Goal: Task Accomplishment & Management: Use online tool/utility

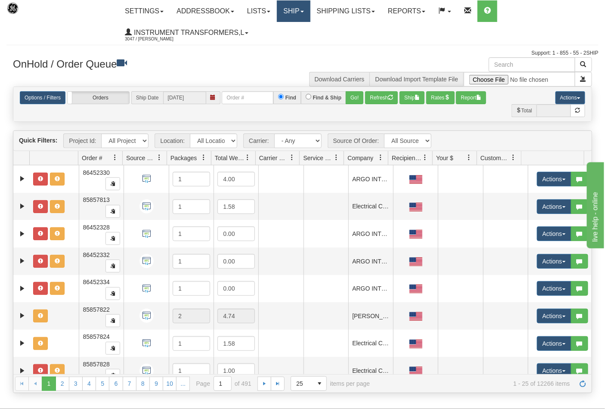
click at [307, 16] on link "Ship" at bounding box center [293, 11] width 33 height 22
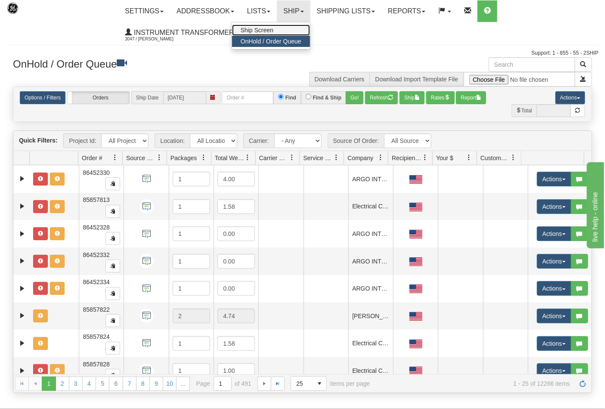
click at [285, 28] on link "Ship Screen" at bounding box center [271, 30] width 78 height 11
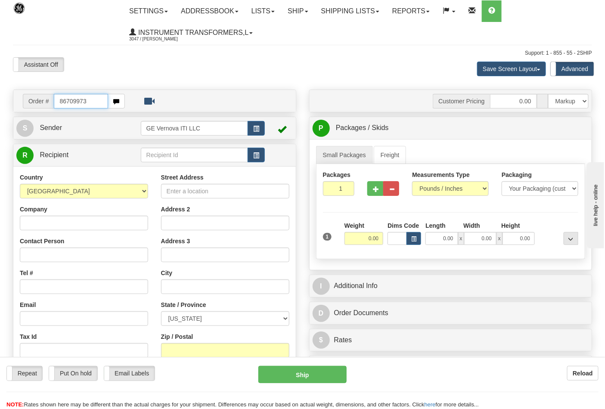
type input "86709973"
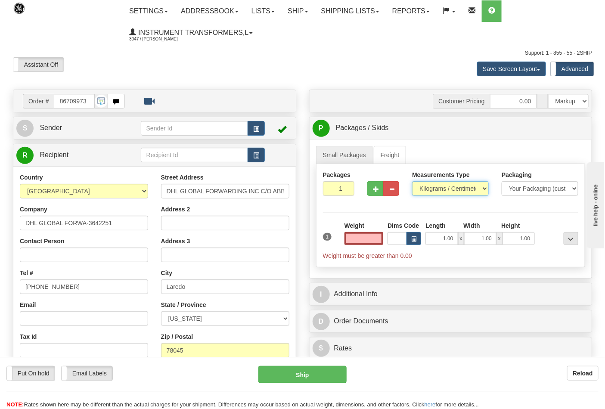
type input "0.00"
click at [449, 184] on select "Pounds / Inches Kilograms / Centimeters" at bounding box center [450, 188] width 77 height 15
select select "0"
click at [412, 182] on select "Pounds / Inches Kilograms / Centimeters" at bounding box center [450, 188] width 77 height 15
click at [363, 240] on input "0.00" at bounding box center [364, 238] width 39 height 13
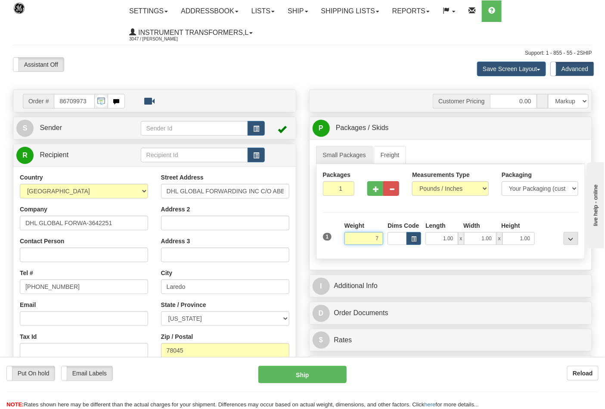
click button "Delete" at bounding box center [0, 0] width 0 height 0
type input "7.00"
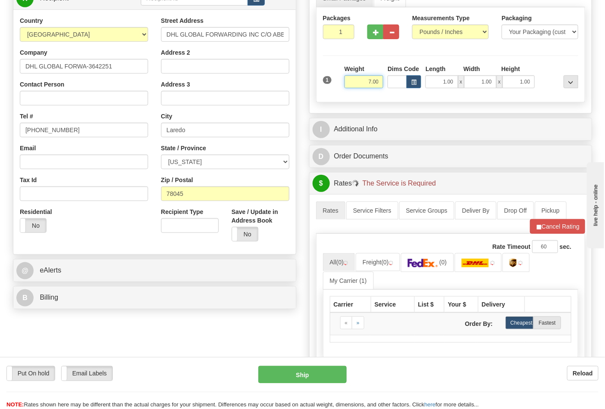
scroll to position [191, 0]
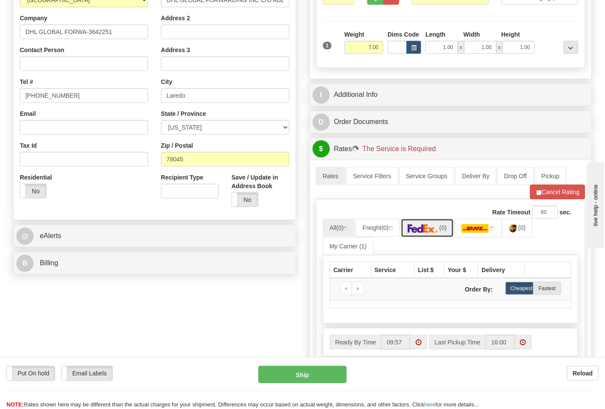
click at [427, 231] on img at bounding box center [423, 228] width 30 height 9
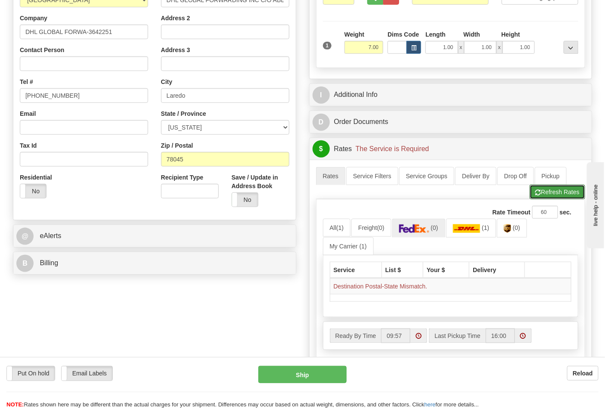
click at [536, 199] on button "Refresh Rates" at bounding box center [558, 192] width 56 height 15
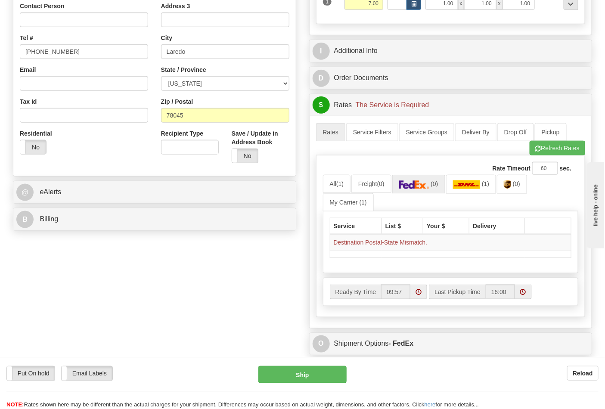
scroll to position [239, 0]
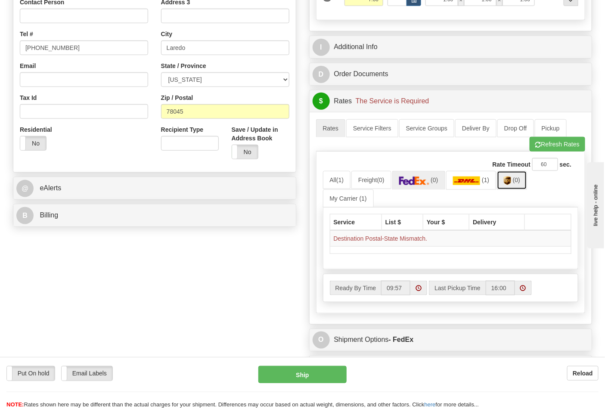
click at [503, 184] on link "(0)" at bounding box center [512, 180] width 30 height 19
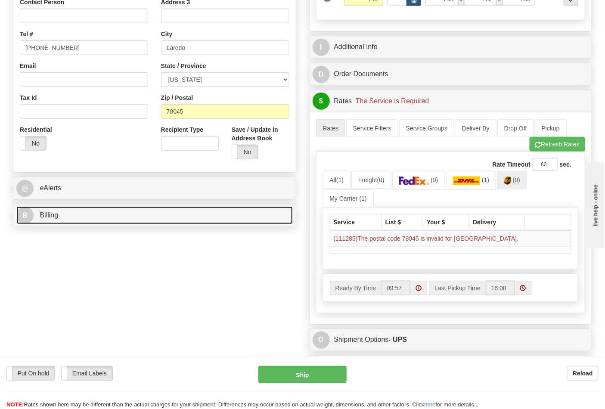
click at [169, 220] on link "B Billing" at bounding box center [154, 216] width 277 height 18
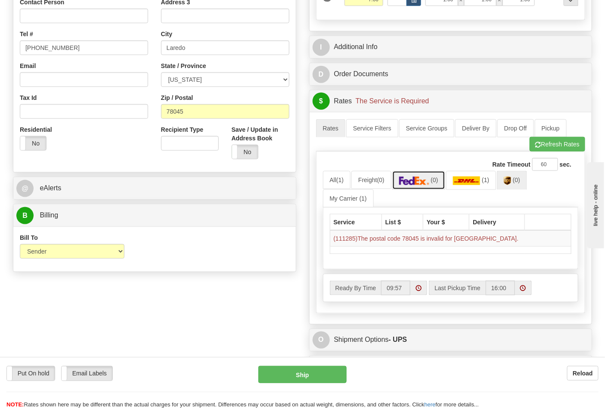
click at [402, 184] on link "(0)" at bounding box center [418, 180] width 53 height 19
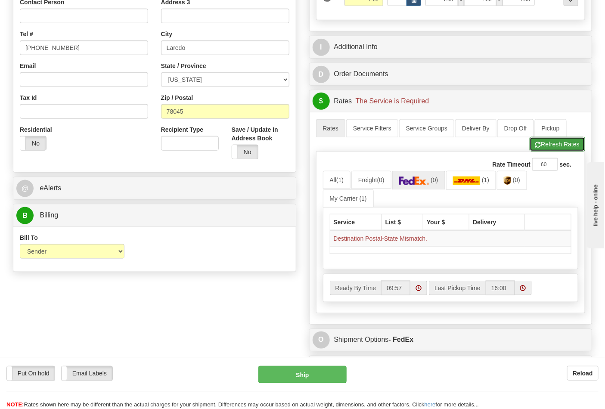
click at [544, 144] on button "Refresh Rates" at bounding box center [558, 144] width 56 height 15
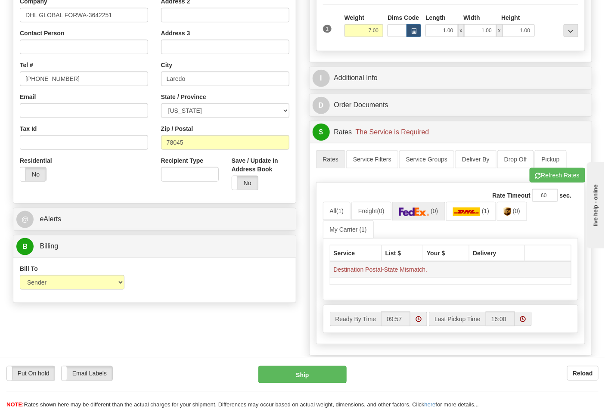
scroll to position [191, 0]
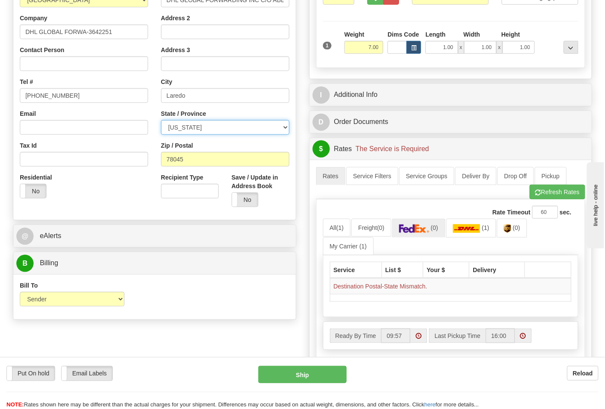
click at [281, 130] on select "ALABAMA ALASKA ARIZONA ARKANSAS Armed Forces America Armed Forces Europe Armed …" at bounding box center [225, 127] width 128 height 15
click at [247, 128] on select "ALABAMA ALASKA ARIZONA ARKANSAS Armed Forces America Armed Forces Europe Armed …" at bounding box center [225, 127] width 128 height 15
drag, startPoint x: 235, startPoint y: 129, endPoint x: 204, endPoint y: 130, distance: 31.0
click at [204, 130] on select "ALABAMA ALASKA ARIZONA ARKANSAS Armed Forces America Armed Forces Europe Armed …" at bounding box center [225, 127] width 128 height 15
click at [287, 125] on select "ALABAMA ALASKA ARIZONA ARKANSAS Armed Forces America Armed Forces Europe Armed …" at bounding box center [225, 127] width 128 height 15
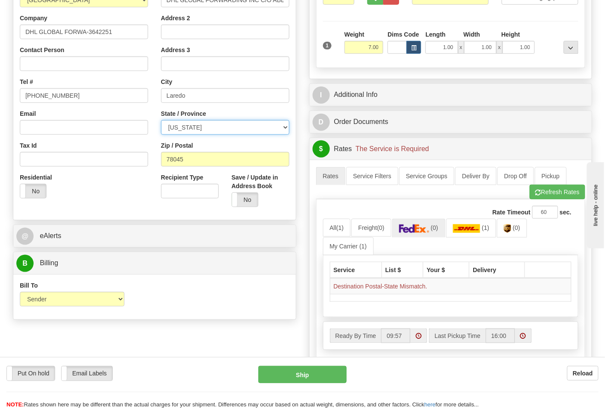
drag, startPoint x: 184, startPoint y: 125, endPoint x: 182, endPoint y: 131, distance: 5.7
click at [176, 126] on select "ALABAMA ALASKA ARIZONA ARKANSAS Armed Forces America Armed Forces Europe Armed …" at bounding box center [225, 127] width 128 height 15
select select "TX"
click at [207, 130] on select "ALABAMA ALASKA ARIZONA ARKANSAS Armed Forces America Armed Forces Europe Armed …" at bounding box center [225, 127] width 128 height 15
click at [557, 191] on button "Refresh Rates" at bounding box center [558, 192] width 56 height 15
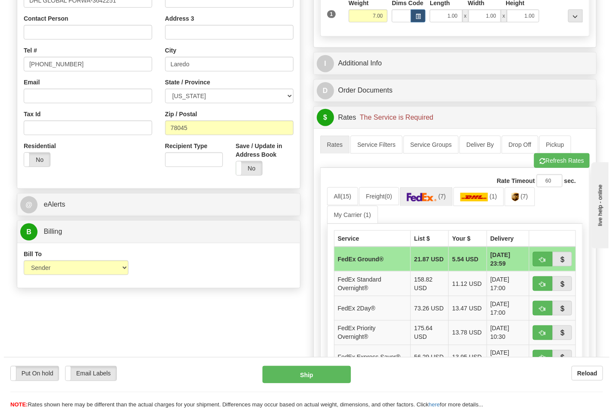
scroll to position [287, 0]
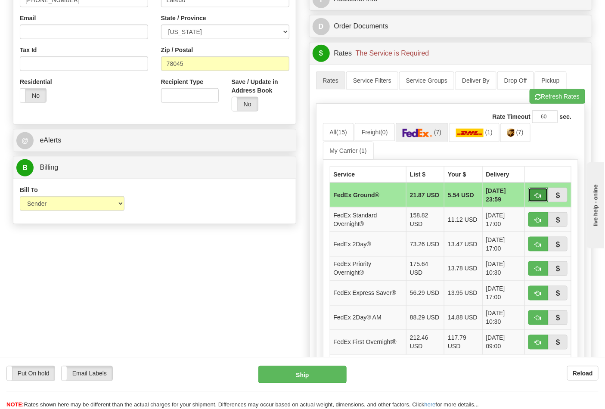
click at [540, 199] on span "button" at bounding box center [538, 196] width 6 height 6
type input "92"
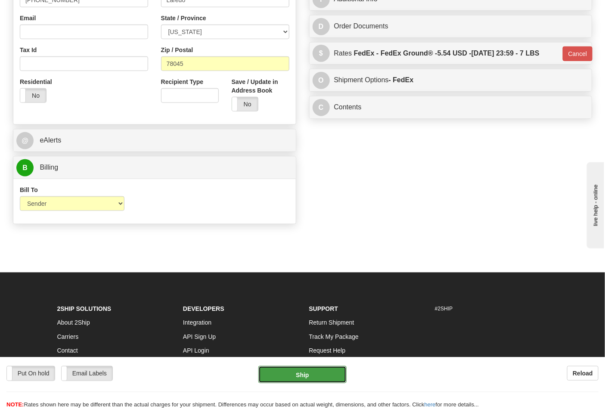
click at [335, 373] on button "Ship" at bounding box center [302, 374] width 88 height 17
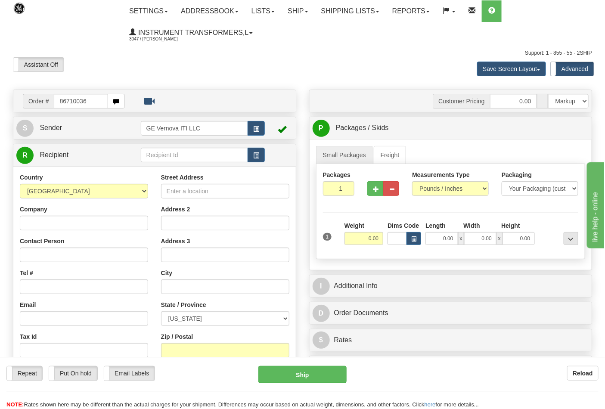
type input "86710036"
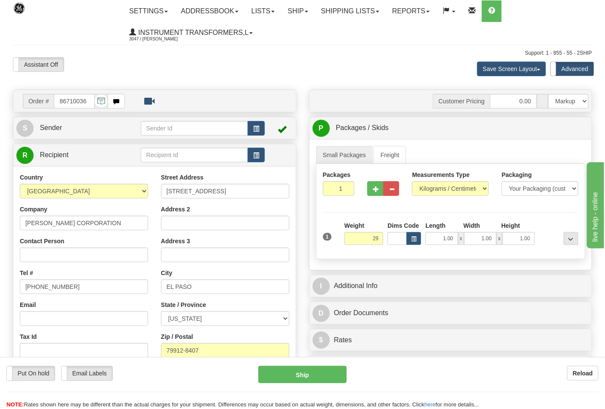
click button "Delete" at bounding box center [0, 0] width 0 height 0
type input "29.00"
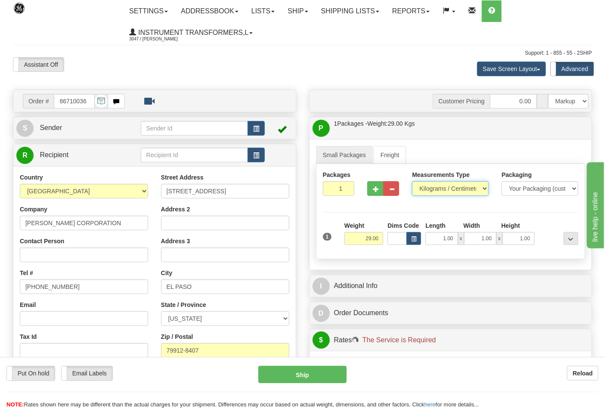
click at [433, 191] on select "Pounds / Inches Kilograms / Centimeters" at bounding box center [450, 188] width 77 height 15
select select "0"
click at [412, 182] on select "Pounds / Inches Kilograms / Centimeters" at bounding box center [450, 188] width 77 height 15
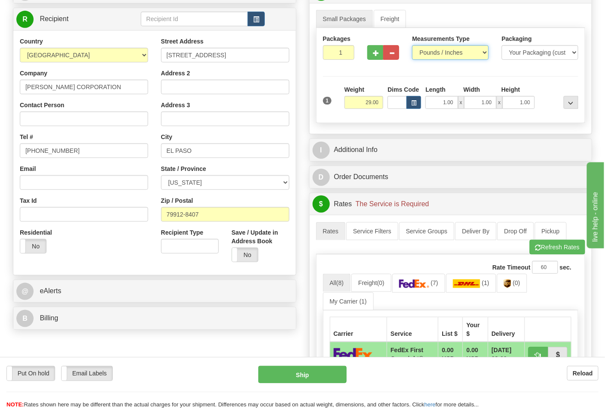
scroll to position [143, 0]
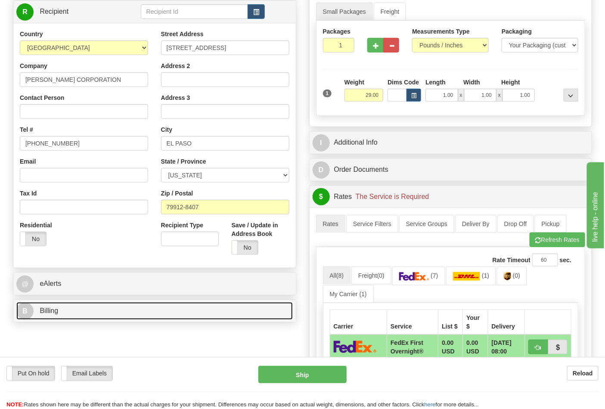
click at [82, 307] on link "B Billing" at bounding box center [154, 311] width 277 height 18
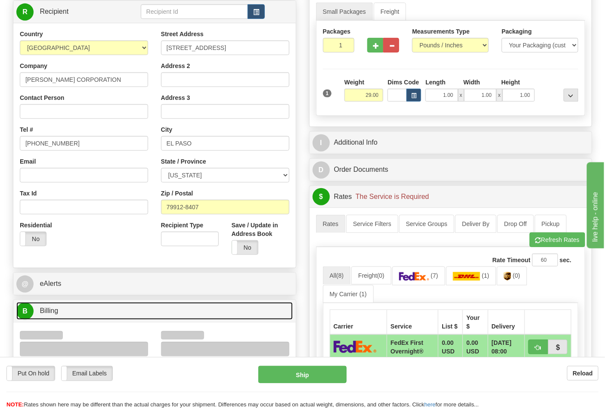
scroll to position [287, 0]
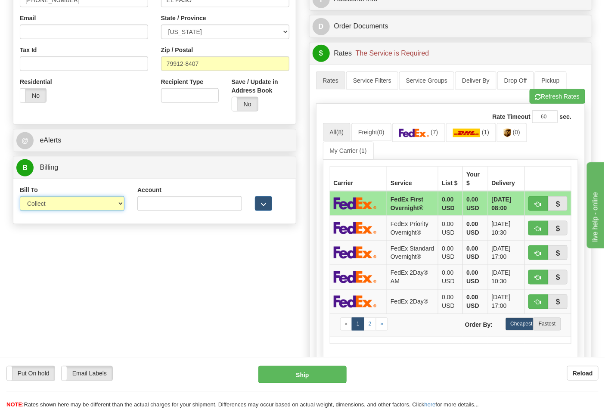
click at [92, 211] on select "Sender Recipient Third Party Collect" at bounding box center [72, 203] width 105 height 15
select select "2"
click at [20, 197] on select "Sender Recipient Third Party Collect" at bounding box center [72, 203] width 105 height 15
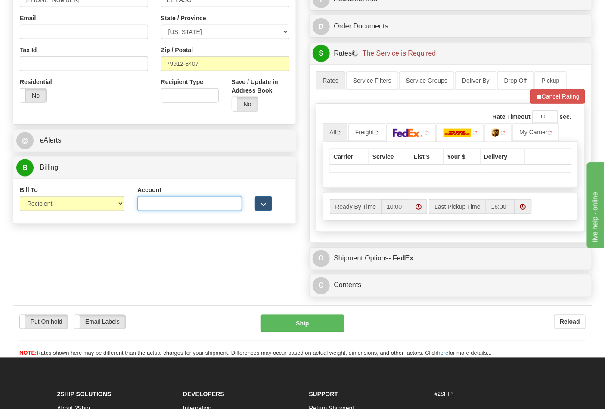
click at [152, 203] on input "Account" at bounding box center [189, 203] width 105 height 15
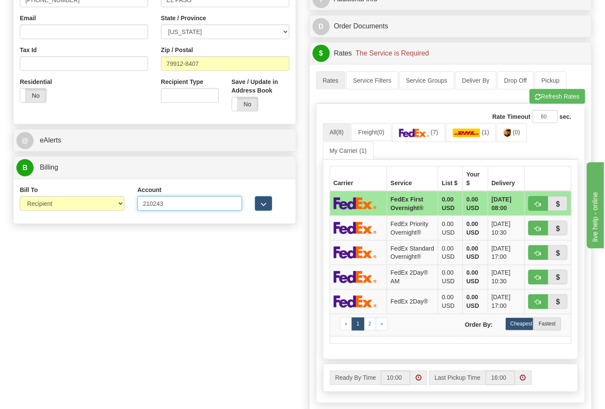
type input "210243"
click button "Delete" at bounding box center [0, 0] width 0 height 0
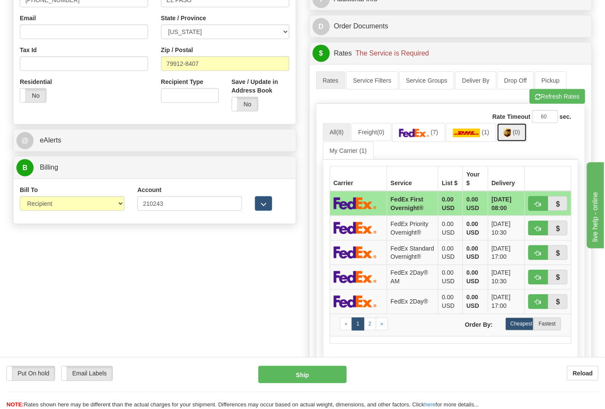
click at [510, 134] on img at bounding box center [507, 133] width 7 height 9
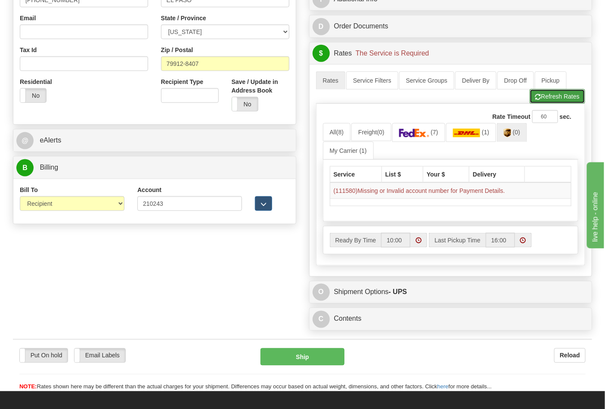
click at [559, 102] on button "Refresh Rates" at bounding box center [558, 96] width 56 height 15
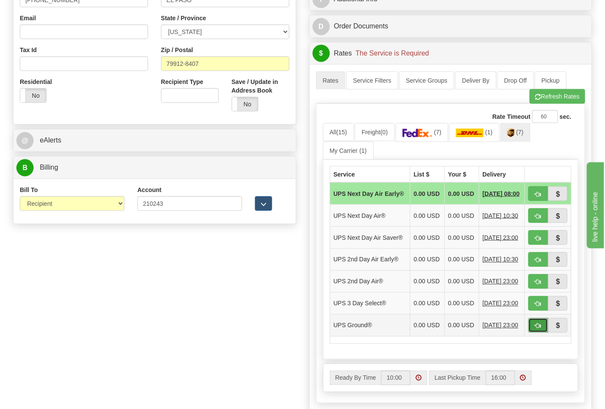
click at [544, 333] on button "button" at bounding box center [539, 325] width 20 height 15
type input "03"
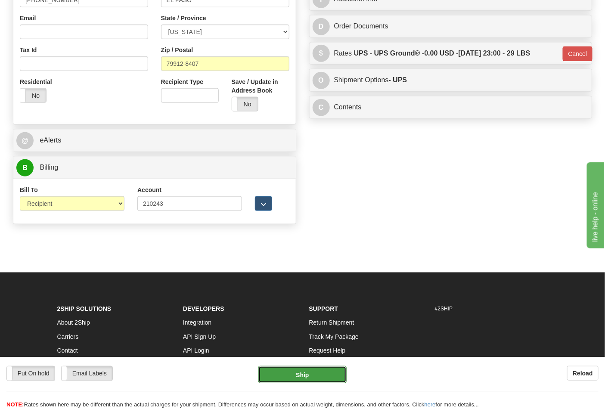
click at [295, 371] on button "Ship" at bounding box center [302, 374] width 88 height 17
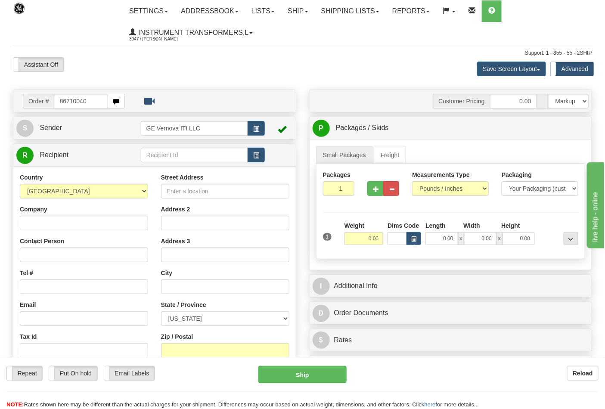
type input "86710040"
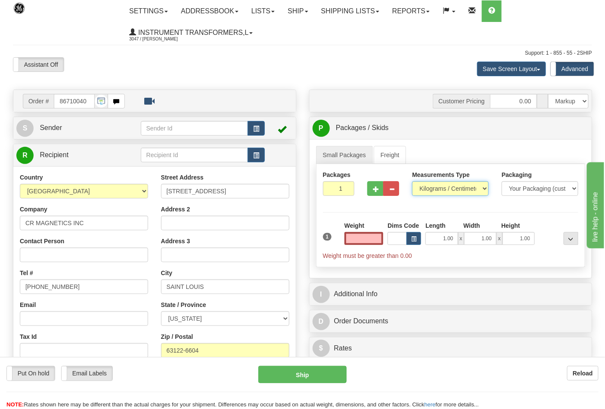
type input "0.00"
click at [445, 187] on select "Pounds / Inches Kilograms / Centimeters" at bounding box center [450, 188] width 77 height 15
select select "0"
click at [412, 182] on select "Pounds / Inches Kilograms / Centimeters" at bounding box center [450, 188] width 77 height 15
click at [358, 242] on input "0.00" at bounding box center [364, 238] width 39 height 13
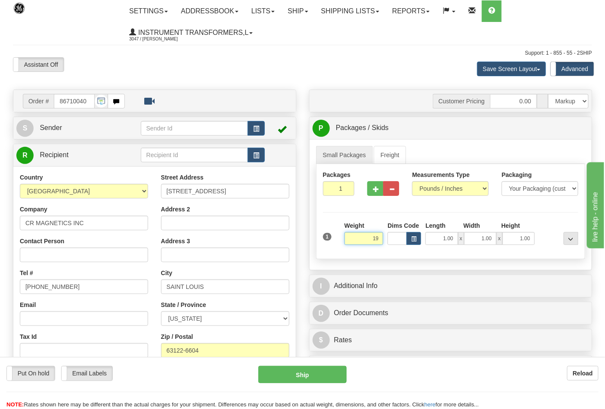
click button "Delete" at bounding box center [0, 0] width 0 height 0
type input "19.00"
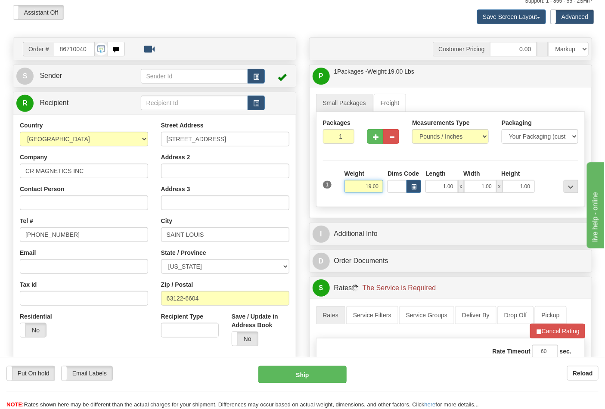
scroll to position [191, 0]
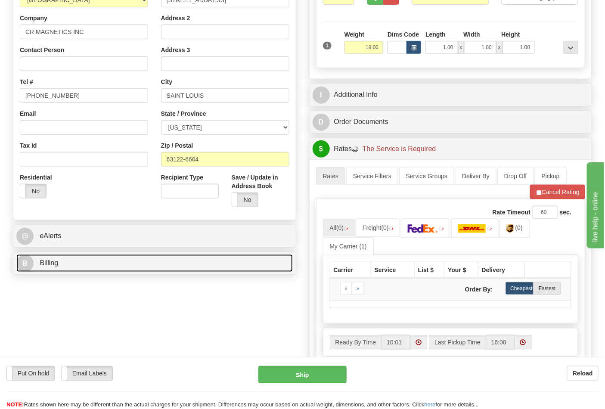
click at [177, 258] on link "B Billing" at bounding box center [154, 264] width 277 height 18
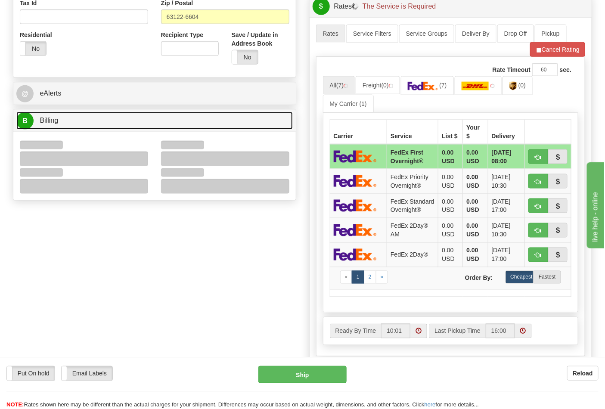
scroll to position [335, 0]
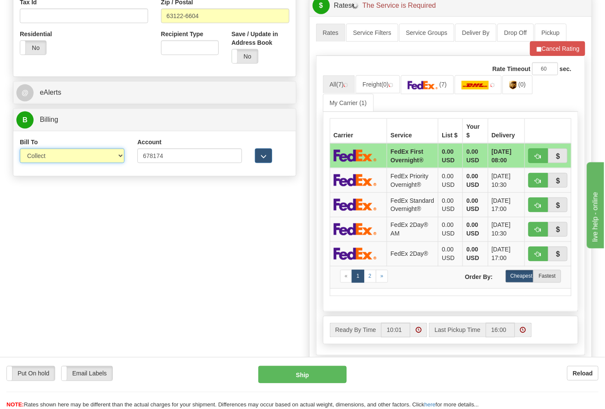
click at [87, 162] on select "Sender Recipient Third Party Collect" at bounding box center [72, 156] width 105 height 15
select select "2"
click at [20, 149] on select "Sender Recipient Third Party Collect" at bounding box center [72, 156] width 105 height 15
click at [510, 88] on link "(0)" at bounding box center [518, 84] width 30 height 19
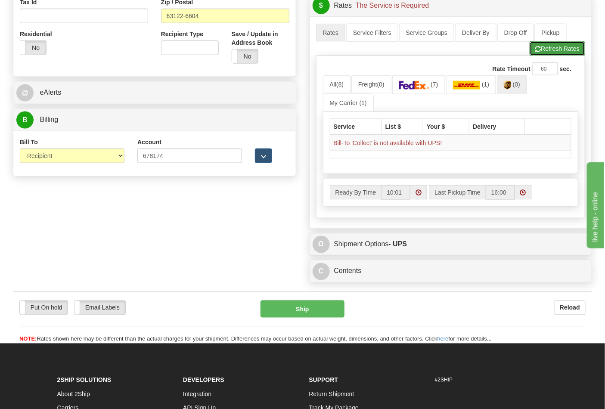
click at [559, 50] on button "Refresh Rates" at bounding box center [558, 48] width 56 height 15
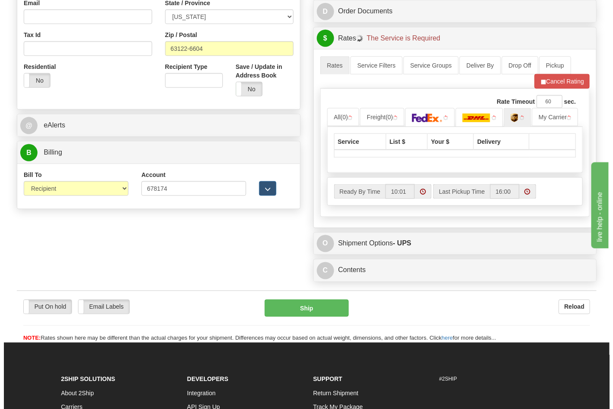
scroll to position [287, 0]
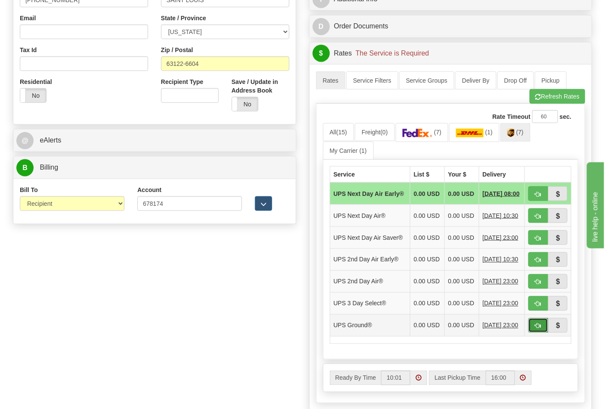
click at [535, 333] on button "button" at bounding box center [539, 325] width 20 height 15
type input "03"
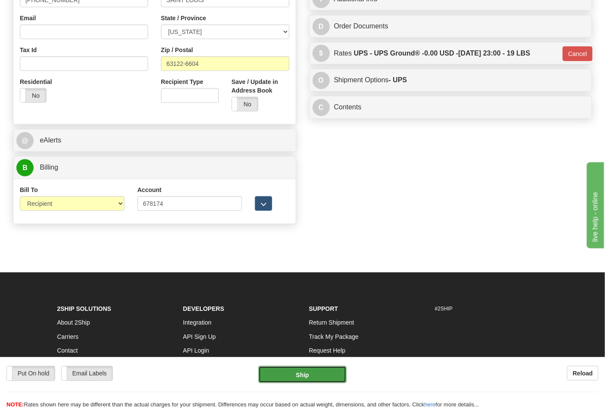
click at [302, 368] on button "Ship" at bounding box center [302, 374] width 88 height 17
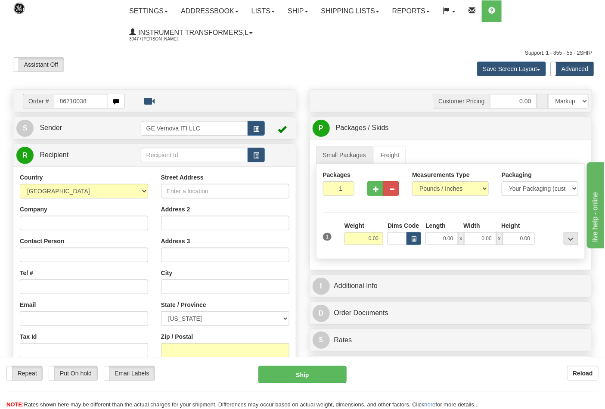
type input "86710038"
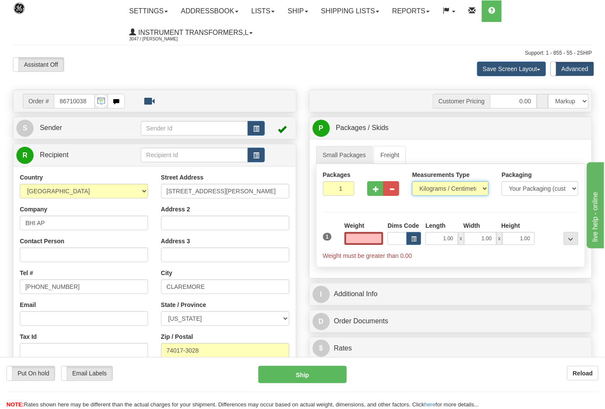
type input "0.00"
click at [450, 189] on select "Pounds / Inches Kilograms / Centimeters" at bounding box center [450, 188] width 77 height 15
select select "0"
click at [412, 182] on select "Pounds / Inches Kilograms / Centimeters" at bounding box center [450, 188] width 77 height 15
click at [366, 240] on input "0.00" at bounding box center [364, 238] width 39 height 13
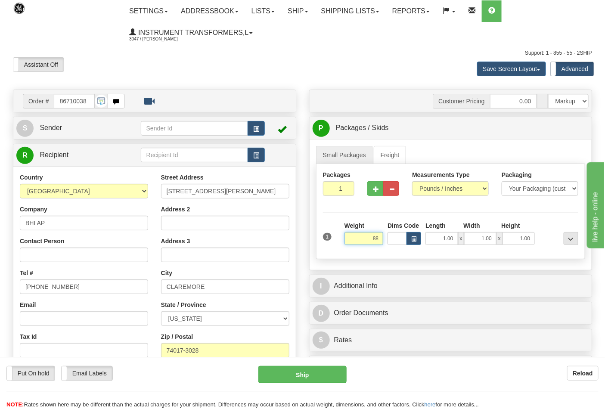
click button "Delete" at bounding box center [0, 0] width 0 height 0
type input "88.00"
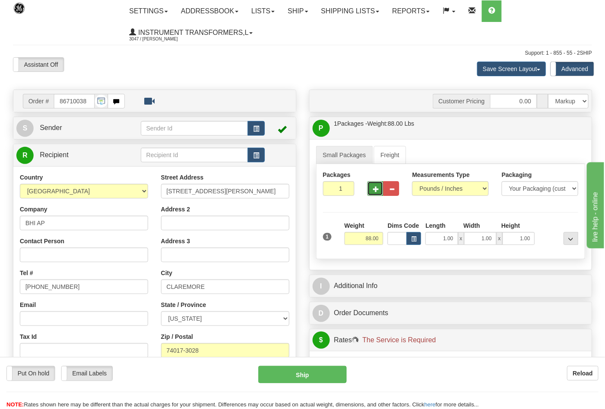
click at [372, 188] on button "button" at bounding box center [375, 188] width 16 height 15
type input "4"
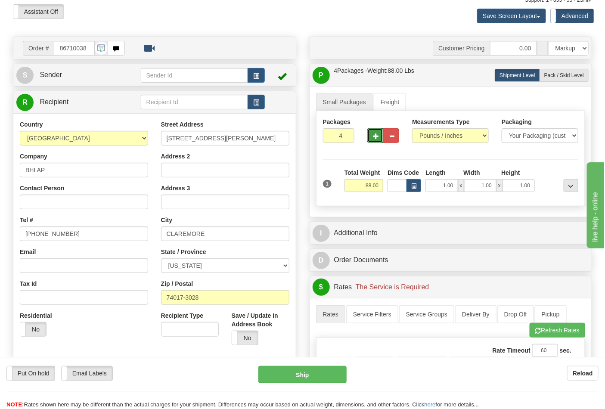
scroll to position [143, 0]
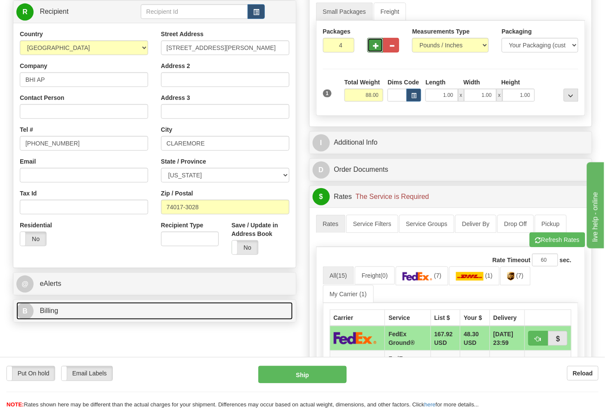
click at [235, 309] on link "B Billing" at bounding box center [154, 311] width 277 height 18
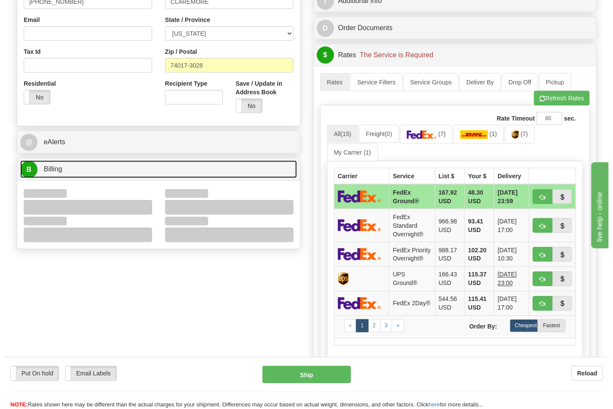
scroll to position [287, 0]
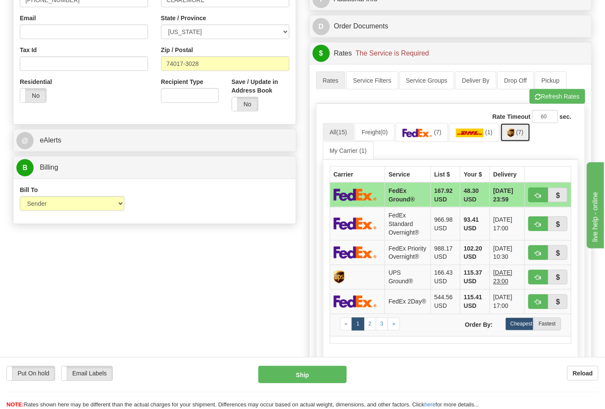
click at [523, 134] on span "(7)" at bounding box center [520, 132] width 7 height 7
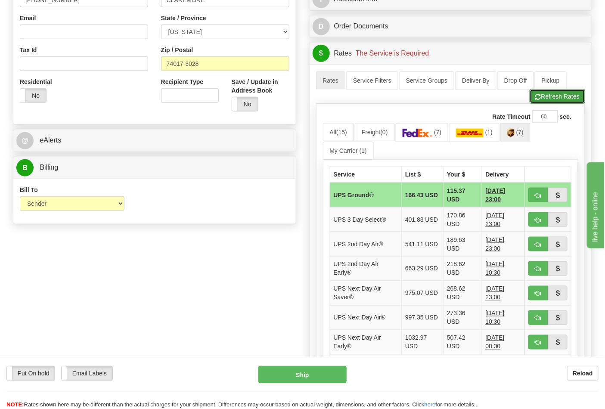
click at [552, 101] on button "Refresh Rates" at bounding box center [558, 96] width 56 height 15
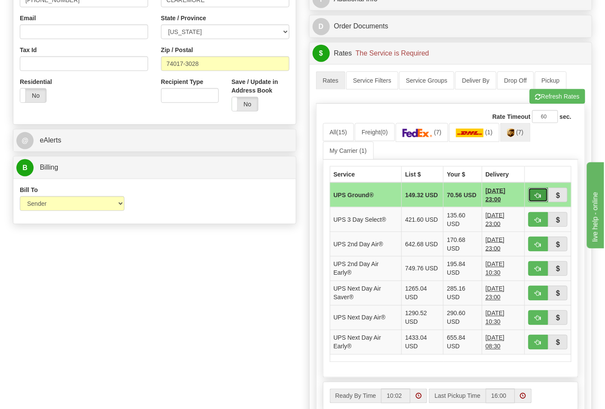
click at [532, 194] on button "button" at bounding box center [539, 195] width 20 height 15
type input "03"
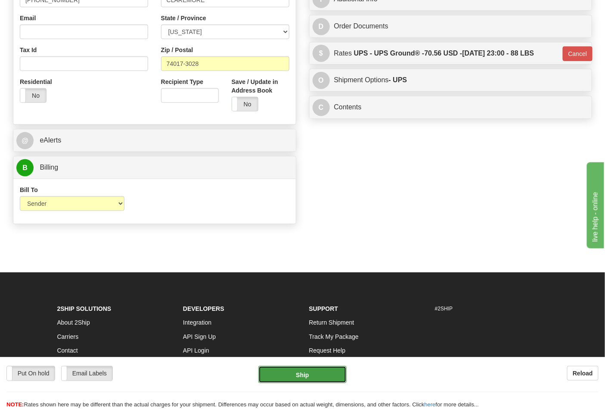
click at [309, 379] on button "Ship" at bounding box center [302, 374] width 88 height 17
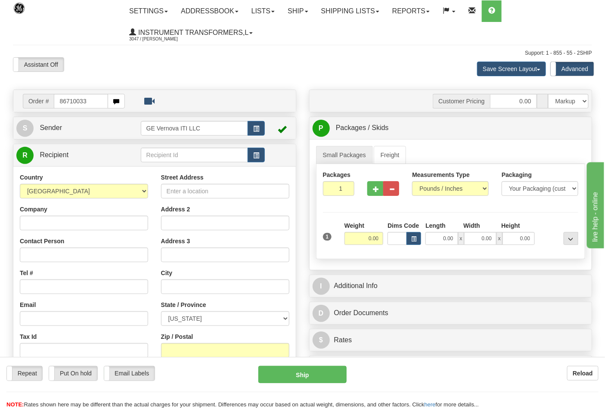
type input "86710033"
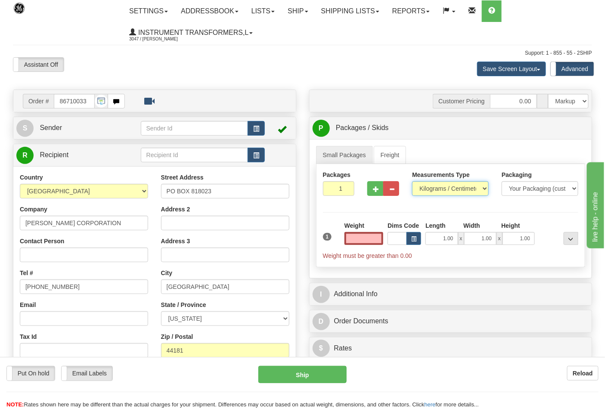
type input "0.00"
click at [441, 186] on select "Pounds / Inches Kilograms / Centimeters" at bounding box center [450, 188] width 77 height 15
select select "0"
click at [412, 182] on select "Pounds / Inches Kilograms / Centimeters" at bounding box center [450, 188] width 77 height 15
click at [365, 240] on input "0.00" at bounding box center [364, 238] width 39 height 13
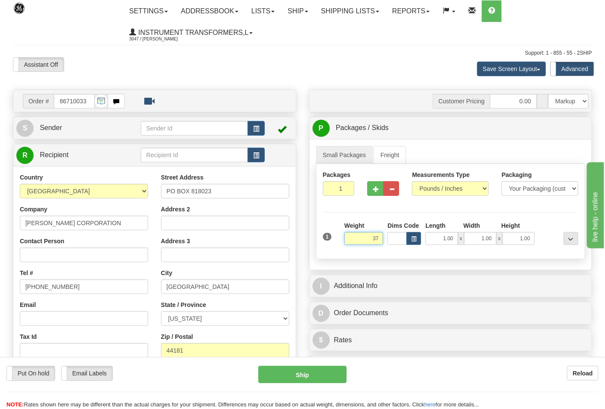
click button "Delete" at bounding box center [0, 0] width 0 height 0
type input "37.00"
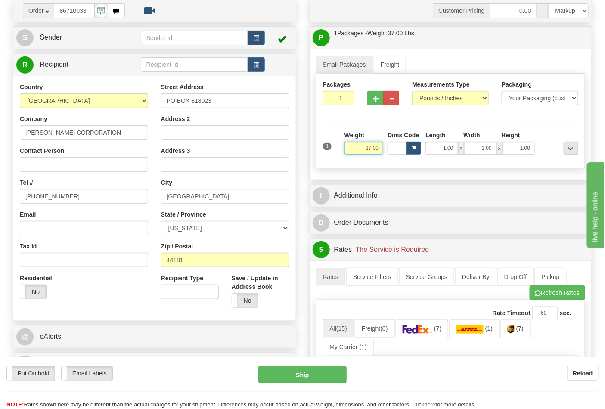
scroll to position [191, 0]
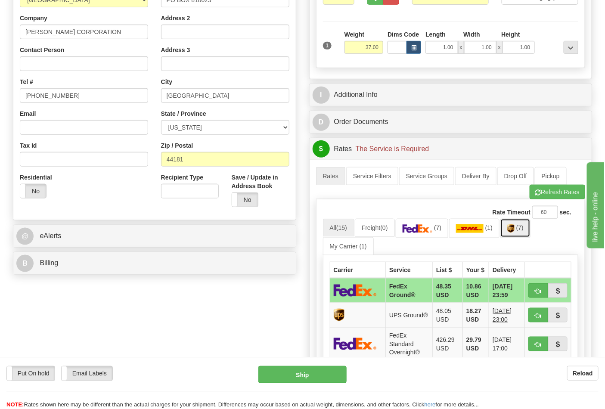
click at [515, 230] on img at bounding box center [510, 228] width 7 height 9
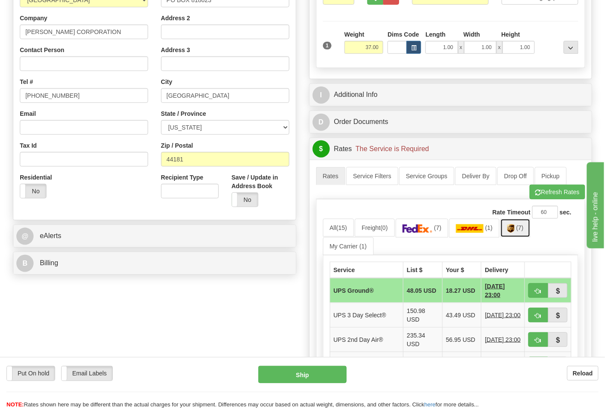
scroll to position [335, 0]
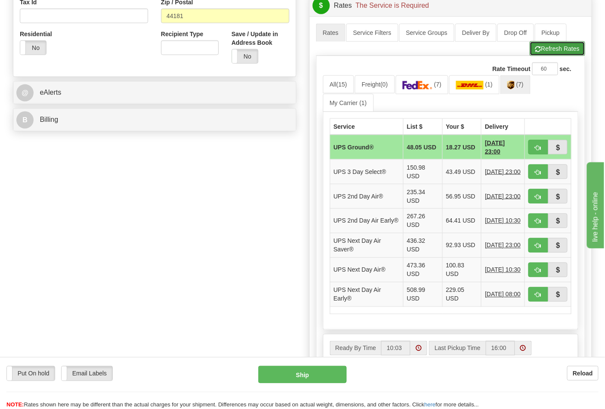
click at [561, 50] on button "Refresh Rates" at bounding box center [558, 48] width 56 height 15
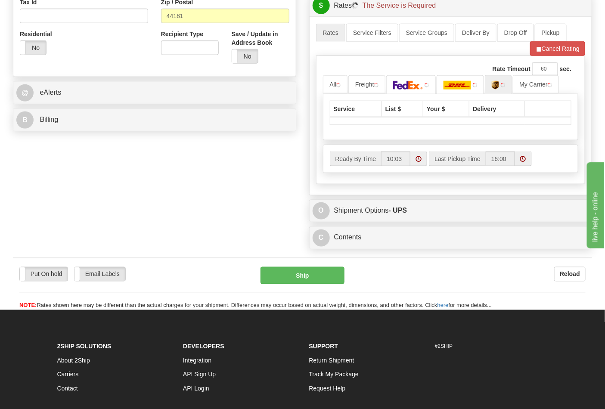
scroll to position [416, 0]
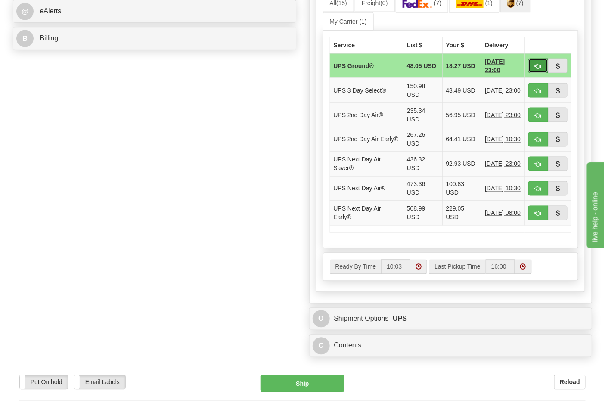
click at [539, 69] on span "button" at bounding box center [538, 67] width 6 height 6
type input "03"
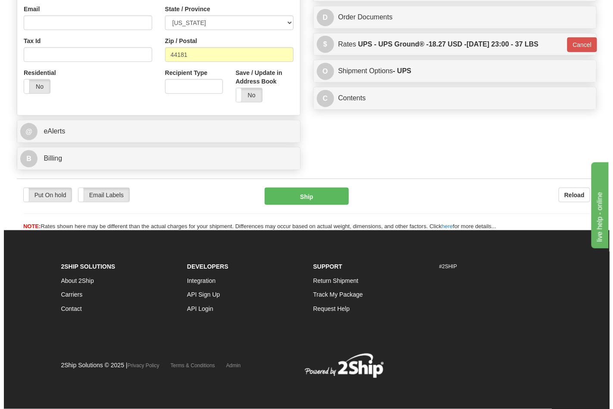
scroll to position [297, 0]
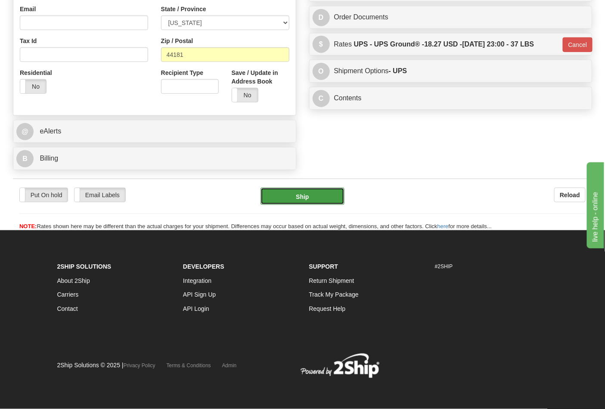
click at [332, 199] on button "Ship" at bounding box center [303, 196] width 84 height 17
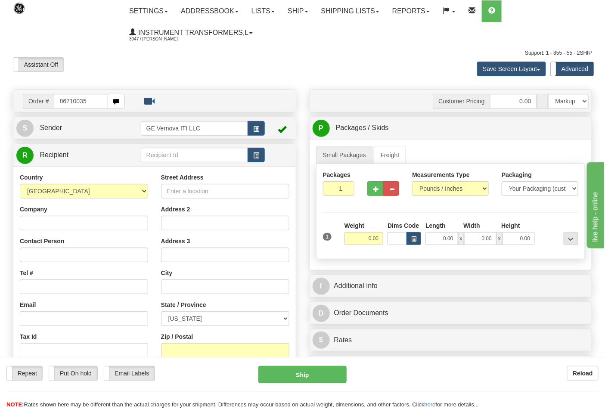
type input "86710035"
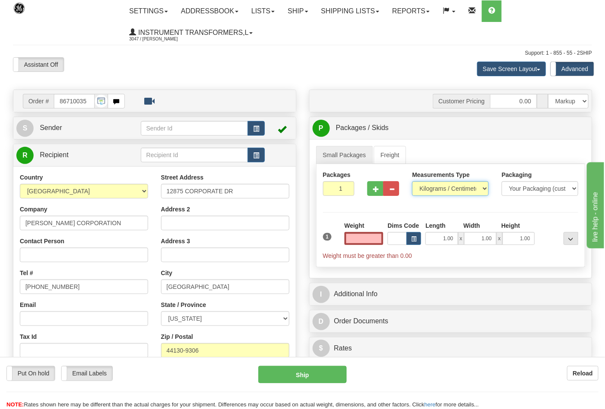
type input "0.00"
click at [445, 187] on select "Pounds / Inches Kilograms / Centimeters" at bounding box center [450, 188] width 77 height 15
select select "0"
click at [412, 182] on select "Pounds / Inches Kilograms / Centimeters" at bounding box center [450, 188] width 77 height 15
click at [367, 237] on input "0.00" at bounding box center [364, 238] width 39 height 13
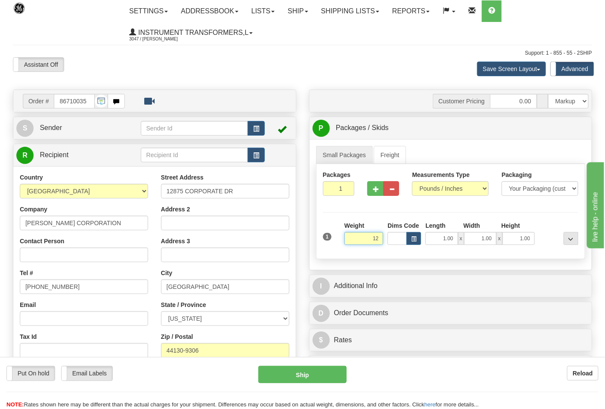
click button "Delete" at bounding box center [0, 0] width 0 height 0
type input "12.00"
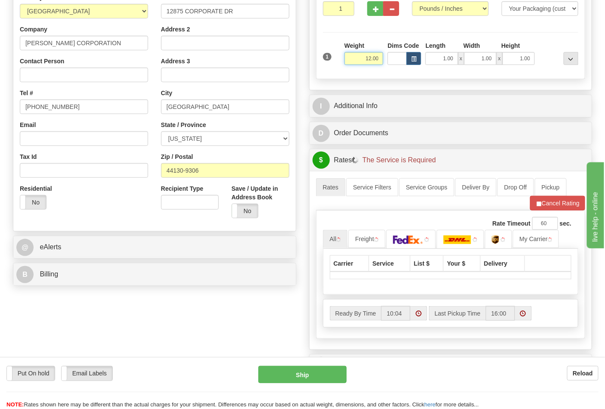
scroll to position [191, 0]
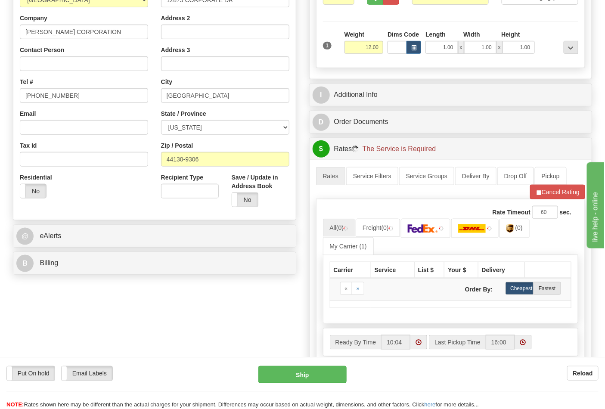
click at [187, 274] on div "B Billing" at bounding box center [154, 263] width 283 height 22
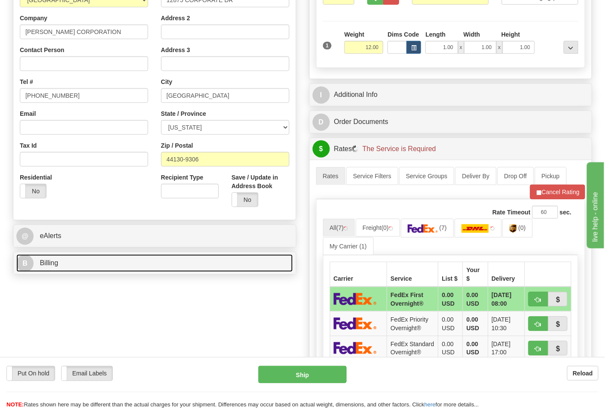
click at [187, 270] on link "B Billing" at bounding box center [154, 264] width 277 height 18
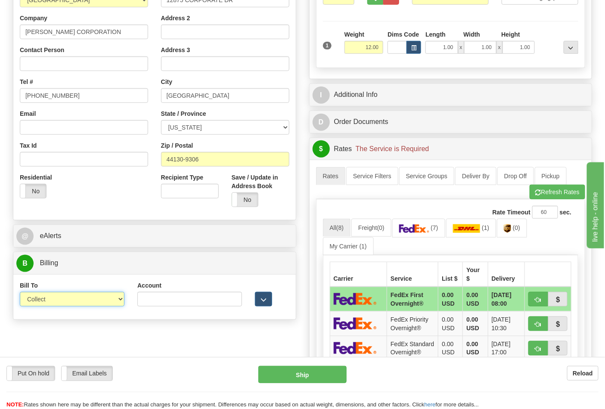
click at [90, 303] on select "Sender Recipient Third Party Collect" at bounding box center [72, 299] width 105 height 15
select select "2"
click at [20, 293] on select "Sender Recipient Third Party Collect" at bounding box center [72, 299] width 105 height 15
click at [183, 294] on input "Account" at bounding box center [189, 299] width 105 height 15
paste input "6Y572A"
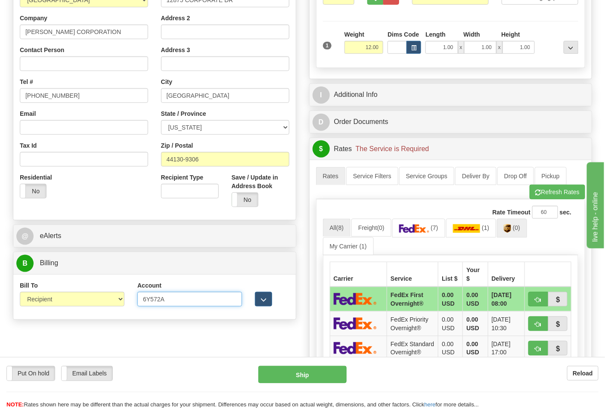
type input "6Y572A"
click at [519, 231] on span "(0)" at bounding box center [516, 227] width 7 height 7
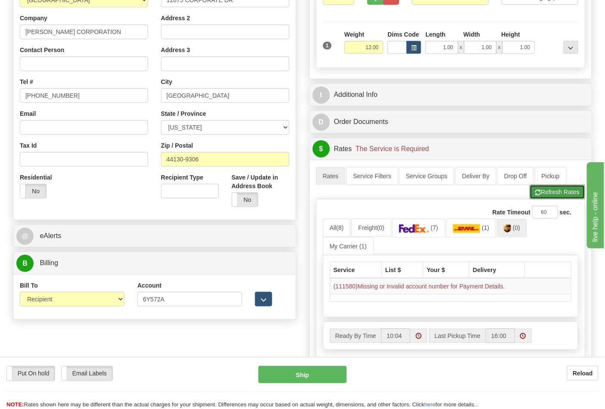
click at [573, 188] on button "Refresh Rates" at bounding box center [558, 192] width 56 height 15
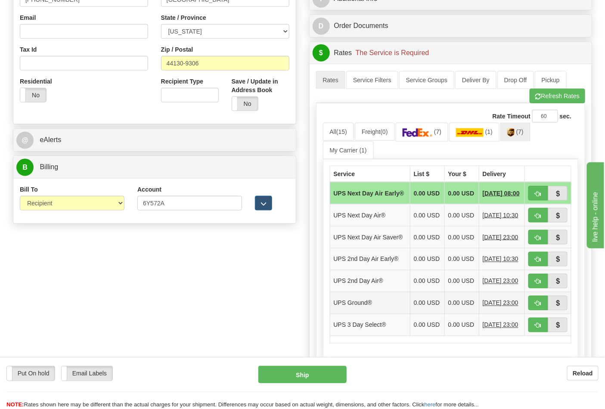
scroll to position [335, 0]
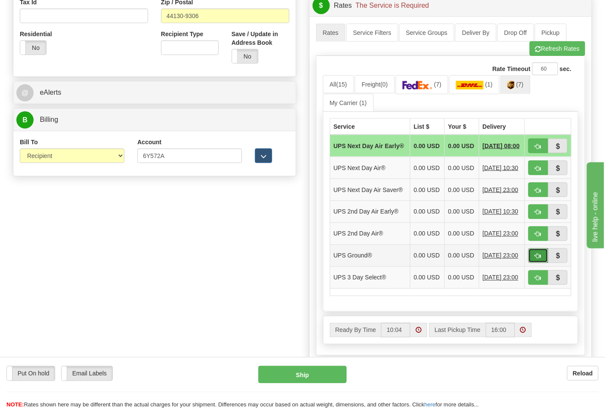
click at [537, 259] on span "button" at bounding box center [538, 257] width 6 height 6
type input "03"
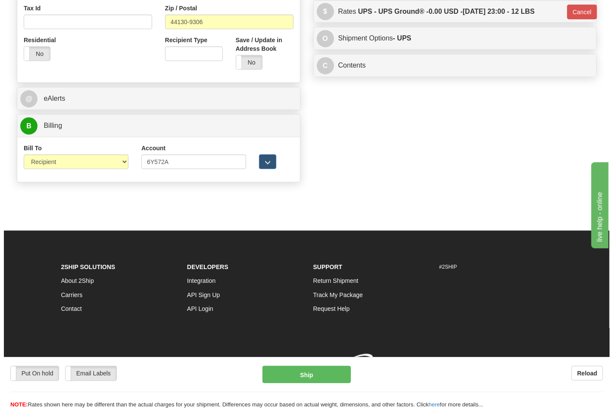
scroll to position [330, 0]
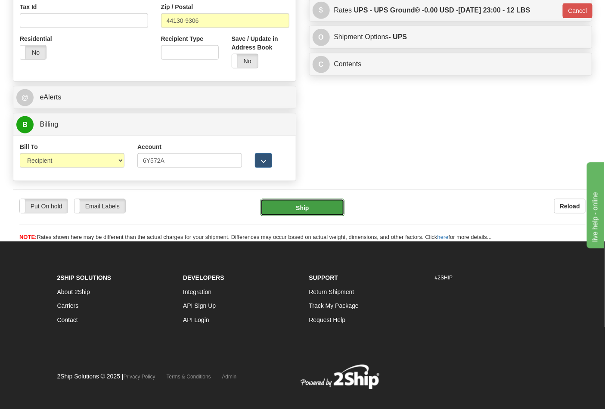
click at [300, 208] on button "Ship" at bounding box center [303, 207] width 84 height 17
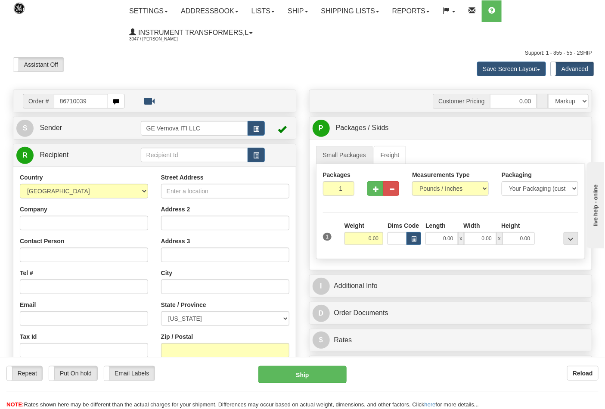
type input "86710039"
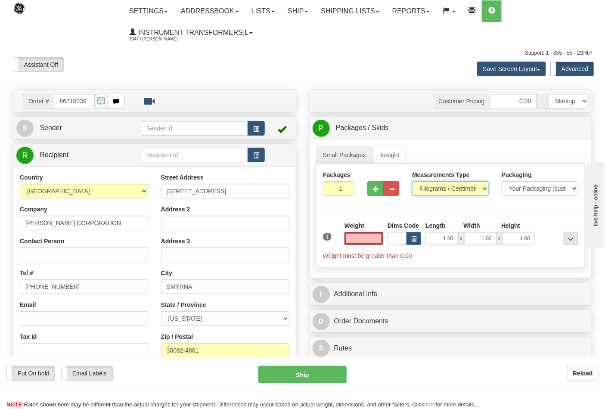
type input "0.00"
click at [424, 184] on select "Pounds / Inches Kilograms / Centimeters" at bounding box center [450, 188] width 77 height 15
select select "0"
click at [412, 182] on select "Pounds / Inches Kilograms / Centimeters" at bounding box center [450, 188] width 77 height 15
click at [362, 239] on input "0.00" at bounding box center [364, 238] width 39 height 13
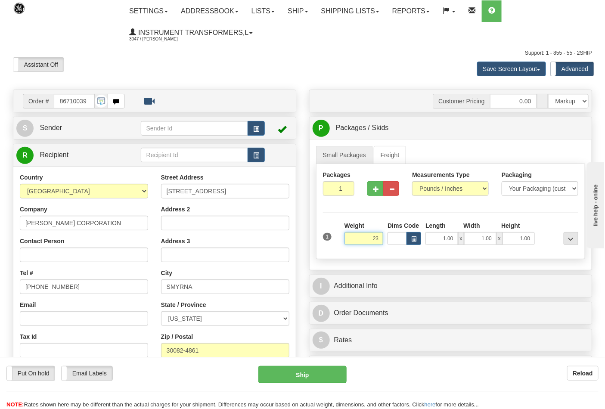
click button "Delete" at bounding box center [0, 0] width 0 height 0
type input "23.00"
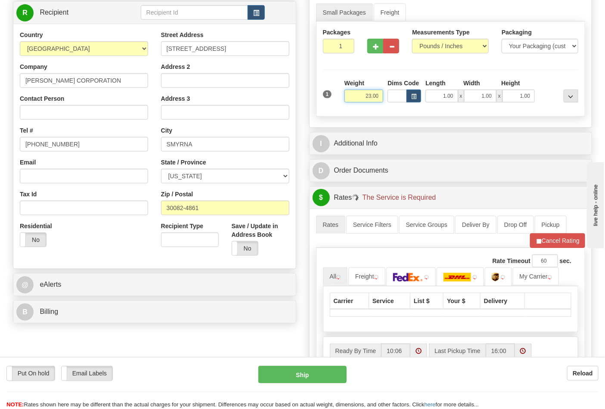
scroll to position [143, 0]
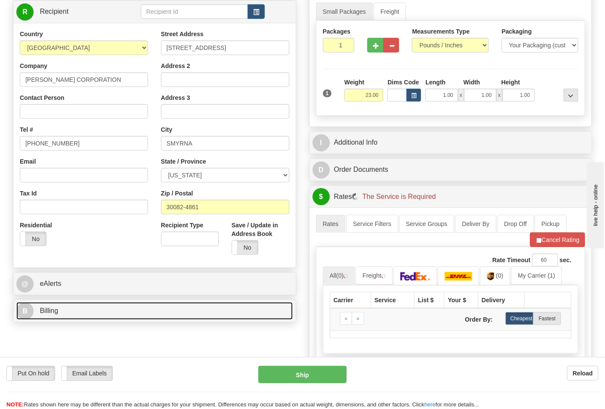
click at [188, 317] on link "B Billing" at bounding box center [154, 311] width 277 height 18
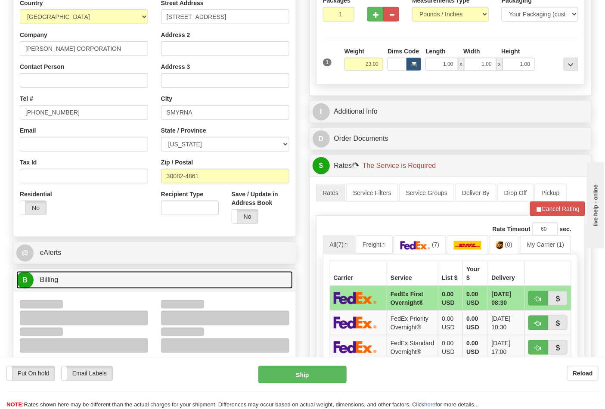
scroll to position [191, 0]
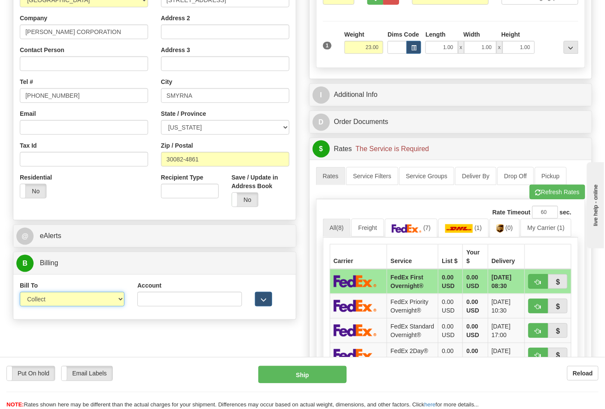
click at [67, 302] on select "Sender Recipient Third Party Collect" at bounding box center [72, 299] width 105 height 15
select select "2"
click at [20, 293] on select "Sender Recipient Third Party Collect" at bounding box center [72, 299] width 105 height 15
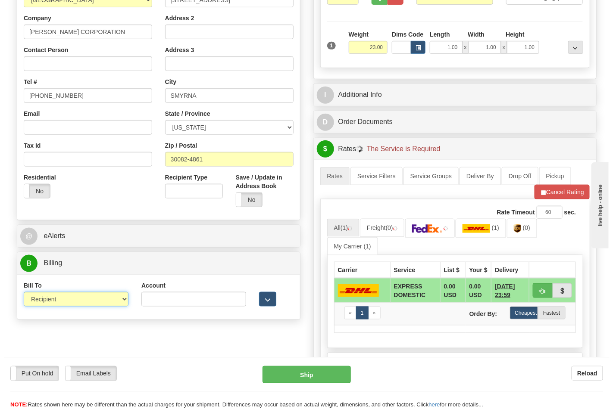
scroll to position [239, 0]
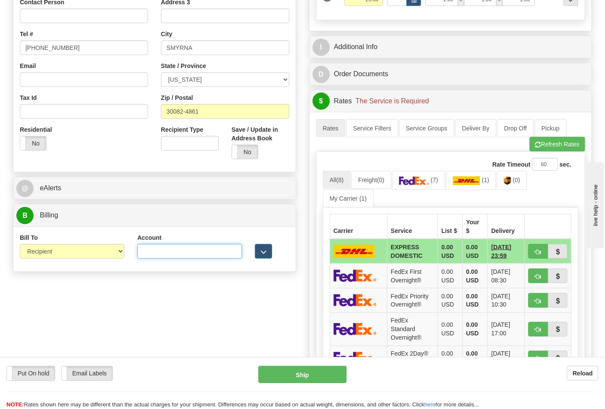
click at [190, 250] on input "Account" at bounding box center [189, 251] width 105 height 15
paste input "210243"
type input "210243"
click at [520, 177] on link "(0)" at bounding box center [512, 180] width 30 height 19
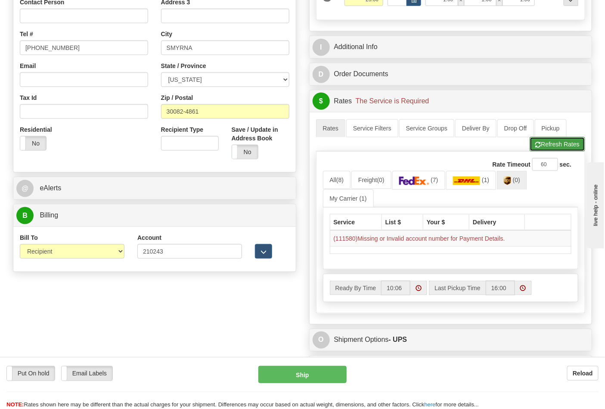
click at [544, 149] on button "Refresh Rates" at bounding box center [558, 144] width 56 height 15
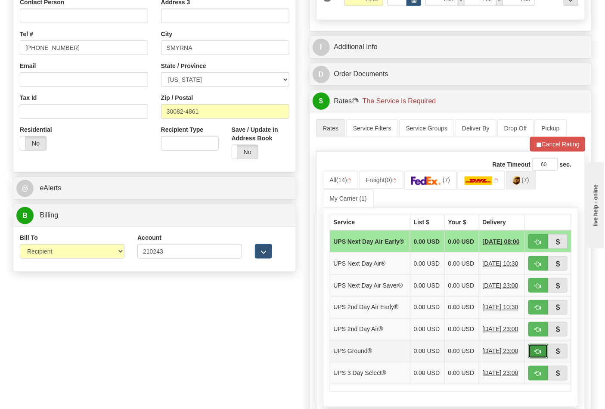
click at [531, 359] on button "button" at bounding box center [539, 351] width 20 height 15
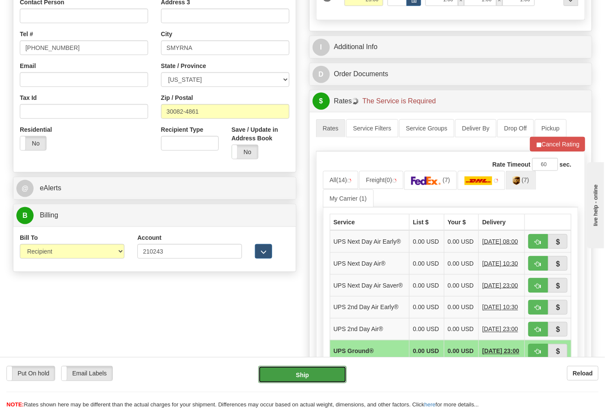
click at [305, 370] on button "Ship" at bounding box center [302, 374] width 88 height 17
type input "03"
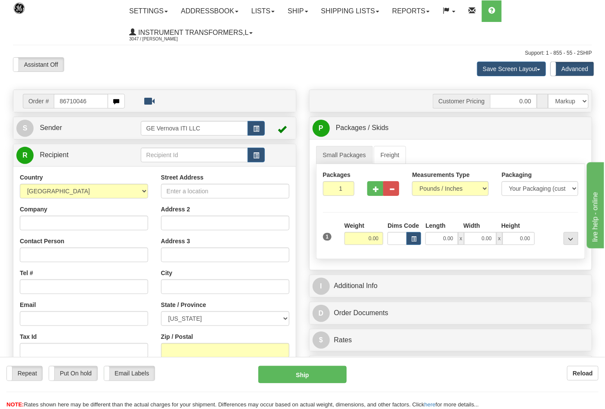
type input "86710046"
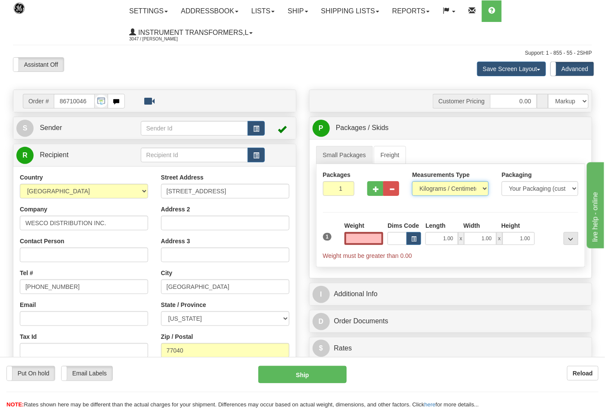
type input "0.00"
click at [455, 184] on select "Pounds / Inches Kilograms / Centimeters" at bounding box center [450, 188] width 77 height 15
select select "0"
click at [412, 182] on select "Pounds / Inches Kilograms / Centimeters" at bounding box center [450, 188] width 77 height 15
click at [365, 244] on input "0.00" at bounding box center [364, 238] width 39 height 13
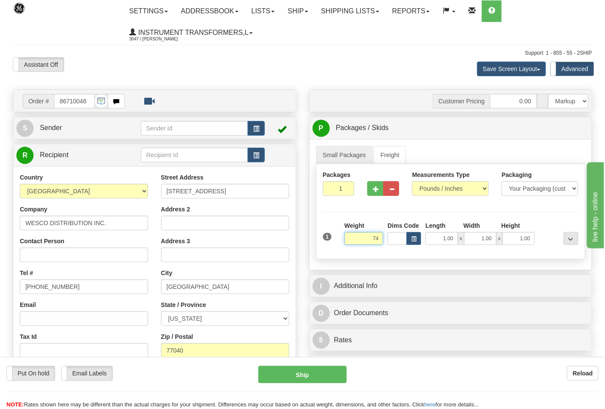
click button "Delete" at bounding box center [0, 0] width 0 height 0
type input "74.00"
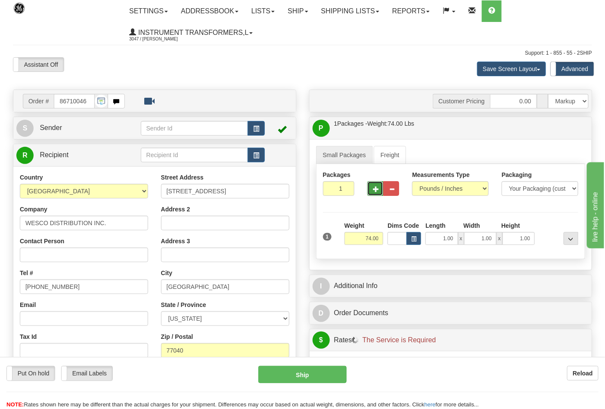
click at [369, 187] on button "button" at bounding box center [375, 188] width 16 height 15
type input "2"
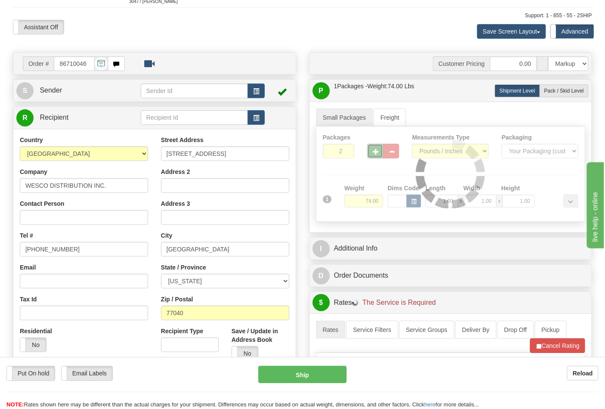
scroll to position [191, 0]
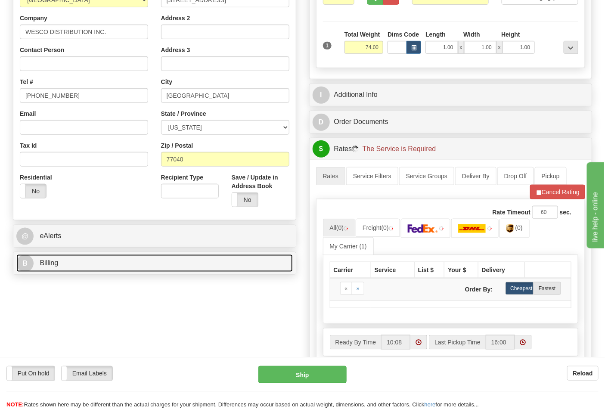
click at [223, 268] on link "B Billing" at bounding box center [154, 264] width 277 height 18
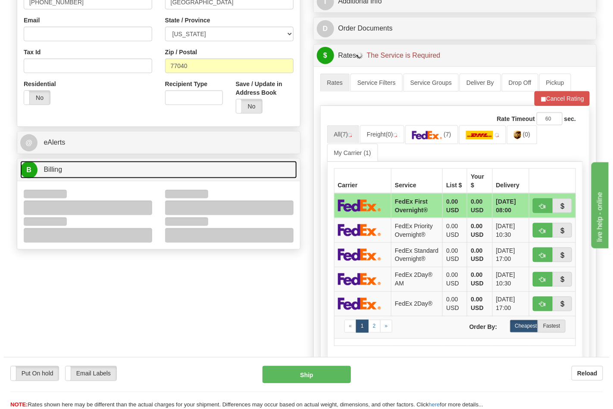
scroll to position [287, 0]
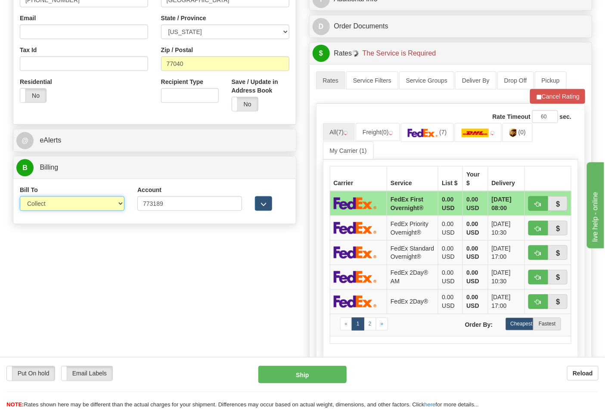
click at [109, 203] on select "Sender Recipient Third Party Collect" at bounding box center [72, 203] width 105 height 15
select select "2"
click at [20, 197] on select "Sender Recipient Third Party Collect" at bounding box center [72, 203] width 105 height 15
click at [511, 140] on link "(0)" at bounding box center [518, 132] width 30 height 19
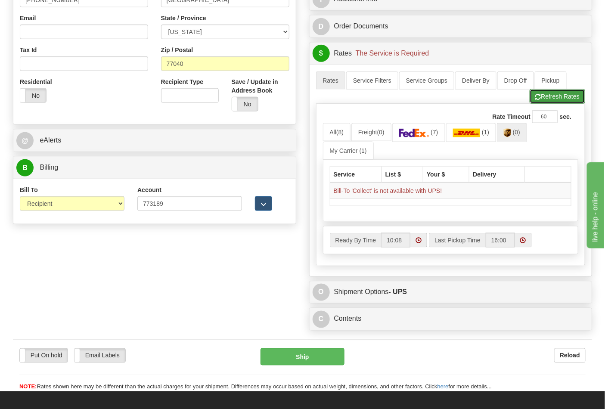
click at [566, 103] on button "Refresh Rates" at bounding box center [558, 96] width 56 height 15
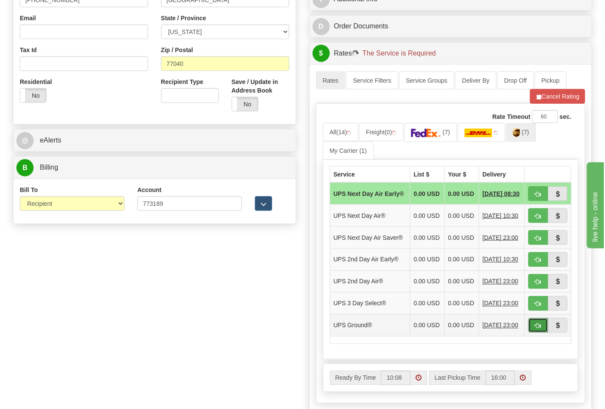
click at [545, 333] on button "button" at bounding box center [539, 325] width 20 height 15
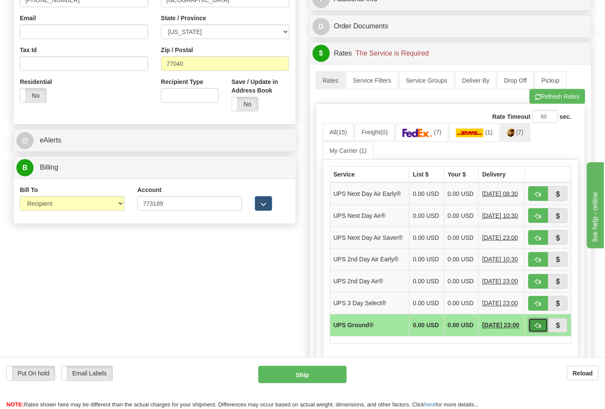
click at [531, 333] on button "button" at bounding box center [539, 325] width 20 height 15
type input "03"
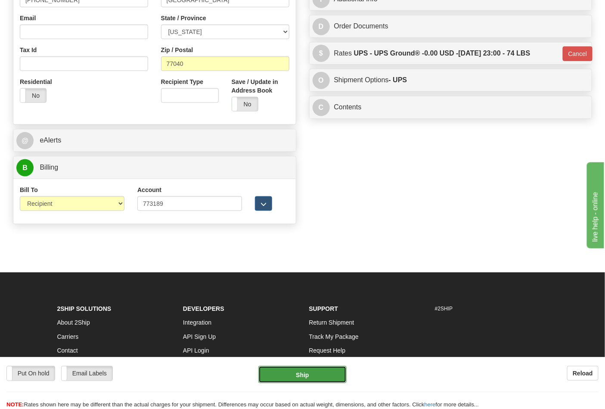
click at [298, 372] on button "Ship" at bounding box center [302, 374] width 88 height 17
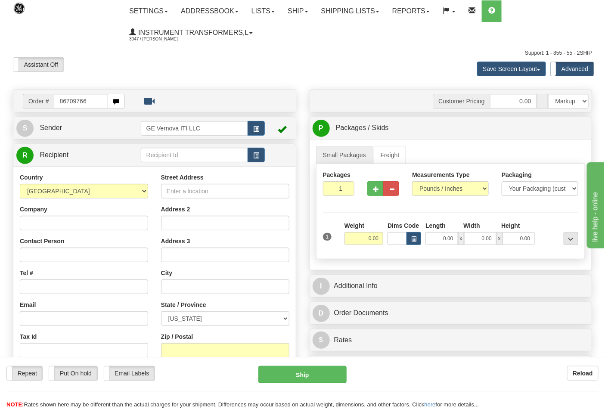
type input "86709766"
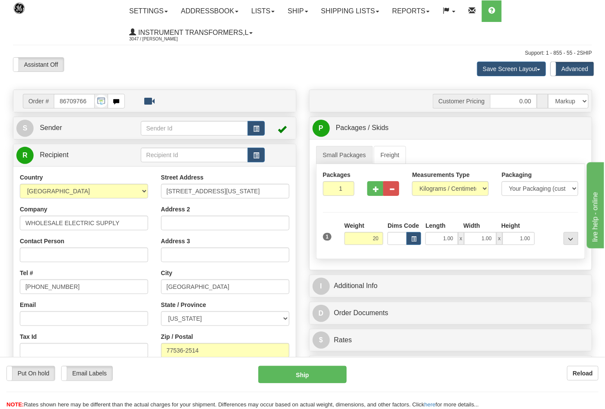
click button "Delete" at bounding box center [0, 0] width 0 height 0
type input "20.00"
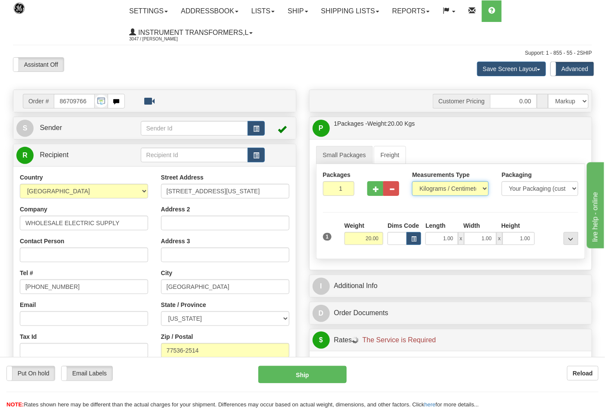
click at [482, 190] on select "Pounds / Inches Kilograms / Centimeters" at bounding box center [450, 188] width 77 height 15
select select "0"
click at [412, 182] on select "Pounds / Inches Kilograms / Centimeters" at bounding box center [450, 188] width 77 height 15
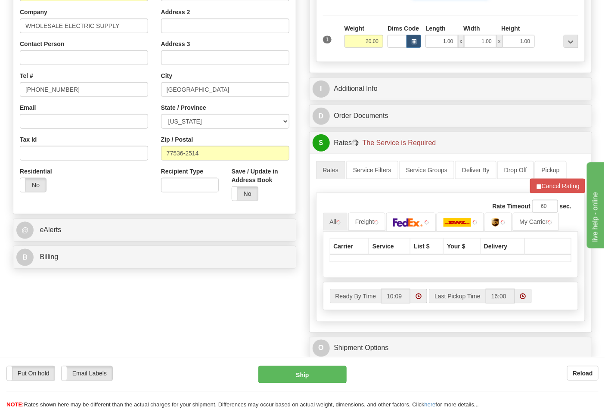
scroll to position [239, 0]
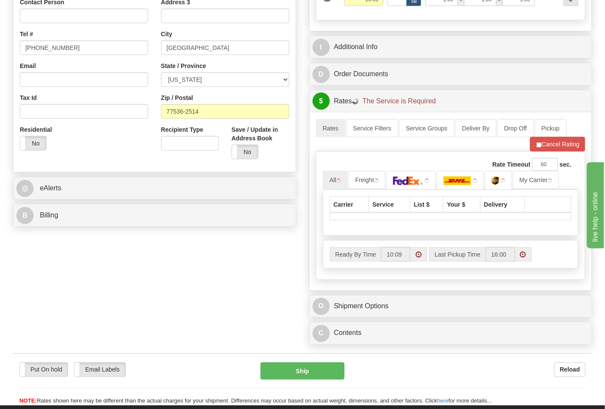
click at [203, 230] on div "Order # 86709766 S" at bounding box center [154, 41] width 296 height 380
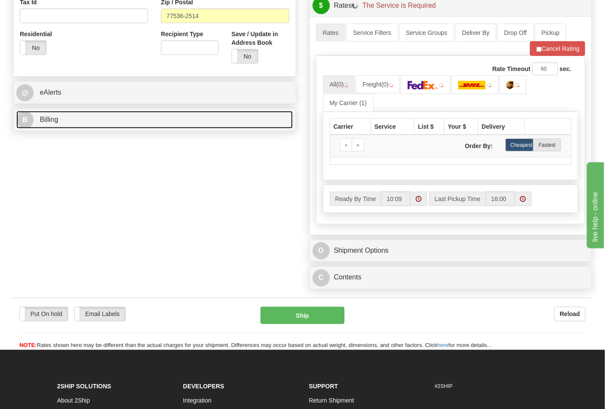
click at [225, 128] on link "B Billing" at bounding box center [154, 120] width 277 height 18
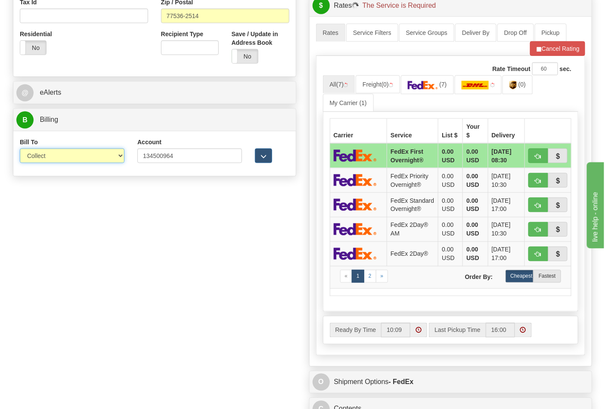
click at [123, 153] on select "Sender Recipient Third Party Collect" at bounding box center [72, 156] width 105 height 15
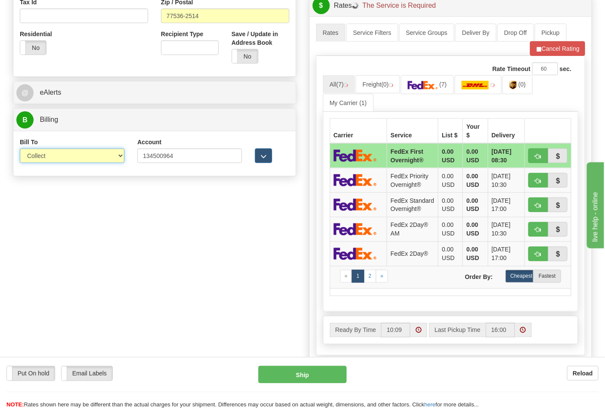
select select "2"
click at [20, 149] on select "Sender Recipient Third Party Collect" at bounding box center [72, 156] width 105 height 15
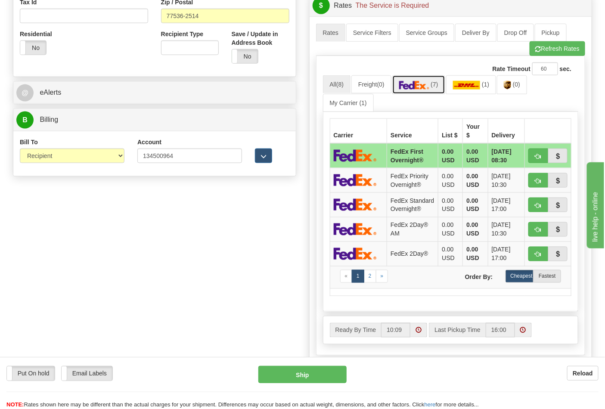
click at [413, 84] on img at bounding box center [414, 85] width 30 height 9
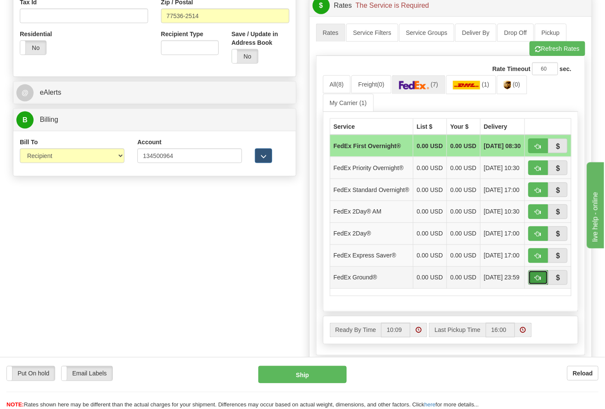
click at [539, 281] on span "button" at bounding box center [538, 279] width 6 height 6
type input "92"
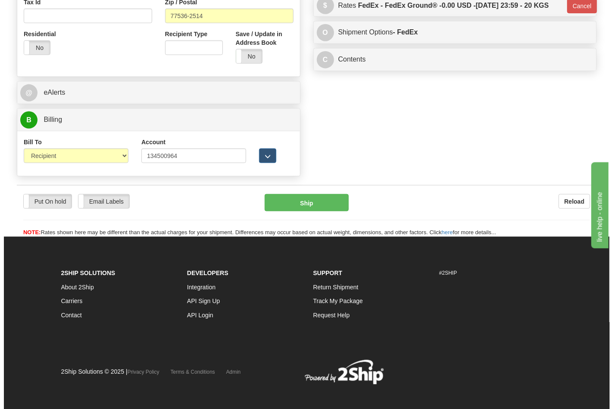
scroll to position [330, 0]
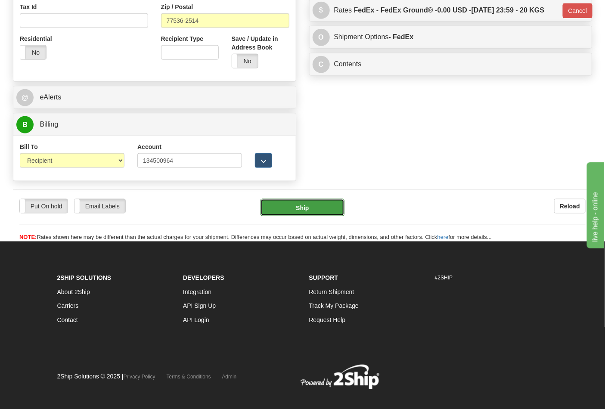
click at [339, 213] on button "Ship" at bounding box center [303, 207] width 84 height 17
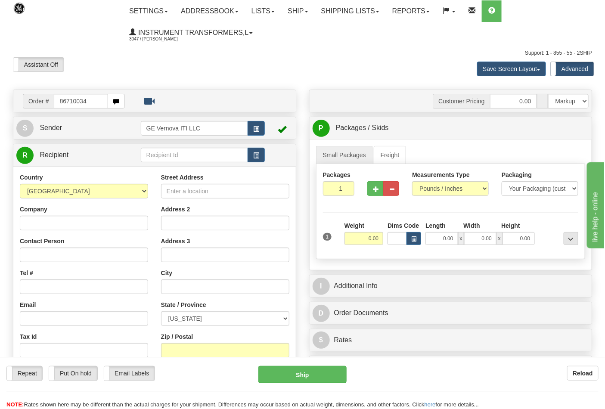
type input "86710034"
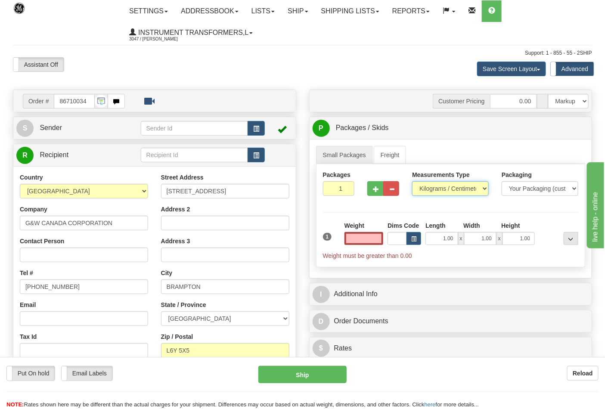
type input "0.00"
click at [481, 191] on select "Pounds / Inches Kilograms / Centimeters" at bounding box center [450, 188] width 77 height 15
select select "0"
click at [412, 182] on select "Pounds / Inches Kilograms / Centimeters" at bounding box center [450, 188] width 77 height 15
click at [362, 236] on input "0.00" at bounding box center [364, 238] width 39 height 13
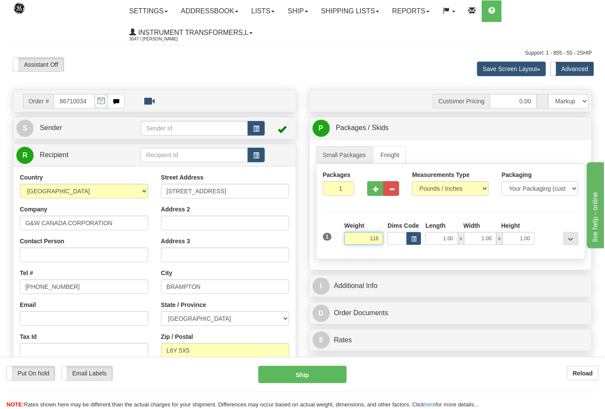
click button "Delete" at bounding box center [0, 0] width 0 height 0
type input "118.00"
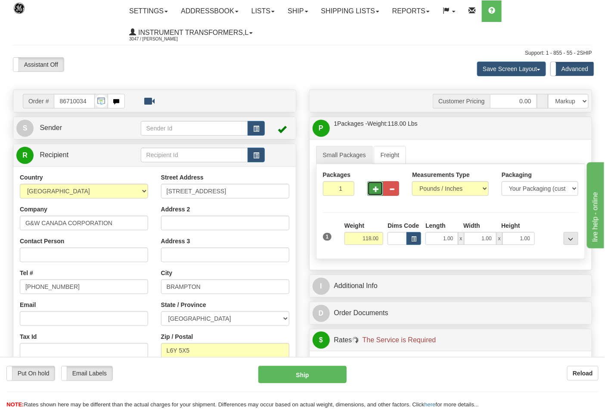
click at [378, 189] on span "button" at bounding box center [376, 190] width 6 height 6
click at [378, 190] on span "button" at bounding box center [376, 190] width 6 height 6
type input "5"
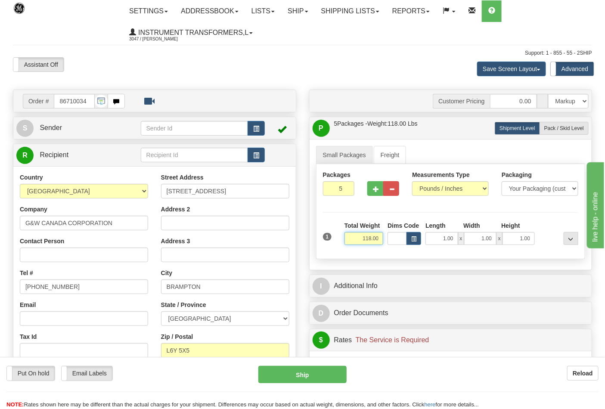
drag, startPoint x: 358, startPoint y: 242, endPoint x: 386, endPoint y: 243, distance: 28.4
click at [386, 243] on div "1 Total Weight 118.00 Dims Code" at bounding box center [451, 236] width 260 height 31
type input "26.00"
click at [580, 128] on span "Pack / Skid Level" at bounding box center [565, 128] width 40 height 6
radio input "true"
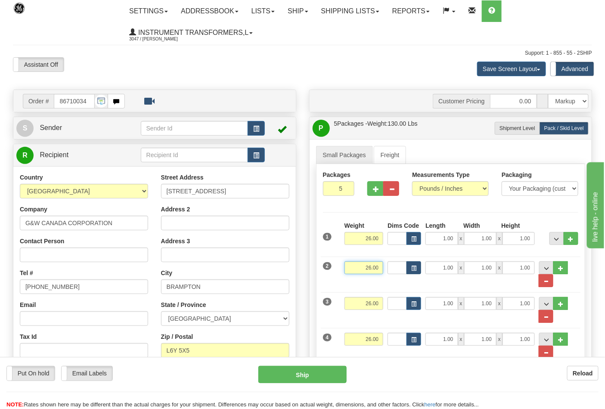
drag, startPoint x: 355, startPoint y: 272, endPoint x: 413, endPoint y: 272, distance: 57.3
click at [413, 272] on div "2 Weight 26.00 Dims Code Length Width Height" at bounding box center [451, 269] width 260 height 35
click button "Delete" at bounding box center [0, 0] width 0 height 0
type input "14.00"
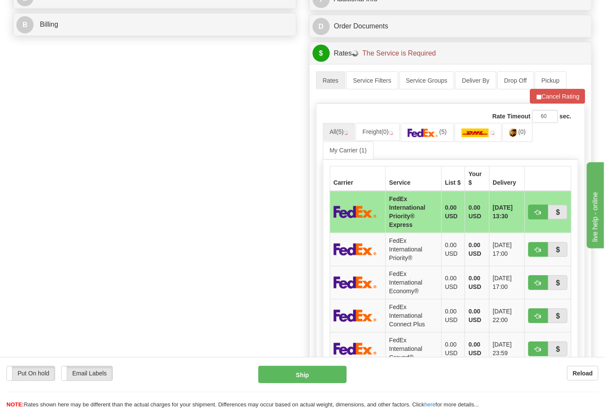
scroll to position [431, 0]
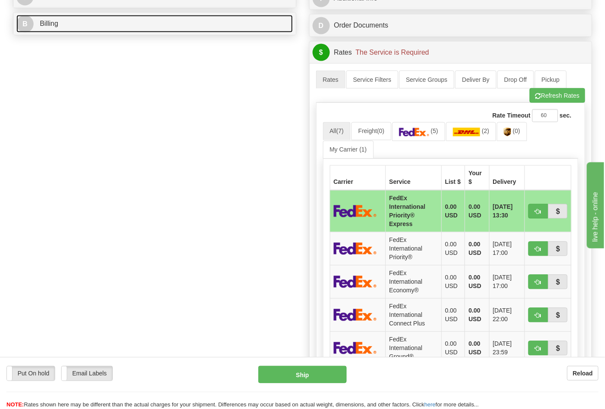
click at [233, 26] on link "B Billing" at bounding box center [154, 24] width 277 height 18
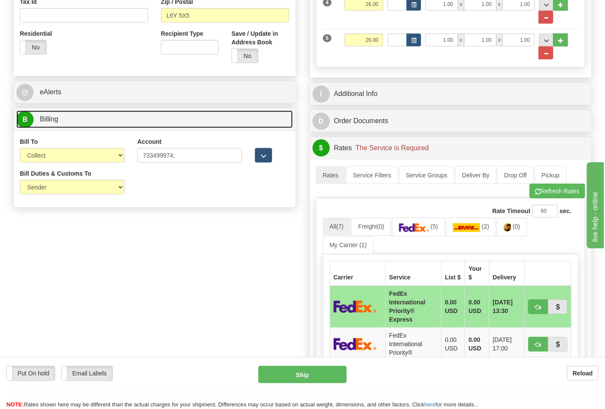
scroll to position [335, 0]
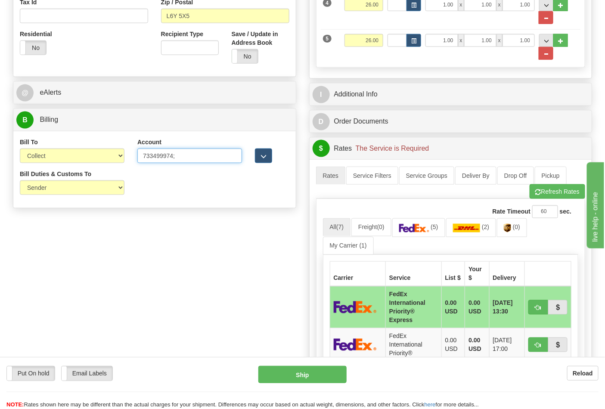
click at [179, 159] on input "733499974;" at bounding box center [189, 156] width 105 height 15
type input "733499974"
click at [115, 156] on select "Sender Recipient Third Party Collect" at bounding box center [72, 156] width 105 height 15
select select "2"
click at [20, 149] on select "Sender Recipient Third Party Collect" at bounding box center [72, 156] width 105 height 15
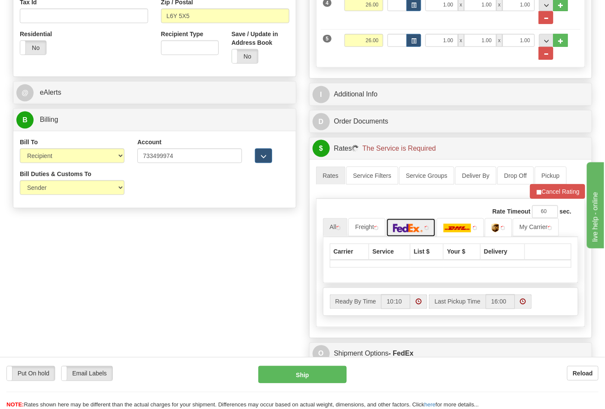
click at [433, 229] on link at bounding box center [411, 227] width 50 height 19
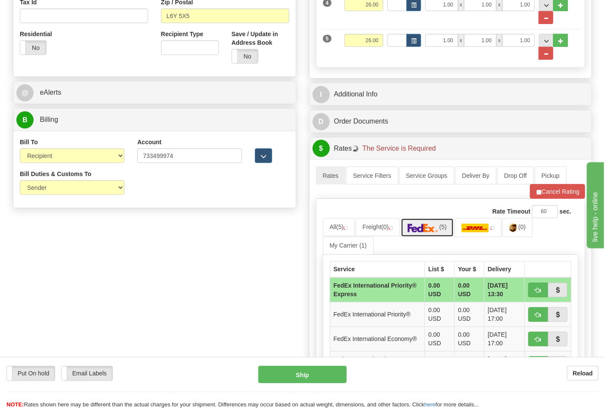
click at [423, 230] on img at bounding box center [423, 228] width 30 height 9
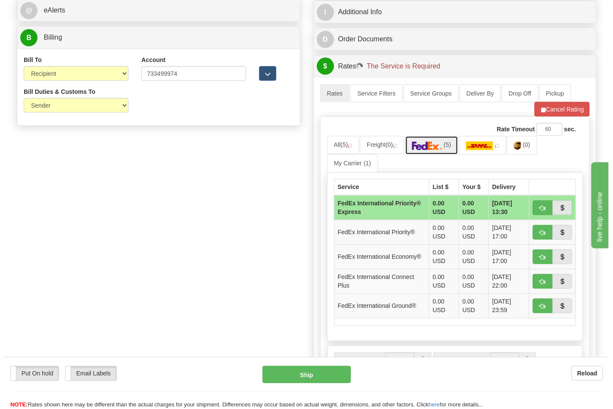
scroll to position [431, 0]
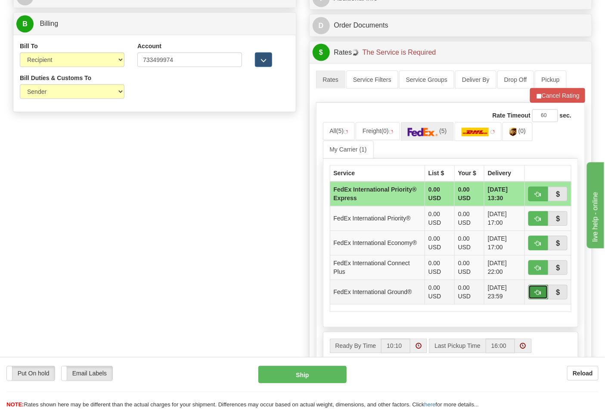
click at [535, 292] on button "button" at bounding box center [539, 292] width 20 height 15
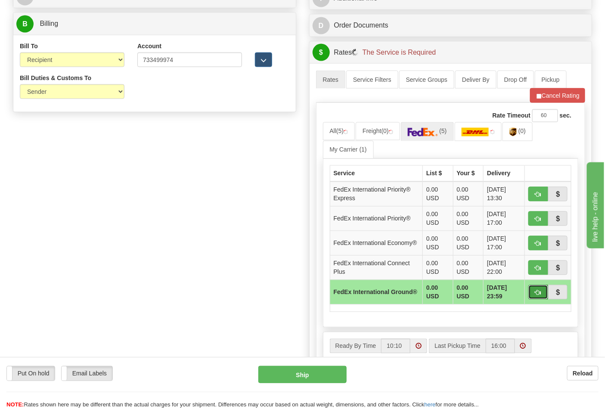
click at [535, 292] on span "button" at bounding box center [538, 293] width 6 height 6
click at [536, 293] on span "button" at bounding box center [538, 293] width 6 height 6
click at [533, 296] on button "button" at bounding box center [539, 292] width 20 height 15
type input "92"
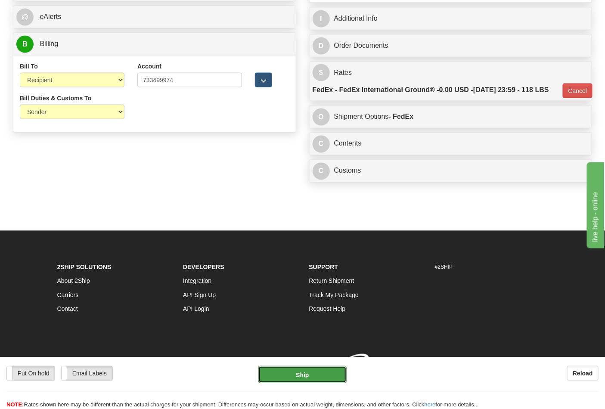
click at [335, 376] on button "Ship" at bounding box center [302, 374] width 88 height 17
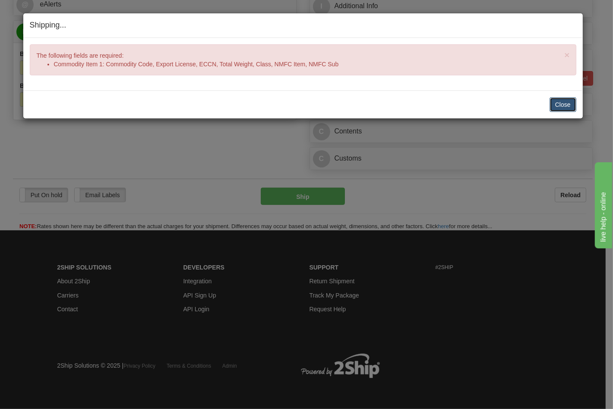
click at [563, 103] on button "Close" at bounding box center [562, 104] width 27 height 15
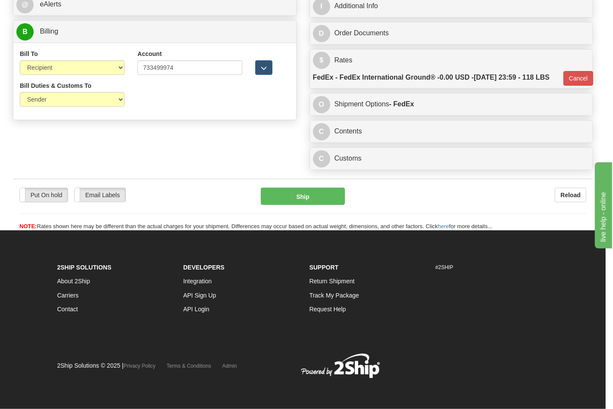
scroll to position [427, 0]
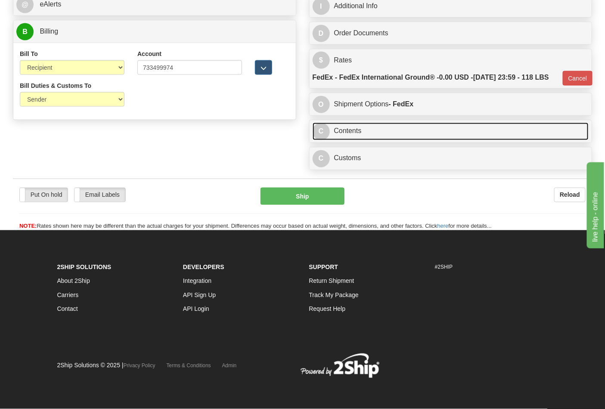
click at [481, 140] on link "C Contents" at bounding box center [451, 132] width 277 height 18
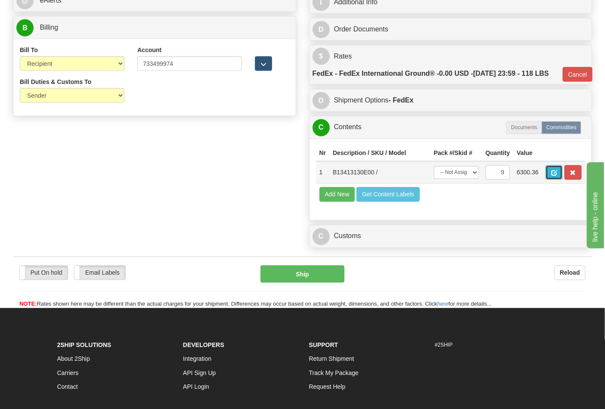
click at [557, 176] on span "button" at bounding box center [554, 174] width 6 height 6
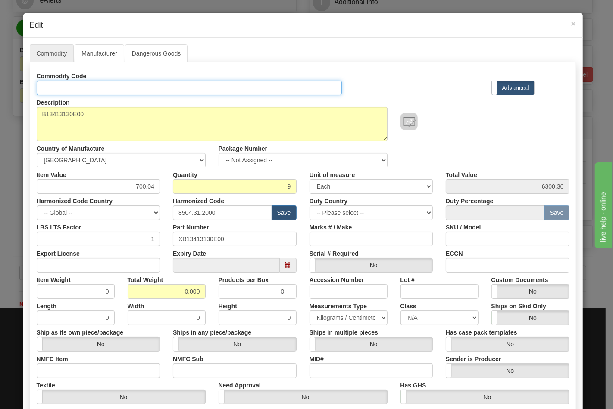
click at [95, 88] on input "Id" at bounding box center [189, 88] width 305 height 15
type input "TRANSFORMERS"
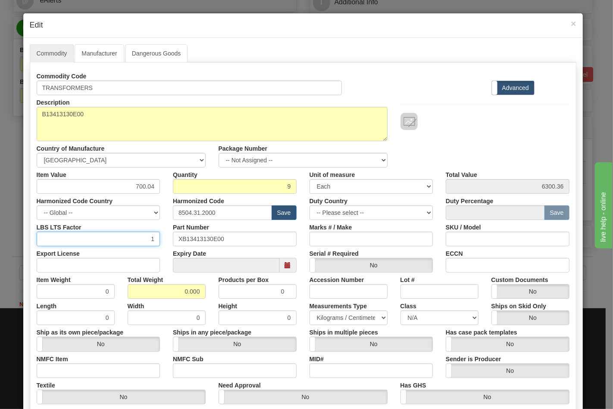
click at [114, 242] on input "1" at bounding box center [99, 239] width 124 height 15
click at [138, 268] on input "Export License" at bounding box center [99, 265] width 124 height 15
type input "NLR"
click at [49, 369] on input "NMFC Item" at bounding box center [99, 371] width 124 height 15
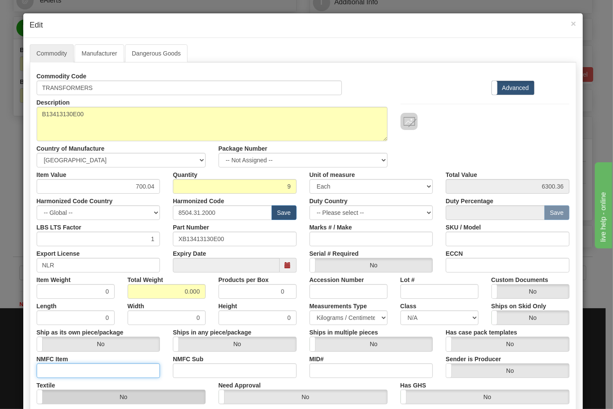
type input "63170"
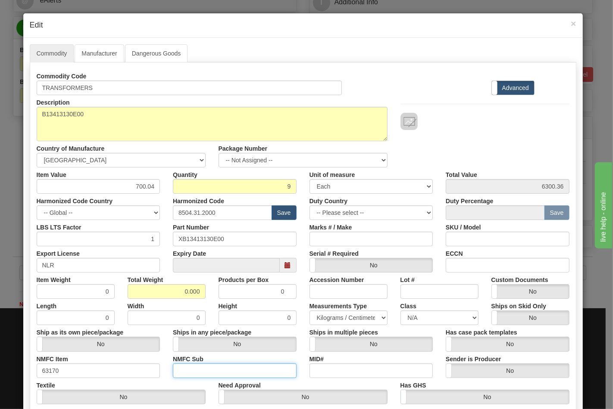
click at [181, 365] on input "NMFC Sub" at bounding box center [235, 371] width 124 height 15
type input "4"
drag, startPoint x: 179, startPoint y: 291, endPoint x: 205, endPoint y: 294, distance: 26.4
click at [205, 294] on div "Total Weight 0.000" at bounding box center [166, 286] width 91 height 26
type input "118"
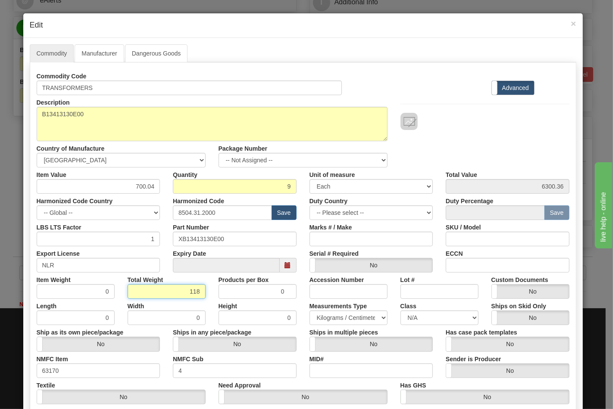
type input "13.1111"
click at [450, 265] on input "ECCN" at bounding box center [507, 265] width 124 height 15
type input "EAR99"
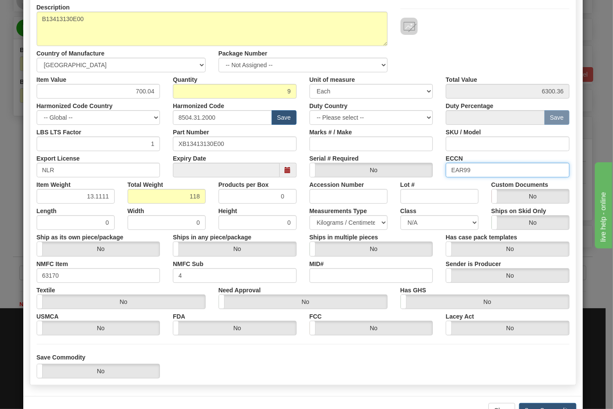
scroll to position [96, 0]
click at [439, 225] on select "N/A 50.0 55.0 60.0 65.0 70.0 85.0 92.5 100.0 125.0 175.0 250.0 300.0 400.0" at bounding box center [439, 222] width 78 height 15
select select "70.0"
click at [400, 215] on select "N/A 50.0 55.0 60.0 65.0 70.0 85.0 92.5 100.0 125.0 175.0 250.0 300.0 400.0" at bounding box center [439, 222] width 78 height 15
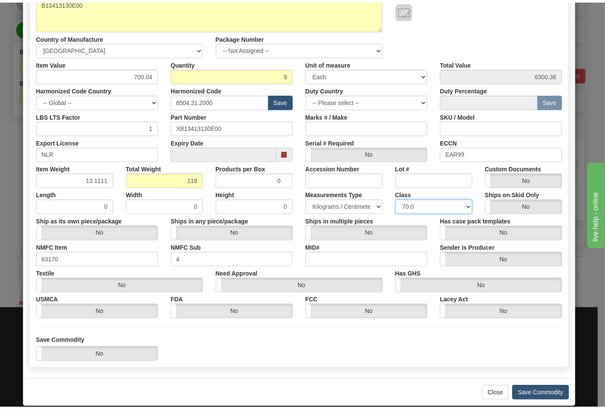
scroll to position [124, 0]
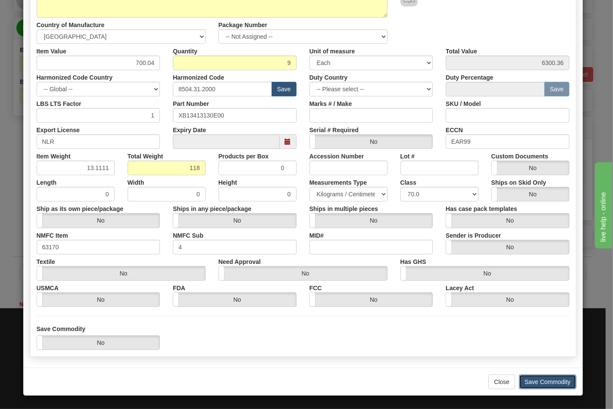
click at [537, 376] on button "Save Commodity" at bounding box center [547, 382] width 57 height 15
click at [537, 379] on button "Save Commodity" at bounding box center [547, 382] width 57 height 15
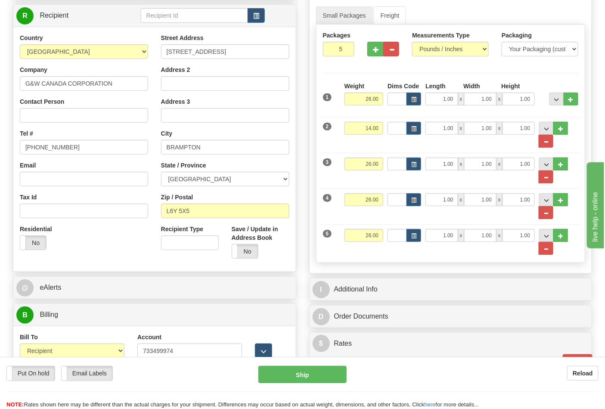
scroll to position [0, 0]
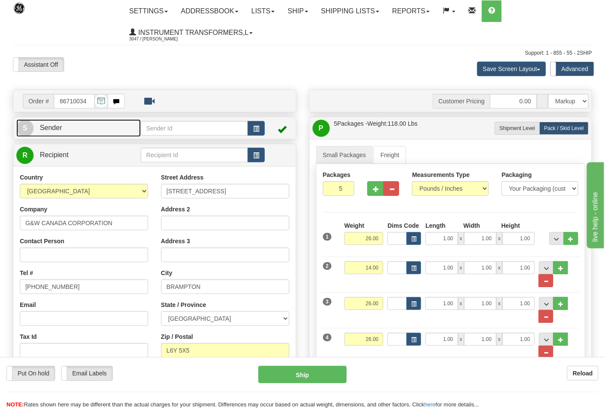
click at [86, 125] on link "S Sender" at bounding box center [78, 128] width 124 height 18
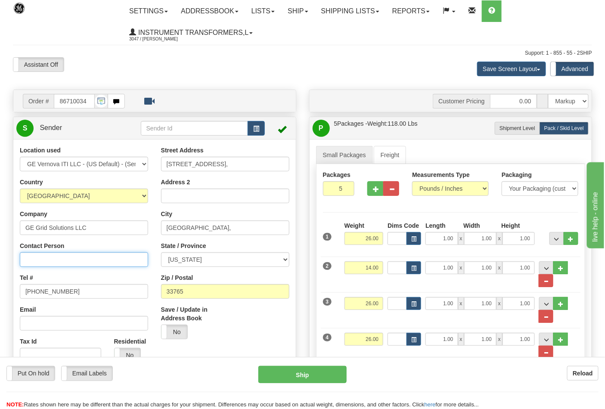
click at [54, 264] on input "Contact Person" at bounding box center [84, 259] width 128 height 15
type input "Nephtali Linares"
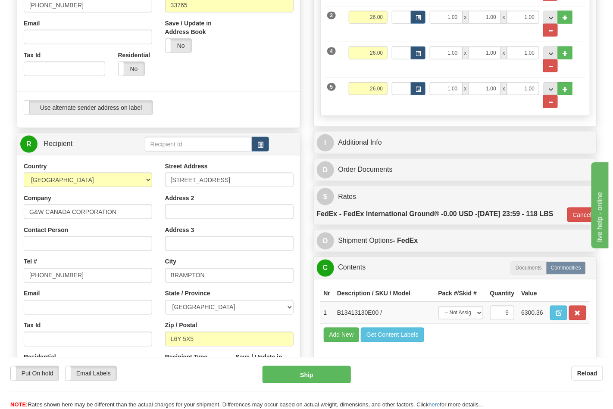
scroll to position [287, 0]
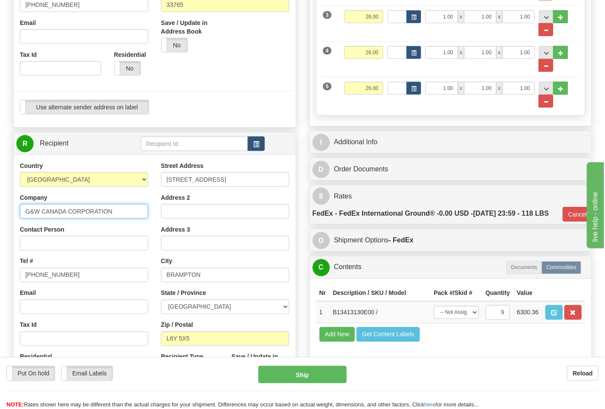
drag, startPoint x: 117, startPoint y: 212, endPoint x: 0, endPoint y: 214, distance: 116.8
click at [0, 214] on div "Toggle navigation Settings Shipping Preferences Fields Preferences New" at bounding box center [302, 146] width 605 height 867
click at [44, 247] on input "Contact Person" at bounding box center [84, 243] width 128 height 15
paste input "G&W CANADA CORPORATION"
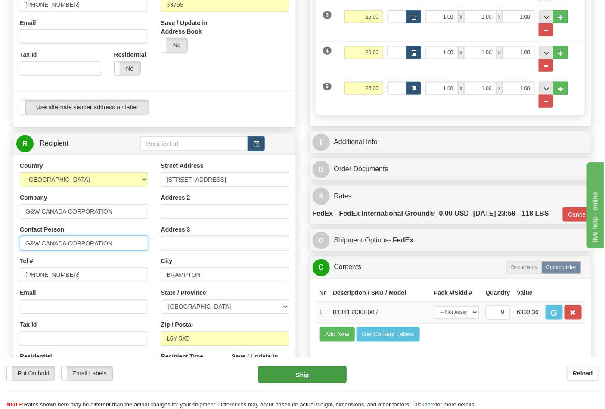
type input "G&W CANADA CORPORATION"
click at [286, 380] on button "Ship" at bounding box center [302, 374] width 88 height 17
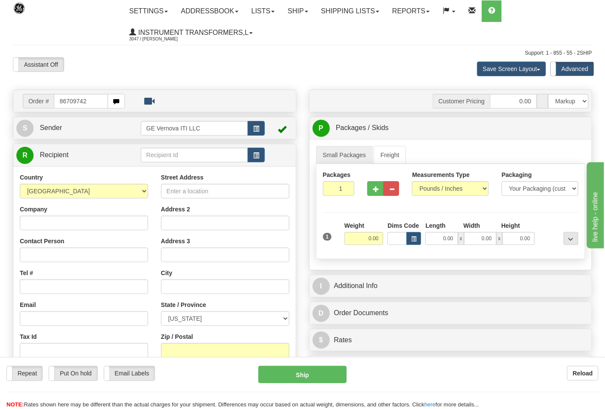
type input "86709742"
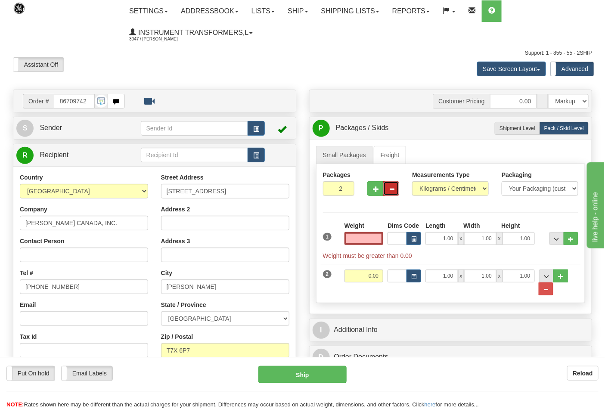
type input "0.00"
click at [399, 189] on button "button" at bounding box center [391, 188] width 16 height 15
type input "1"
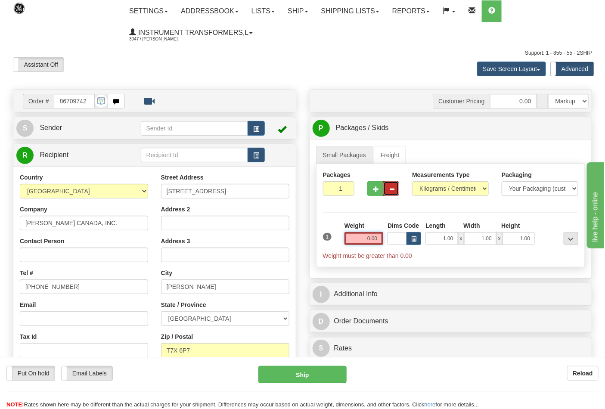
click at [363, 239] on input "0.00" at bounding box center [364, 238] width 39 height 13
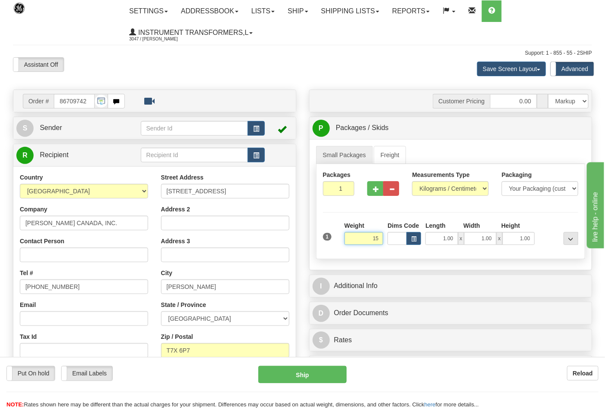
click button "Delete" at bounding box center [0, 0] width 0 height 0
type input "15.00"
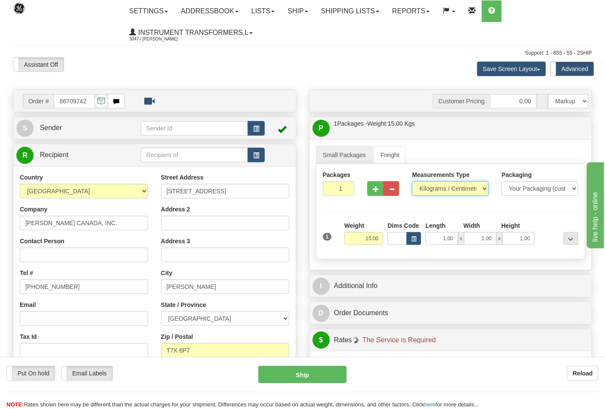
click at [470, 187] on select "Pounds / Inches Kilograms / Centimeters" at bounding box center [450, 188] width 77 height 15
select select "0"
click at [412, 182] on select "Pounds / Inches Kilograms / Centimeters" at bounding box center [450, 188] width 77 height 15
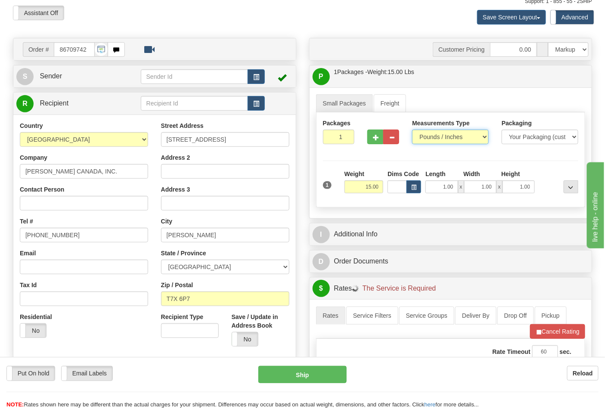
scroll to position [191, 0]
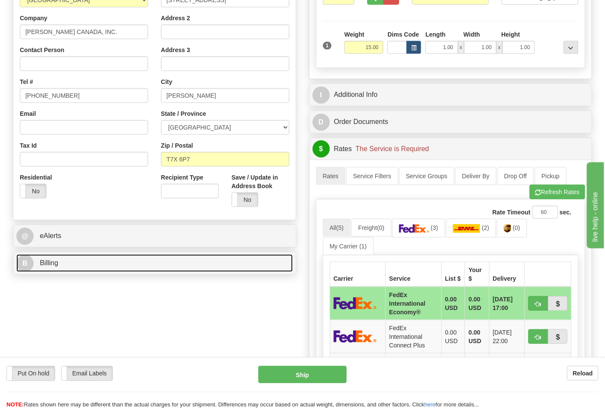
click at [226, 261] on link "B Billing" at bounding box center [154, 264] width 277 height 18
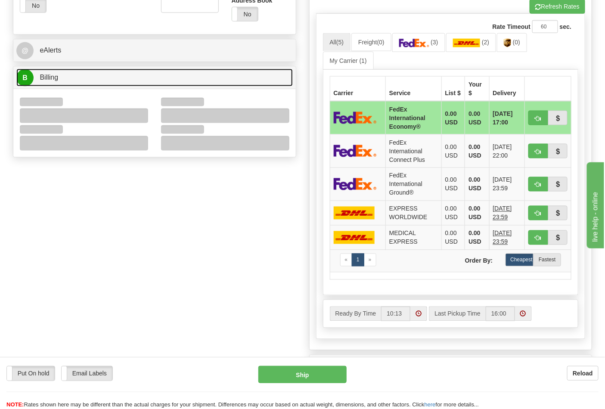
scroll to position [383, 0]
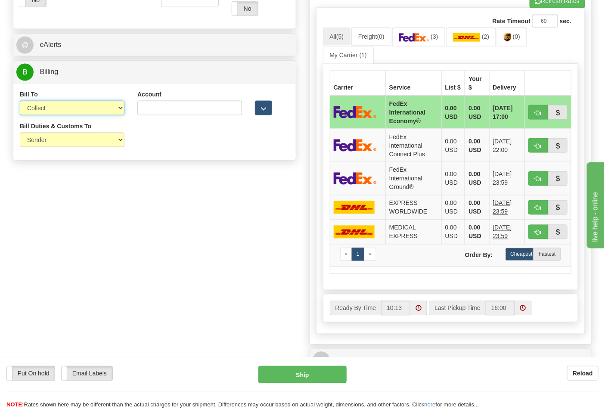
click at [106, 113] on select "Sender Recipient Third Party Collect" at bounding box center [72, 108] width 105 height 15
select select "2"
click at [20, 102] on select "Sender Recipient Third Party Collect" at bounding box center [72, 108] width 105 height 15
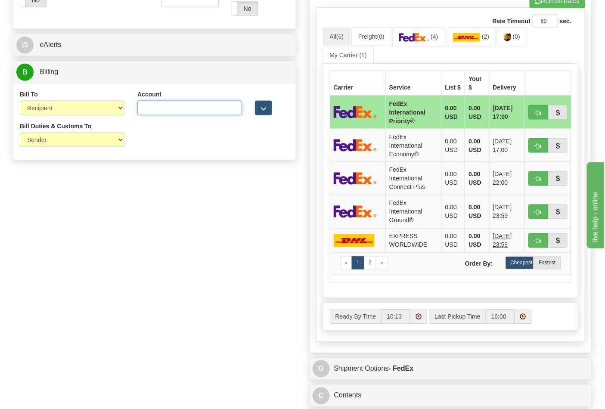
click at [145, 110] on input "Account" at bounding box center [189, 108] width 105 height 15
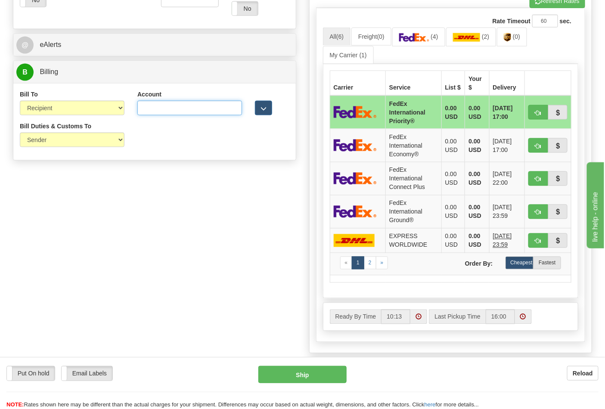
paste input "661159723"
type input "661159723"
click at [428, 42] on img at bounding box center [414, 37] width 30 height 9
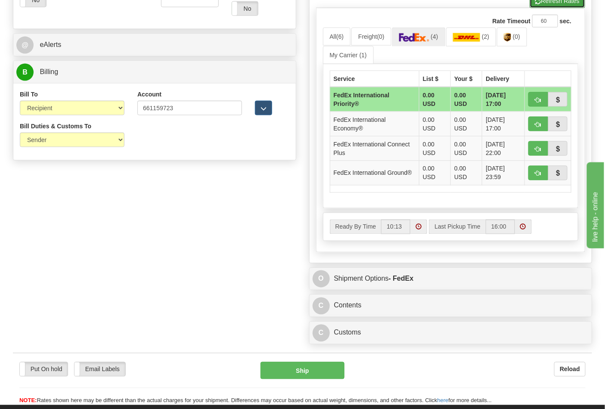
click at [540, 1] on button "Refresh Rates" at bounding box center [558, 1] width 56 height 15
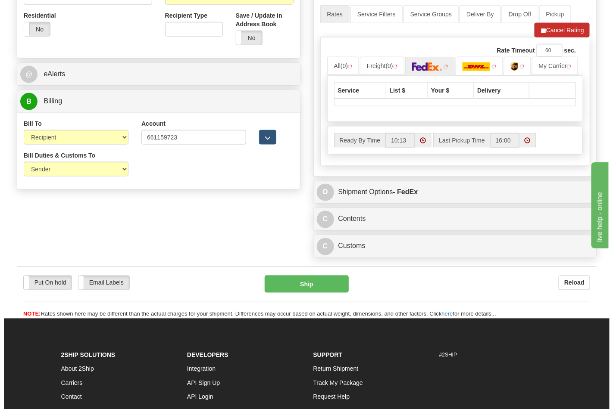
scroll to position [300, 0]
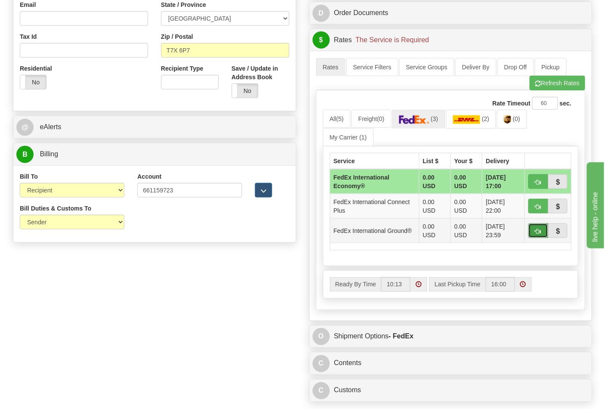
click at [535, 229] on span "button" at bounding box center [538, 232] width 6 height 6
type input "92"
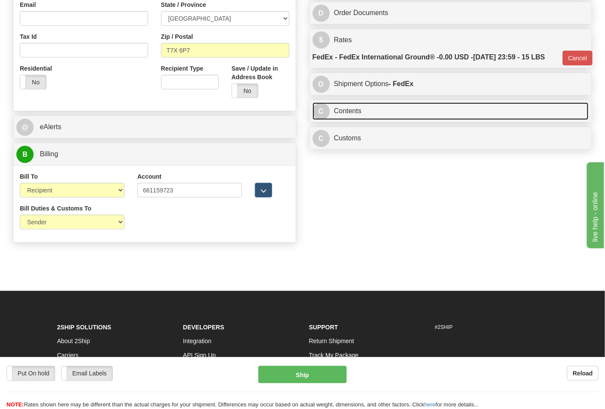
click at [447, 120] on link "C Contents" at bounding box center [451, 112] width 277 height 18
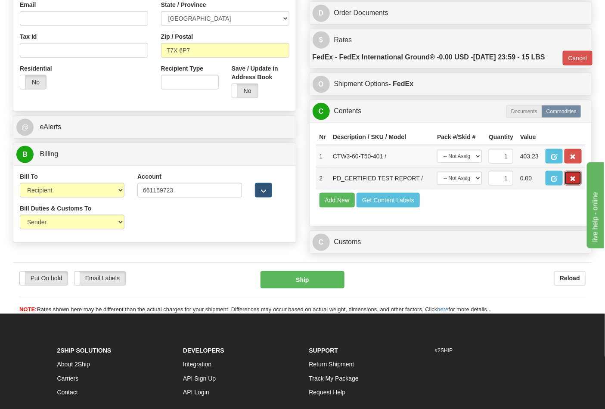
click at [572, 182] on span "button" at bounding box center [573, 179] width 6 height 6
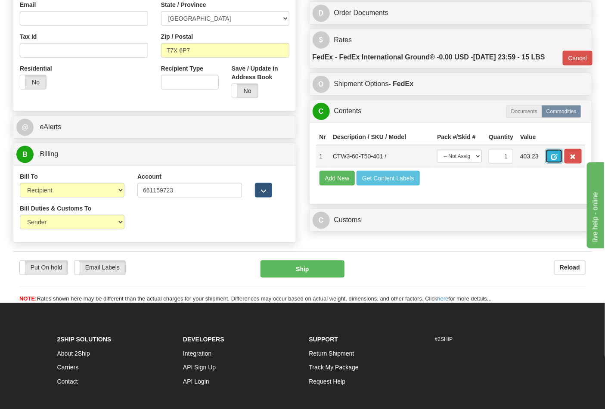
click at [557, 158] on span "button" at bounding box center [554, 157] width 6 height 6
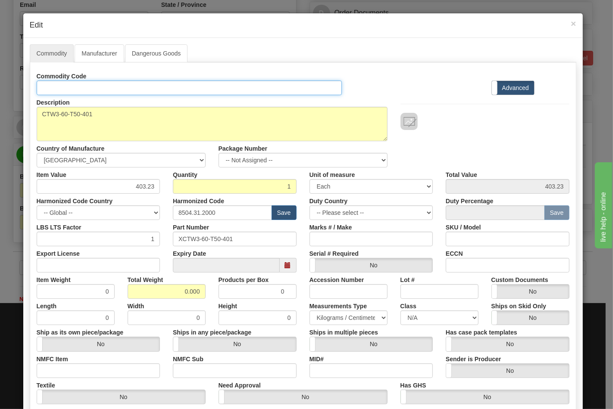
click at [91, 89] on input "Id" at bounding box center [189, 88] width 305 height 15
type input "TRANSFORMERS"
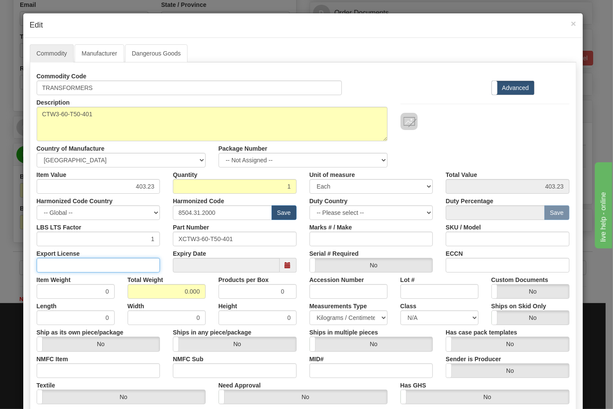
click at [78, 267] on input "Export License" at bounding box center [99, 265] width 124 height 15
type input "NLR"
drag, startPoint x: 56, startPoint y: 371, endPoint x: 60, endPoint y: 373, distance: 4.6
click at [56, 371] on input "NMFC Item" at bounding box center [99, 371] width 124 height 15
type input "63170"
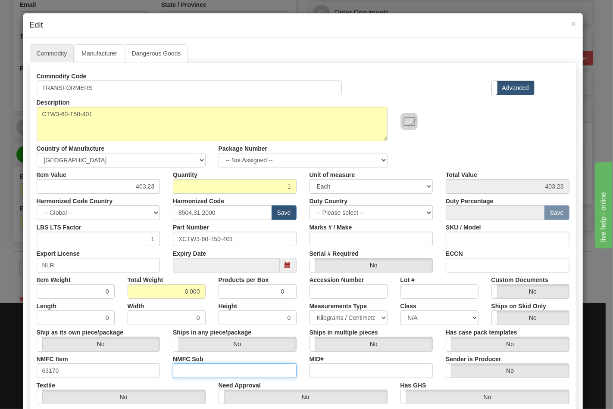
click at [188, 368] on input "NMFC Sub" at bounding box center [235, 371] width 124 height 15
type input "4"
drag, startPoint x: 170, startPoint y: 292, endPoint x: 208, endPoint y: 294, distance: 37.5
click at [208, 294] on div "Total Weight 0.000" at bounding box center [166, 286] width 91 height 26
type input "15"
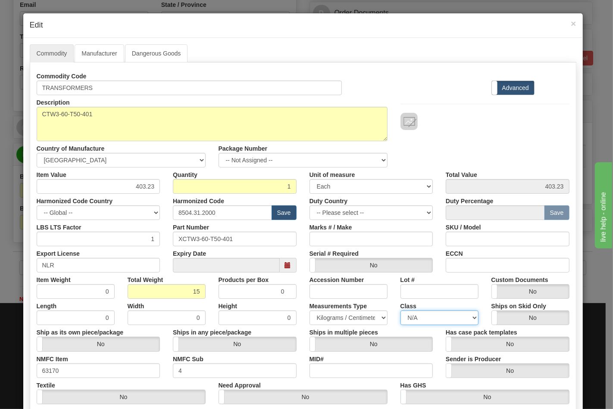
type input "15.0000"
click at [427, 319] on select "N/A 50.0 55.0 60.0 65.0 70.0 85.0 92.5 100.0 125.0 175.0 250.0 300.0 400.0" at bounding box center [439, 318] width 78 height 15
select select "70.0"
click at [400, 311] on select "N/A 50.0 55.0 60.0 65.0 70.0 85.0 92.5 100.0 125.0 175.0 250.0 300.0 400.0" at bounding box center [439, 318] width 78 height 15
click at [461, 266] on input "ECCN" at bounding box center [507, 265] width 124 height 15
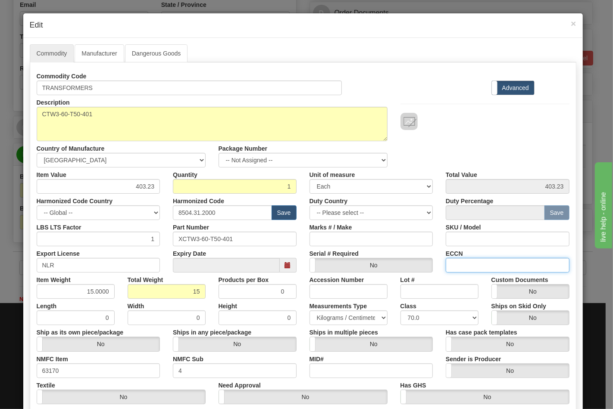
type input "EAR99"
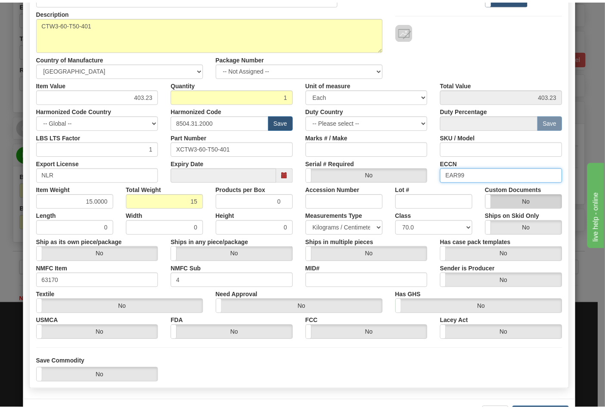
scroll to position [124, 0]
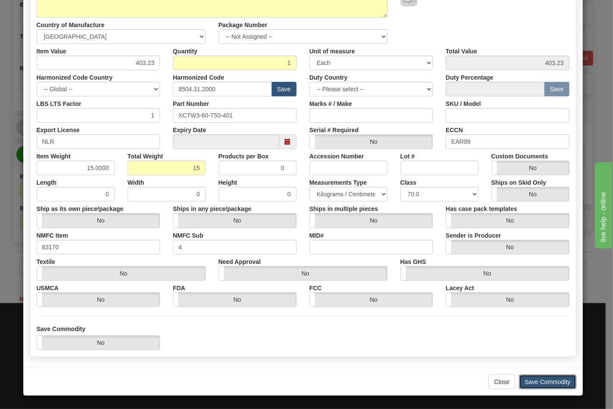
click at [522, 377] on button "Save Commodity" at bounding box center [547, 382] width 57 height 15
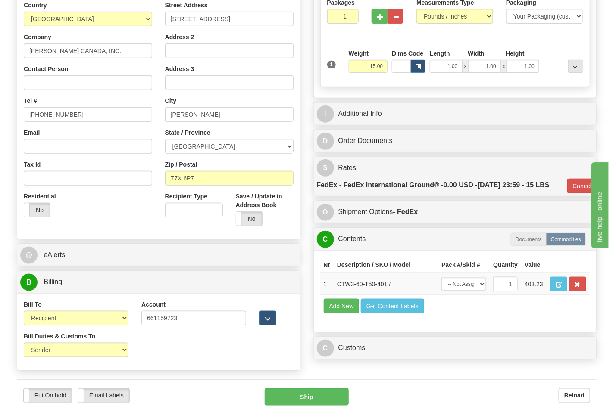
scroll to position [205, 0]
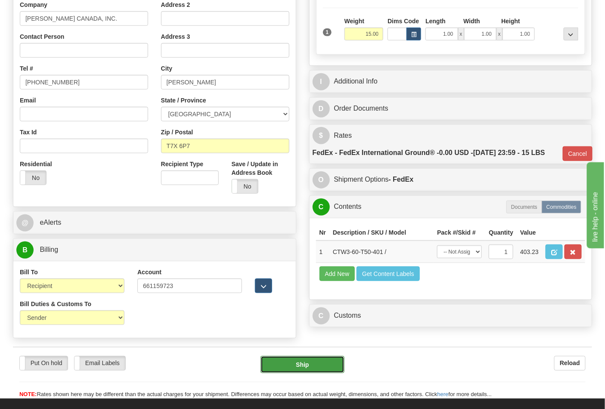
click at [311, 365] on button "Ship" at bounding box center [303, 364] width 84 height 17
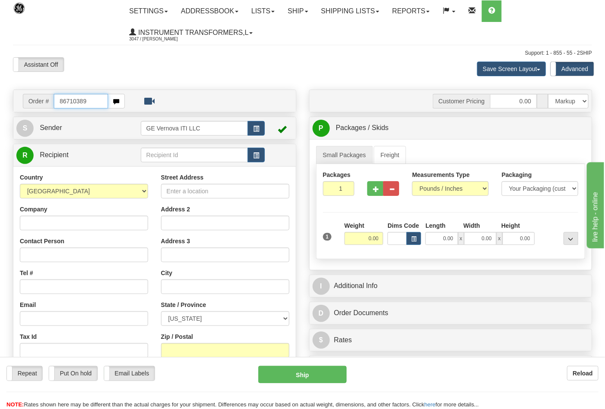
type input "86710389"
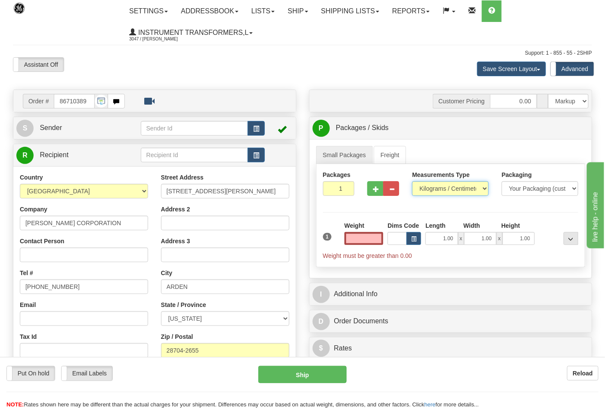
type input "0.00"
click at [471, 186] on select "Pounds / Inches Kilograms / Centimeters" at bounding box center [450, 188] width 77 height 15
select select "0"
click at [412, 182] on select "Pounds / Inches Kilograms / Centimeters" at bounding box center [450, 188] width 77 height 15
click at [345, 243] on input "0.00" at bounding box center [364, 238] width 39 height 13
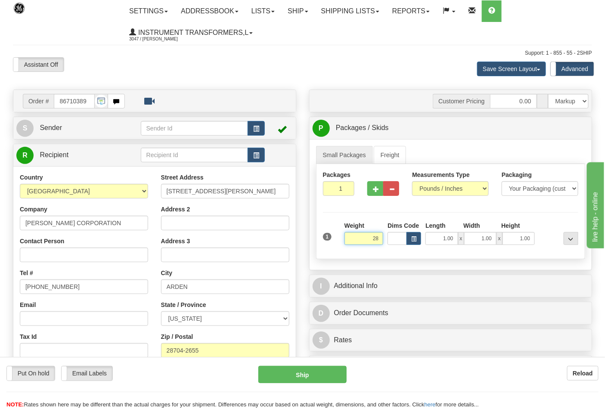
click button "Delete" at bounding box center [0, 0] width 0 height 0
type input "28.00"
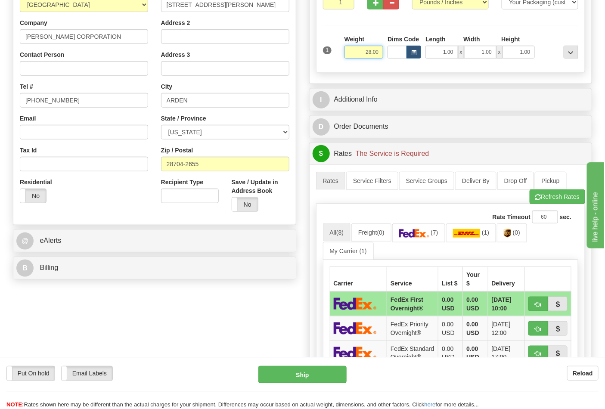
scroll to position [239, 0]
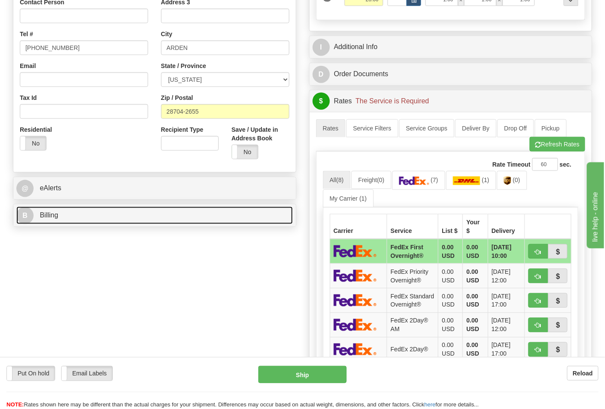
click at [205, 224] on link "B Billing" at bounding box center [154, 216] width 277 height 18
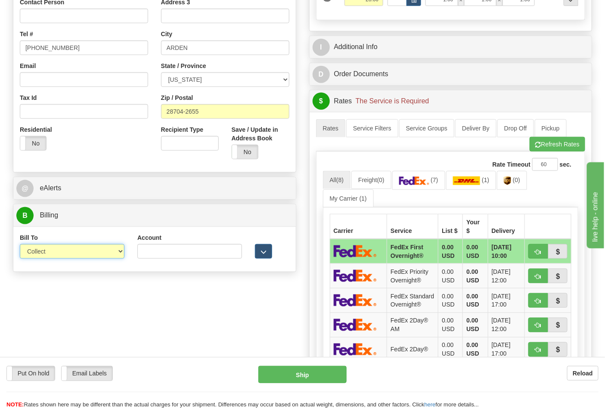
click at [109, 256] on select "Sender Recipient Third Party Collect" at bounding box center [72, 251] width 105 height 15
select select "2"
click at [20, 245] on select "Sender Recipient Third Party Collect" at bounding box center [72, 251] width 105 height 15
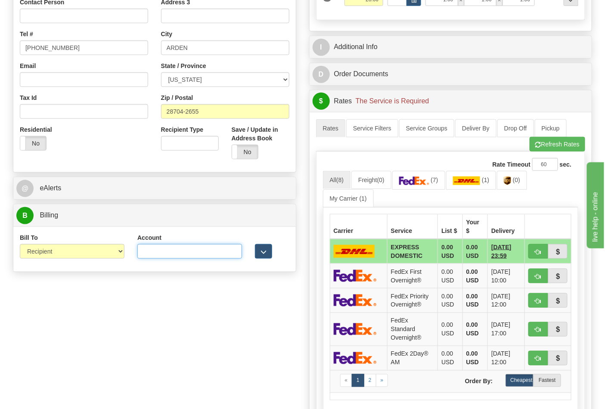
click at [204, 251] on input "Account" at bounding box center [189, 251] width 105 height 15
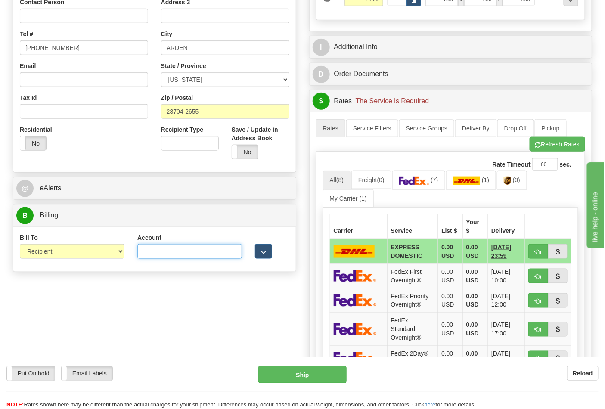
paste input "106052662"
type input "106052662"
click at [410, 184] on img at bounding box center [414, 181] width 30 height 9
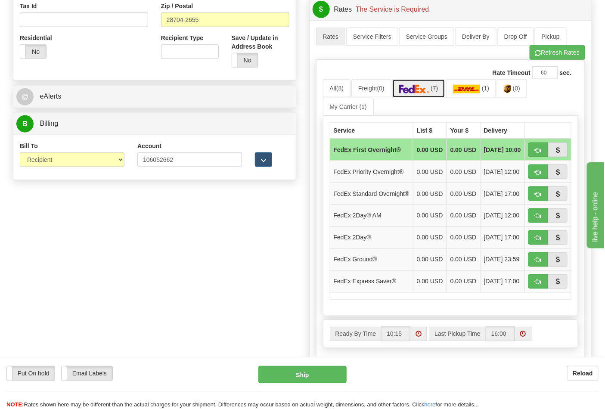
scroll to position [335, 0]
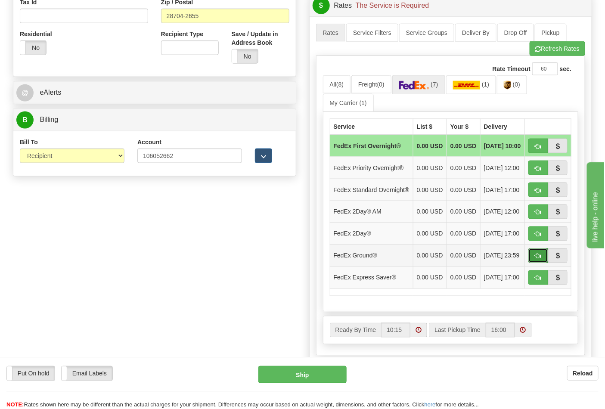
click at [544, 263] on button "button" at bounding box center [539, 256] width 20 height 15
type input "92"
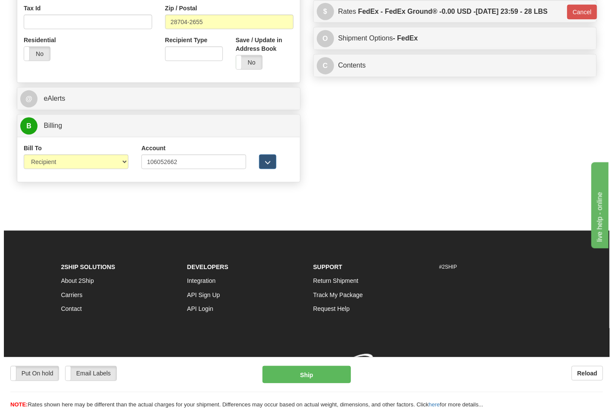
scroll to position [330, 0]
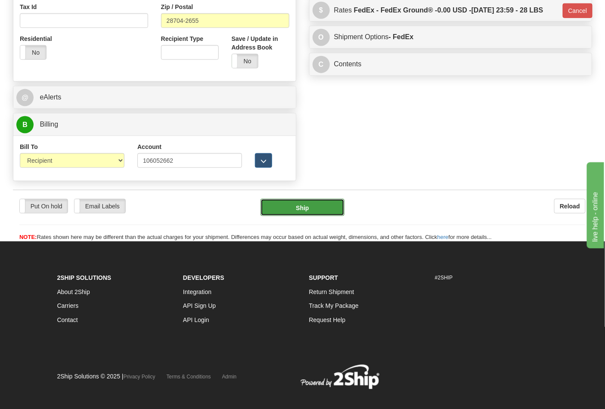
click at [302, 212] on button "Ship" at bounding box center [303, 207] width 84 height 17
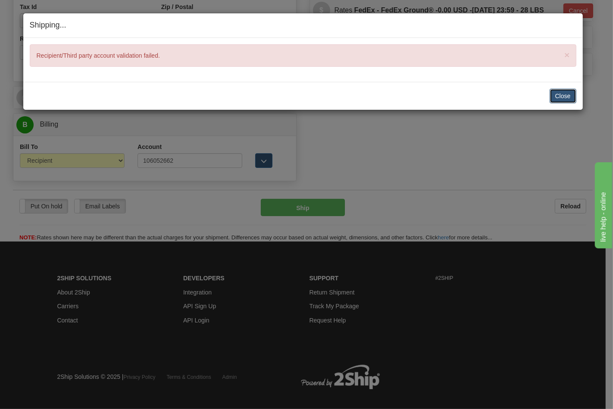
click at [561, 93] on button "Close" at bounding box center [562, 96] width 27 height 15
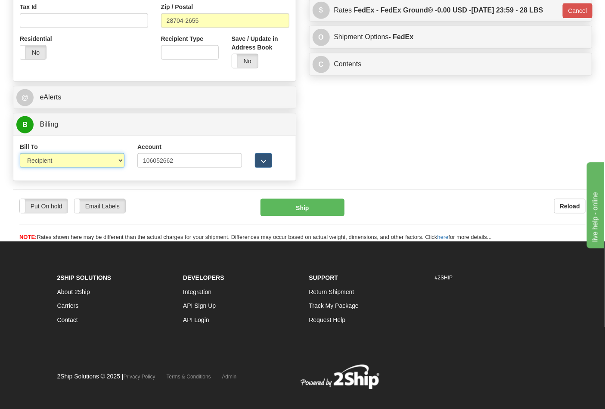
click at [115, 162] on select "Sender Recipient Third Party Collect" at bounding box center [72, 160] width 105 height 15
select select "4"
click at [20, 154] on select "Sender Recipient Third Party Collect" at bounding box center [72, 160] width 105 height 15
type input "92"
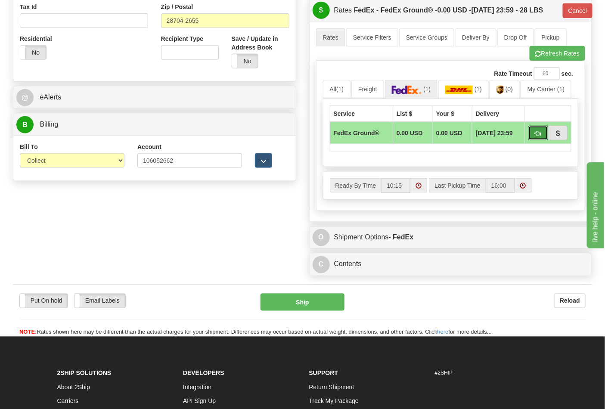
click at [534, 139] on button "button" at bounding box center [539, 133] width 20 height 15
click at [324, 305] on button "Ship" at bounding box center [303, 302] width 84 height 17
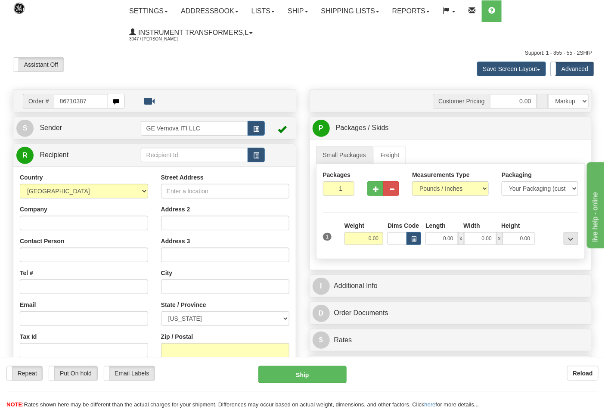
type input "86710387"
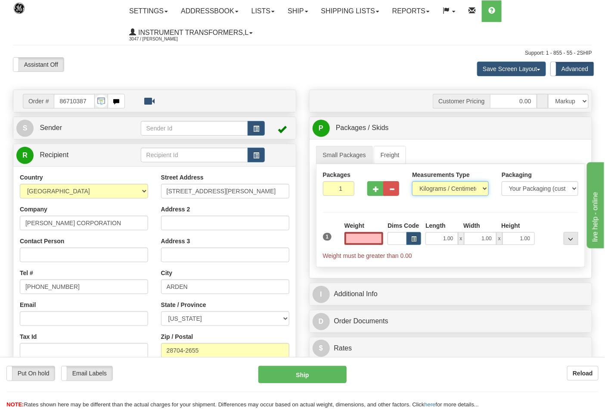
type input "0.00"
click at [452, 192] on select "Pounds / Inches Kilograms / Centimeters" at bounding box center [450, 188] width 77 height 15
select select "0"
click at [412, 182] on select "Pounds / Inches Kilograms / Centimeters" at bounding box center [450, 188] width 77 height 15
click at [367, 241] on input "0.00" at bounding box center [364, 238] width 39 height 13
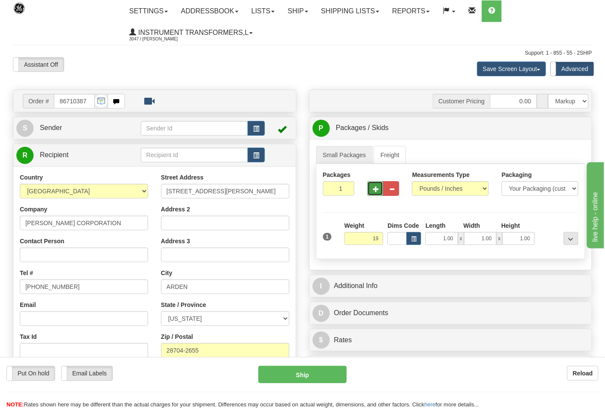
type input "19.00"
click at [373, 184] on button "button" at bounding box center [375, 188] width 16 height 15
type input "2"
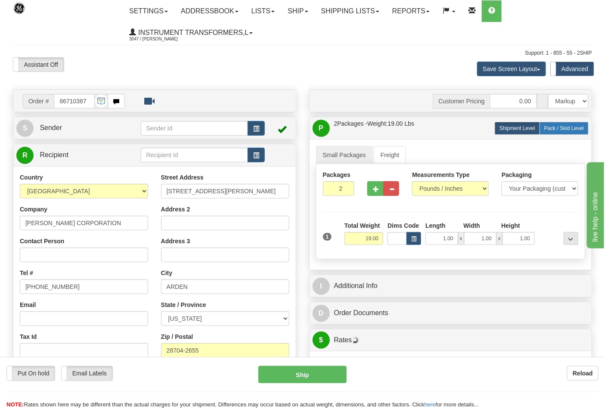
click at [566, 126] on span "Pack / Skid Level" at bounding box center [565, 128] width 40 height 6
radio input "true"
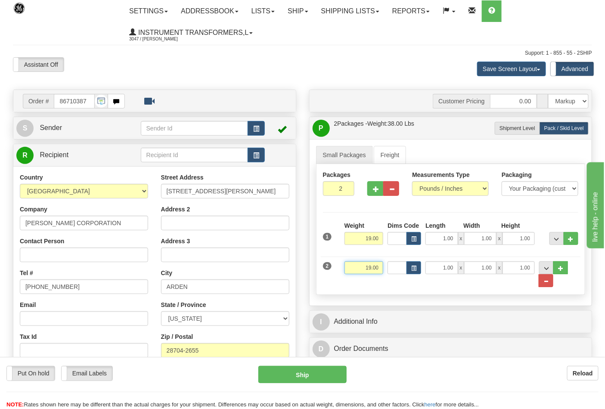
drag, startPoint x: 362, startPoint y: 269, endPoint x: 385, endPoint y: 268, distance: 22.9
click at [385, 268] on div "Weight 19.00" at bounding box center [364, 270] width 44 height 19
click button "Delete" at bounding box center [0, 0] width 0 height 0
type input "14.00"
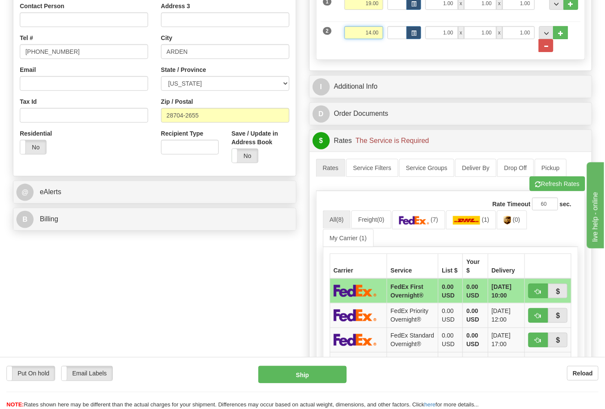
scroll to position [239, 0]
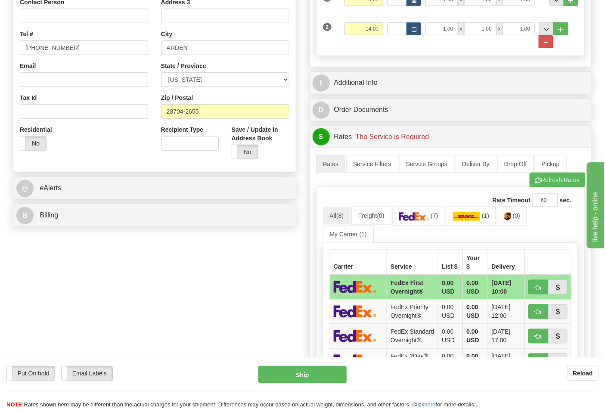
click at [209, 205] on div "B Billing" at bounding box center [154, 216] width 283 height 22
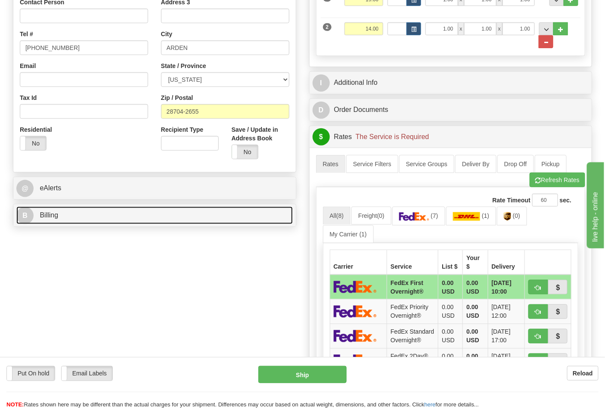
click at [209, 210] on link "B Billing" at bounding box center [154, 216] width 277 height 18
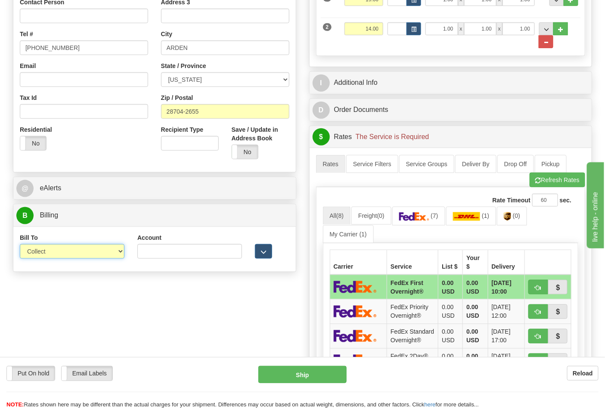
click at [96, 254] on select "Sender Recipient Third Party Collect" at bounding box center [72, 251] width 105 height 15
select select "2"
click at [20, 245] on select "Sender Recipient Third Party Collect" at bounding box center [72, 251] width 105 height 15
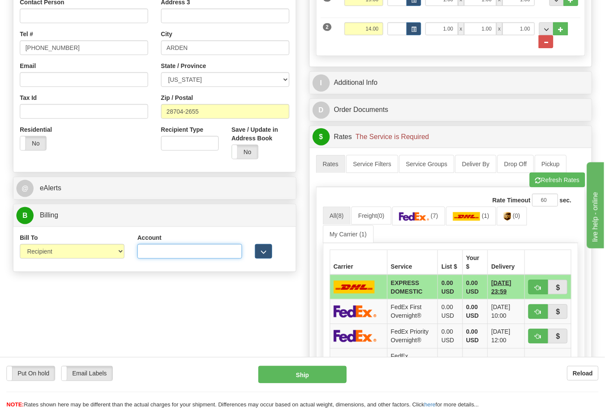
click at [162, 248] on input "Account" at bounding box center [189, 251] width 105 height 15
paste input "106052662"
type input "106052662"
click at [429, 218] on img at bounding box center [414, 216] width 30 height 9
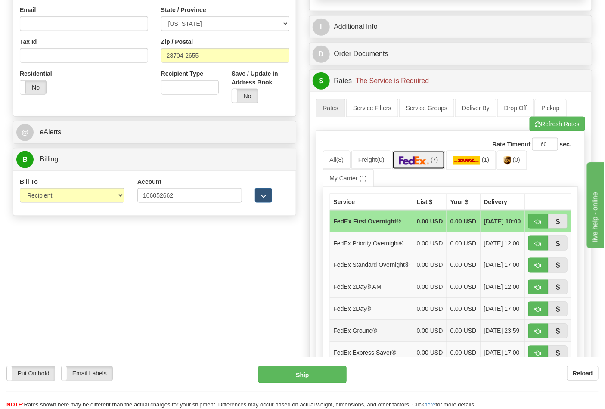
scroll to position [335, 0]
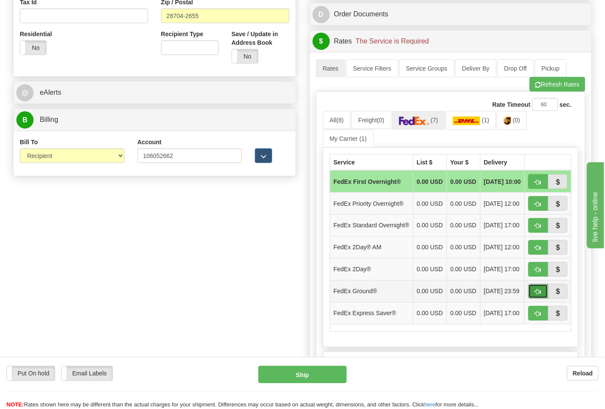
click at [539, 295] on span "button" at bounding box center [538, 292] width 6 height 6
type input "92"
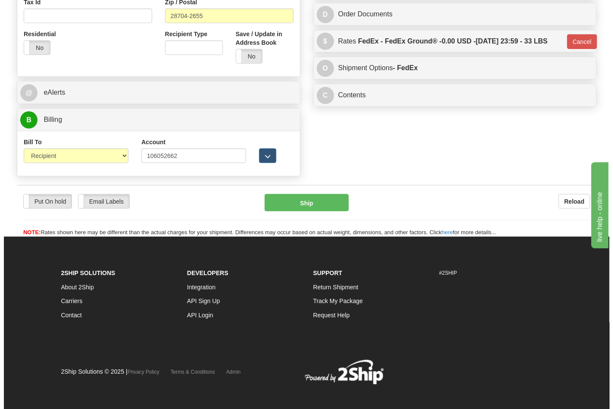
scroll to position [330, 0]
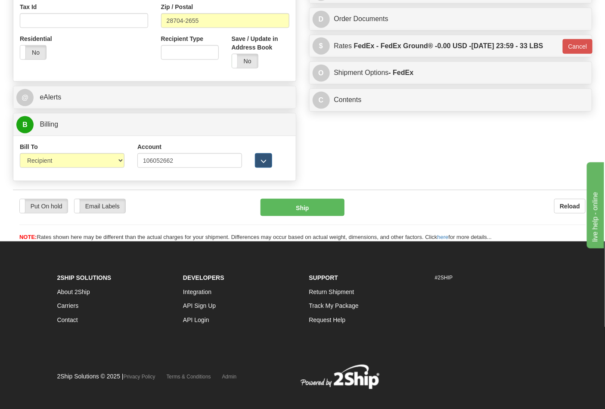
click at [311, 199] on div "Put On hold Put On hold Email Labels Email Labels Edit Reload Ship Reload" at bounding box center [302, 216] width 579 height 52
click at [311, 212] on button "Ship" at bounding box center [303, 207] width 84 height 17
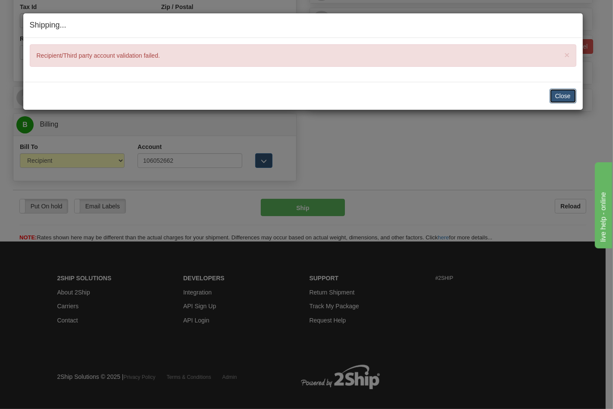
click at [560, 89] on button "Close" at bounding box center [562, 96] width 27 height 15
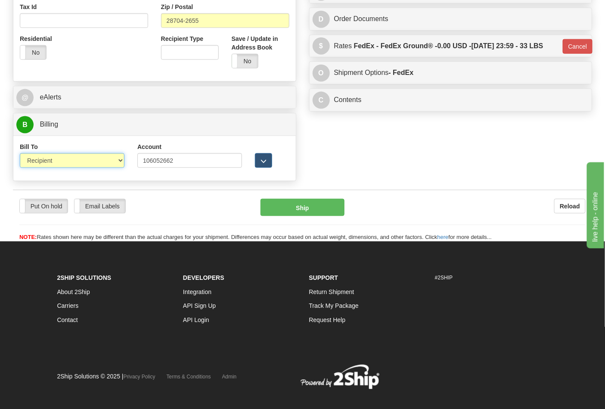
click at [111, 161] on select "Sender Recipient Third Party Collect" at bounding box center [72, 160] width 105 height 15
select select "4"
click at [20, 154] on select "Sender Recipient Third Party Collect" at bounding box center [72, 160] width 105 height 15
type input "92"
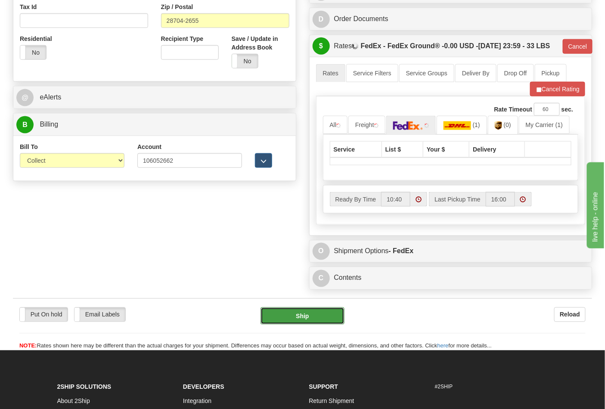
click at [293, 325] on button "Ship" at bounding box center [303, 316] width 84 height 17
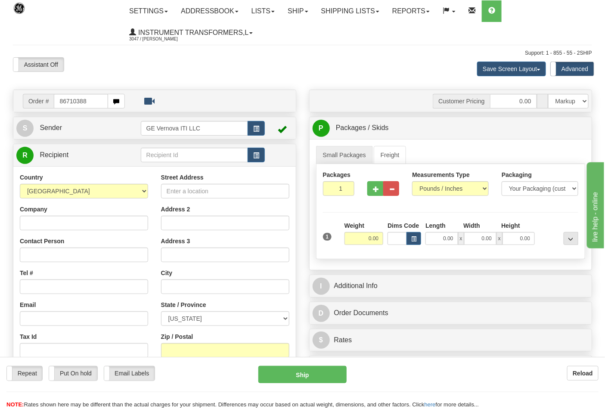
type input "86710388"
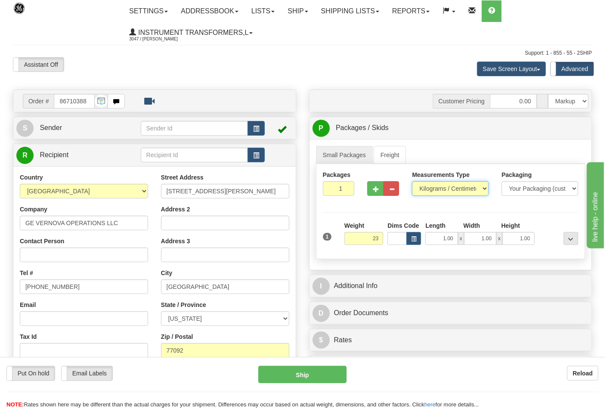
type input "23.00"
click at [440, 190] on select "Pounds / Inches Kilograms / Centimeters" at bounding box center [450, 188] width 77 height 15
select select "0"
click at [412, 182] on select "Pounds / Inches Kilograms / Centimeters" at bounding box center [450, 188] width 77 height 15
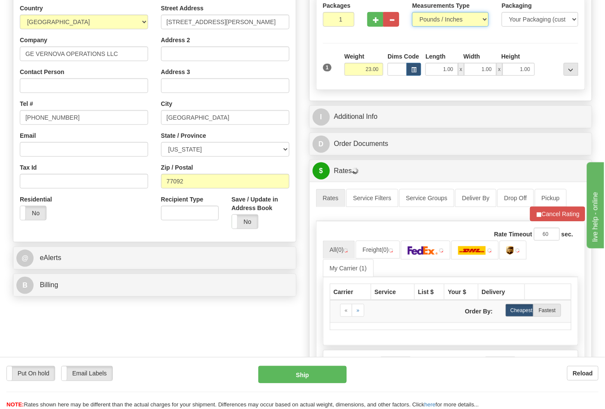
scroll to position [191, 0]
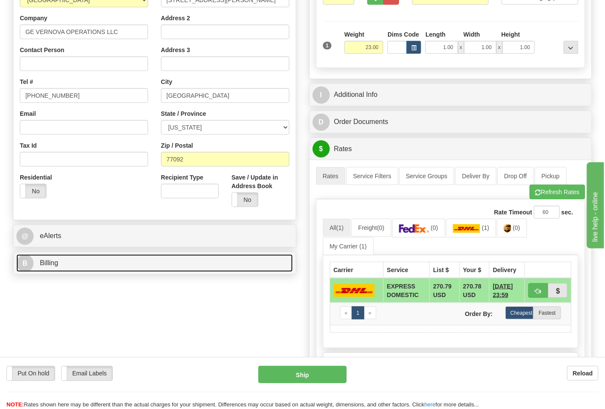
click at [148, 271] on link "B Billing" at bounding box center [154, 264] width 277 height 18
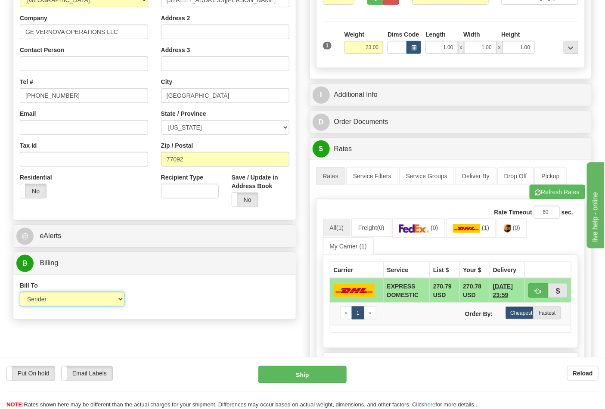
click at [103, 304] on select "Sender Recipient Third Party Collect" at bounding box center [72, 299] width 105 height 15
select select "2"
click at [20, 293] on select "Sender Recipient Third Party Collect" at bounding box center [72, 299] width 105 height 15
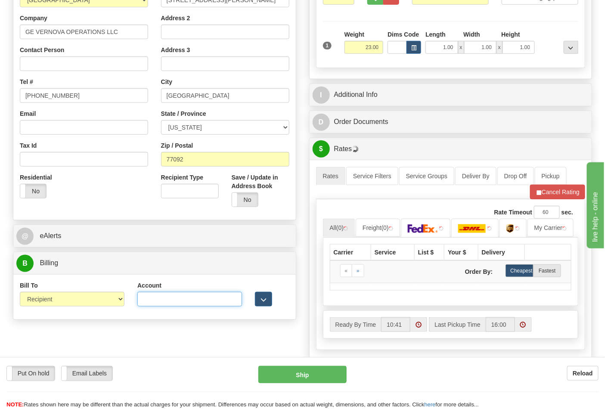
click at [165, 299] on input "Account" at bounding box center [189, 299] width 105 height 15
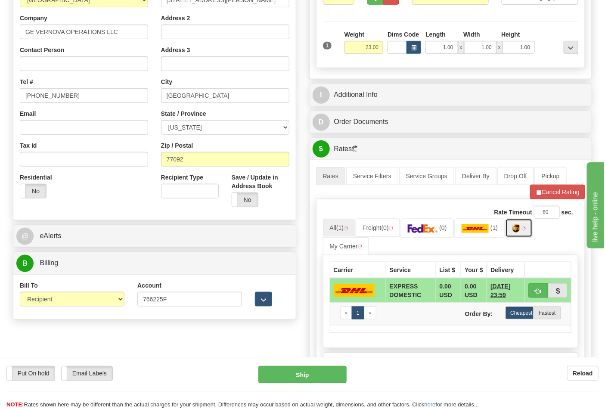
click at [515, 230] on link at bounding box center [519, 228] width 27 height 19
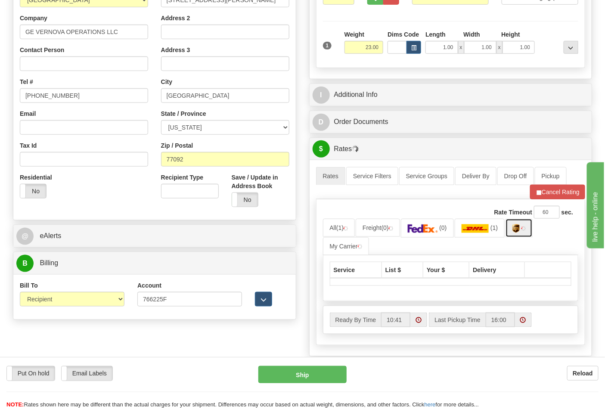
click at [532, 236] on link at bounding box center [519, 228] width 27 height 19
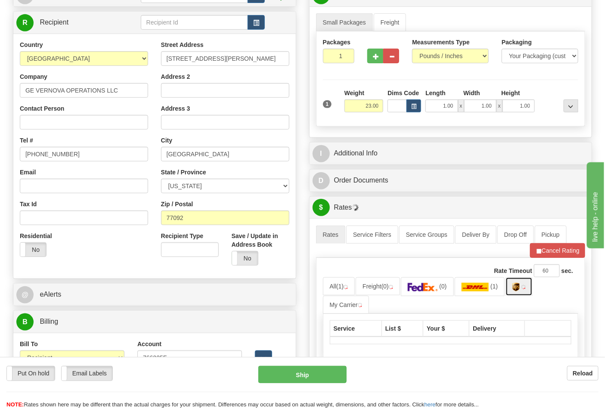
scroll to position [143, 0]
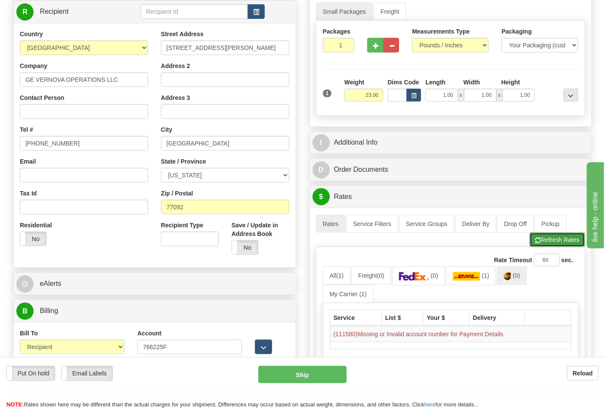
click at [548, 242] on button "Refresh Rates" at bounding box center [558, 240] width 56 height 15
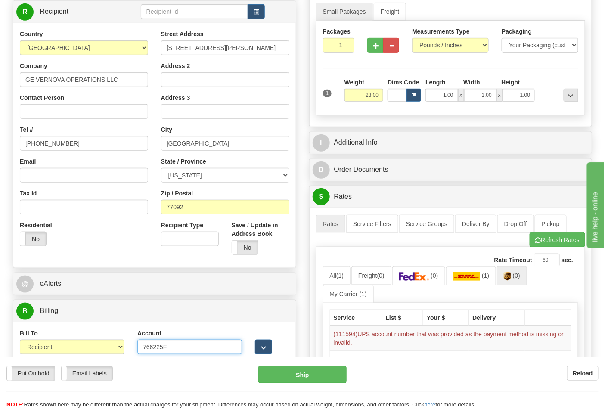
click at [160, 348] on input "766225F" at bounding box center [189, 347] width 105 height 15
type input "76625F"
click at [544, 242] on button "Refresh Rates" at bounding box center [558, 240] width 56 height 15
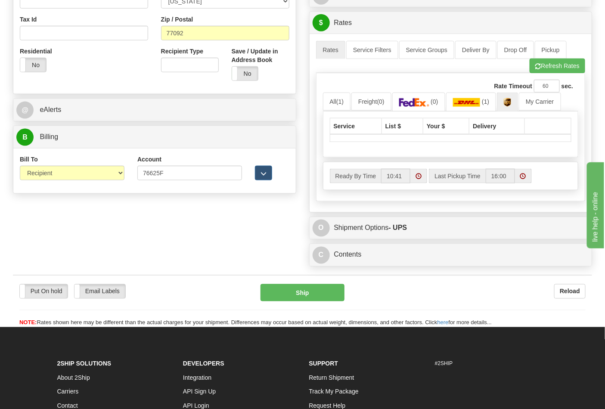
scroll to position [335, 0]
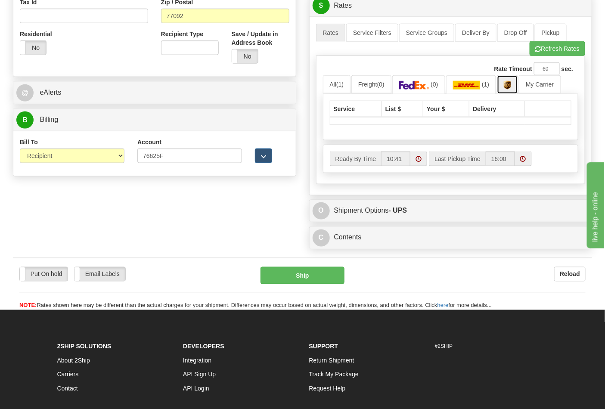
click at [507, 92] on link at bounding box center [507, 84] width 21 height 19
click at [555, 51] on button "Refresh Rates" at bounding box center [558, 48] width 56 height 15
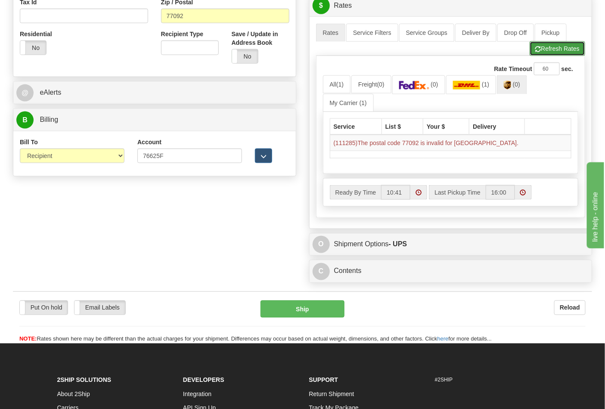
click at [556, 54] on button "Refresh Rates" at bounding box center [558, 48] width 56 height 15
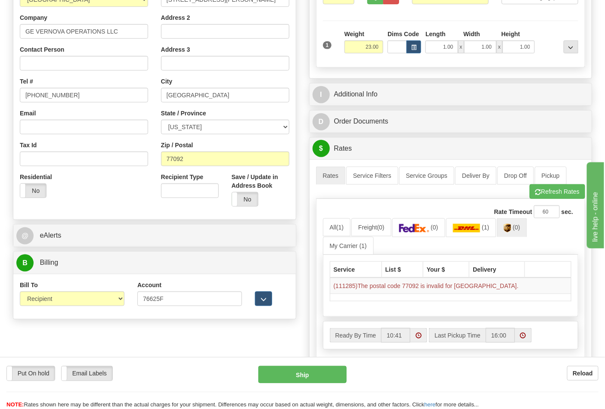
scroll to position [191, 0]
click at [307, 374] on button "Ship" at bounding box center [302, 374] width 88 height 17
click at [279, 127] on select "ALABAMA ALASKA ARIZONA ARKANSAS Armed Forces America Armed Forces Europe Armed …" at bounding box center [225, 127] width 128 height 15
click at [267, 117] on div "State / Province ALABAMA ALASKA ARIZONA ARKANSAS Armed Forces America Armed For…" at bounding box center [225, 121] width 128 height 25
click at [256, 135] on select "ALABAMA ALASKA ARIZONA ARKANSAS Armed Forces America Armed Forces Europe Armed …" at bounding box center [225, 127] width 128 height 15
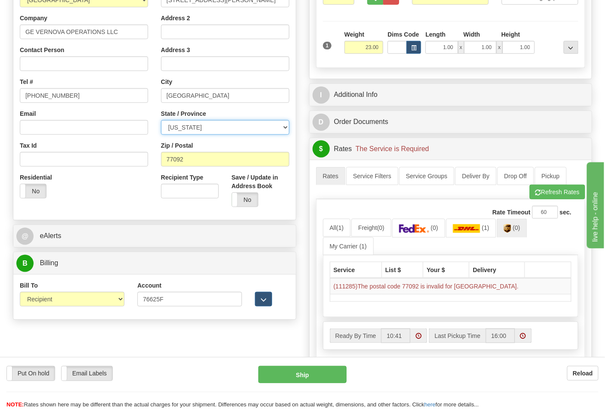
select select "TX"
click at [161, 121] on select "ALABAMA ALASKA ARIZONA ARKANSAS Armed Forces America Armed Forces Europe Armed …" at bounding box center [225, 127] width 128 height 15
click at [554, 194] on button "Refresh Rates" at bounding box center [558, 192] width 56 height 15
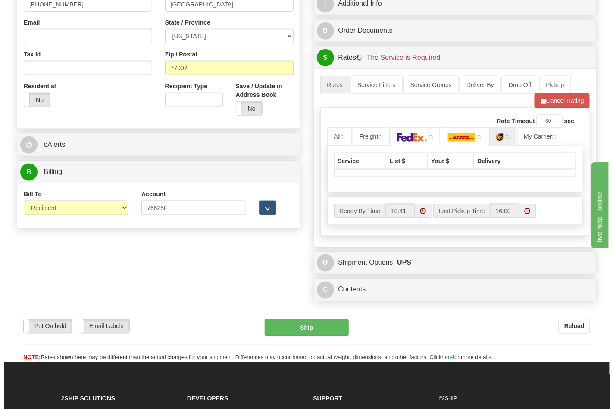
scroll to position [287, 0]
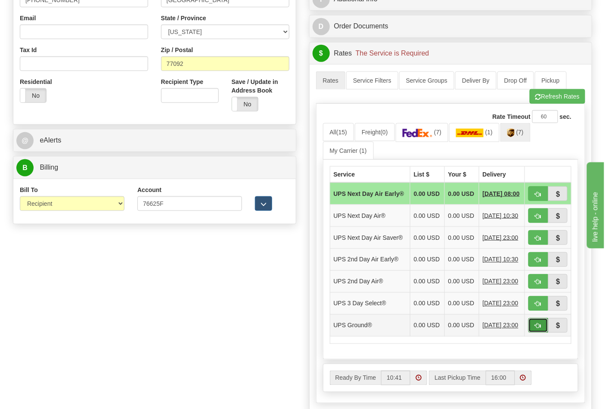
click at [539, 329] on span "button" at bounding box center [538, 327] width 6 height 6
type input "03"
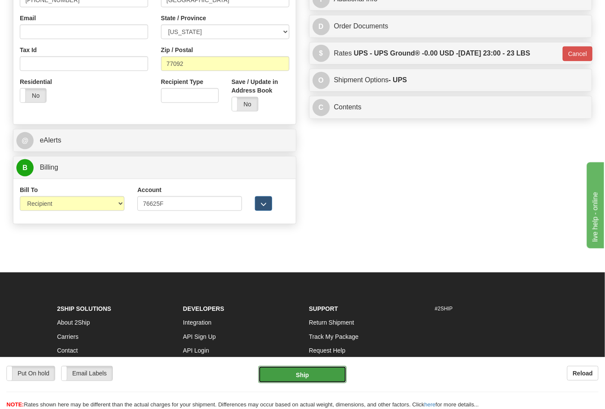
click at [279, 371] on button "Ship" at bounding box center [302, 374] width 88 height 17
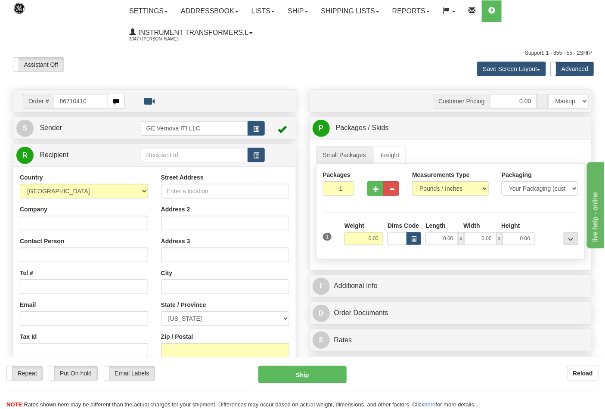
type input "86710410"
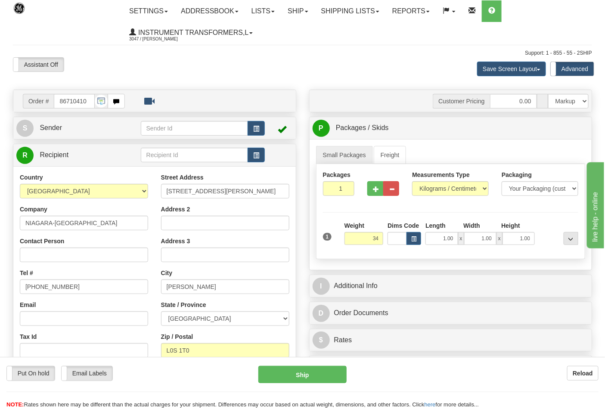
click button "Delete" at bounding box center [0, 0] width 0 height 0
type input "34.00"
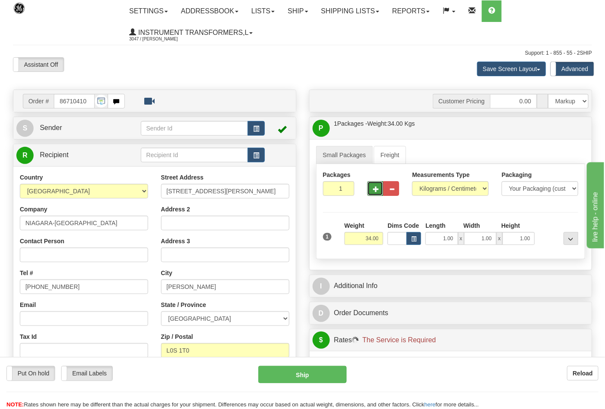
click at [377, 190] on span "button" at bounding box center [376, 190] width 6 height 6
type input "2"
click at [473, 192] on select "Pounds / Inches Kilograms / Centimeters" at bounding box center [450, 188] width 77 height 15
select select "0"
click at [412, 182] on select "Pounds / Inches Kilograms / Centimeters" at bounding box center [450, 188] width 77 height 15
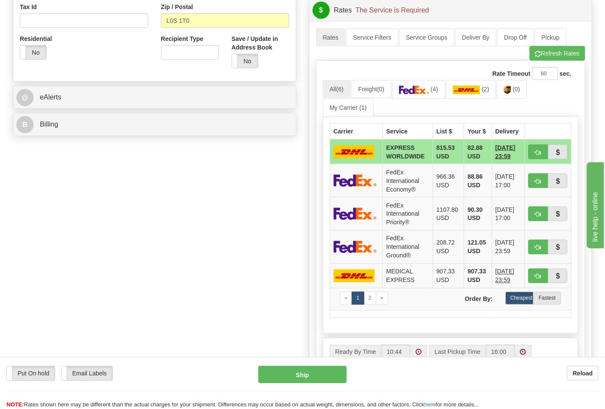
scroll to position [335, 0]
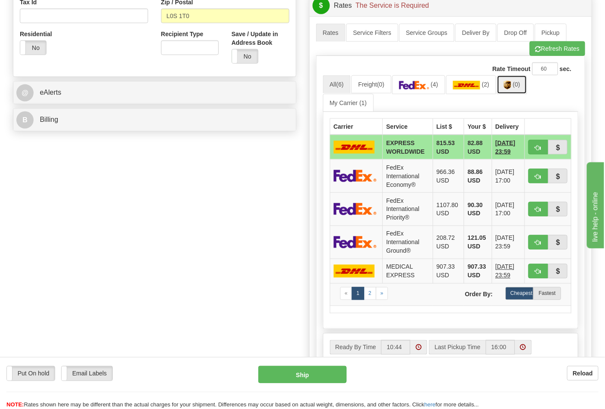
click at [507, 91] on link "(0)" at bounding box center [512, 84] width 30 height 19
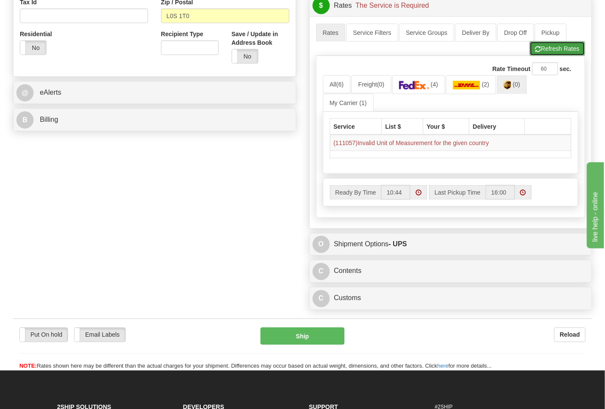
click at [550, 54] on button "Refresh Rates" at bounding box center [558, 48] width 56 height 15
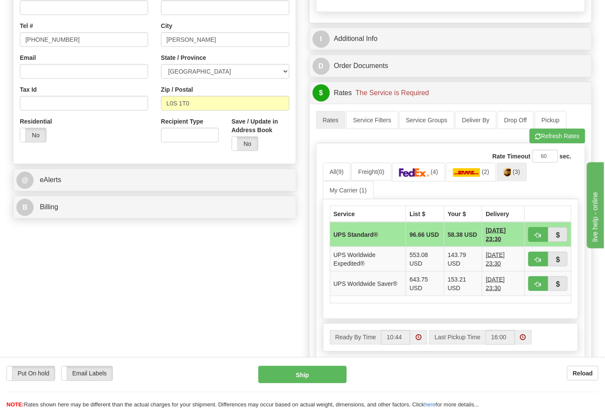
scroll to position [239, 0]
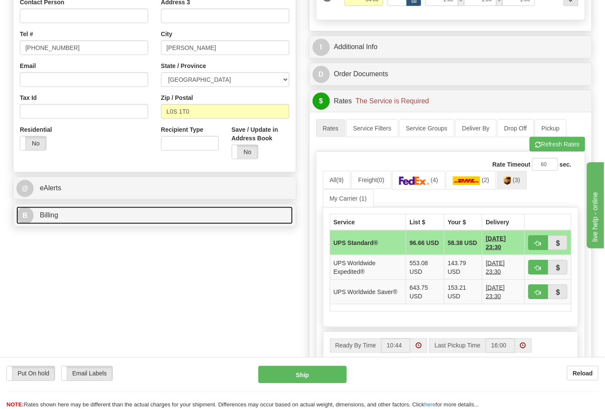
click at [222, 216] on link "B Billing" at bounding box center [154, 216] width 277 height 18
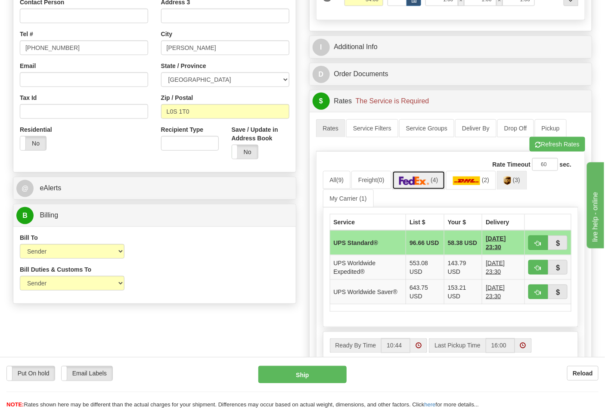
click at [434, 180] on link "(4)" at bounding box center [418, 180] width 53 height 19
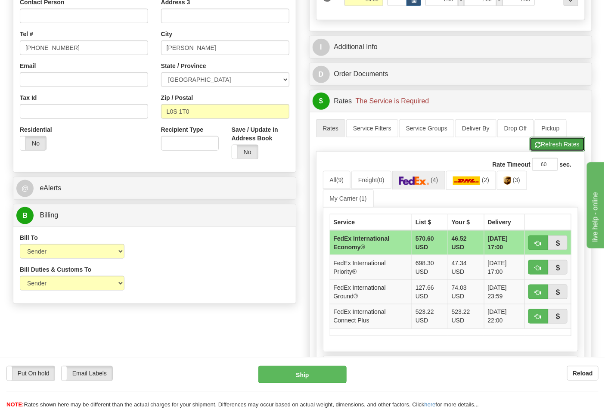
click at [553, 151] on button "Refresh Rates" at bounding box center [558, 144] width 56 height 15
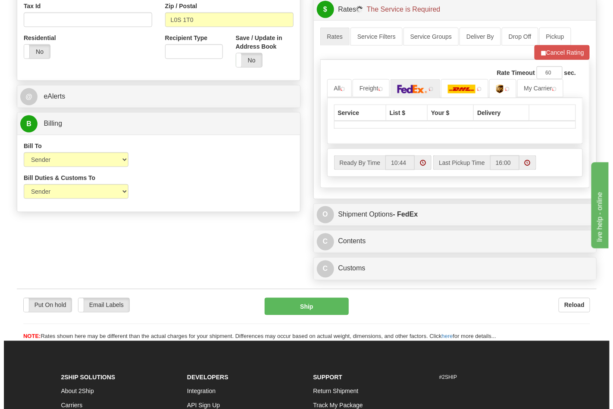
scroll to position [335, 0]
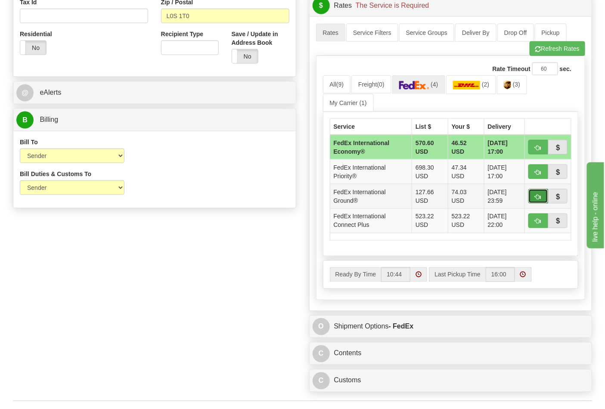
click at [535, 196] on span "button" at bounding box center [538, 197] width 6 height 6
type input "92"
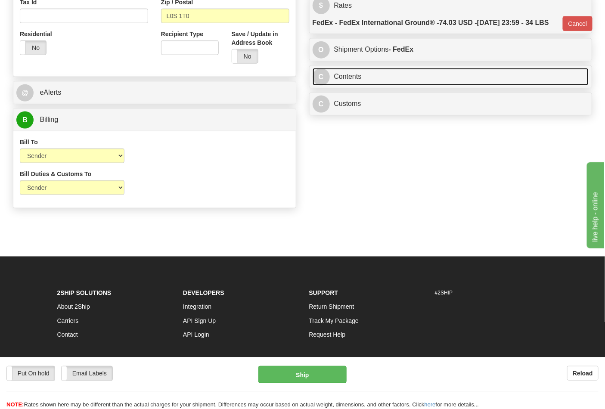
click at [388, 86] on link "C Contents" at bounding box center [451, 77] width 277 height 18
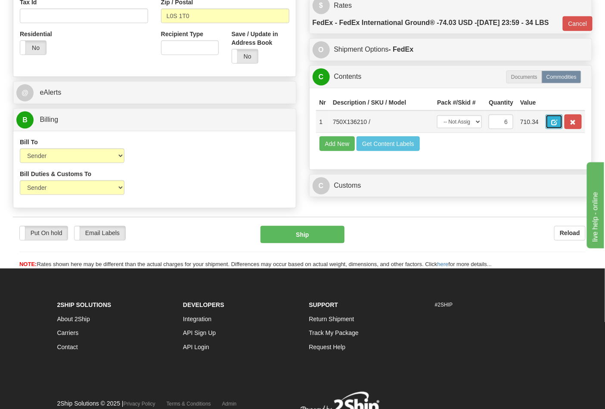
click at [557, 125] on span "button" at bounding box center [554, 123] width 6 height 6
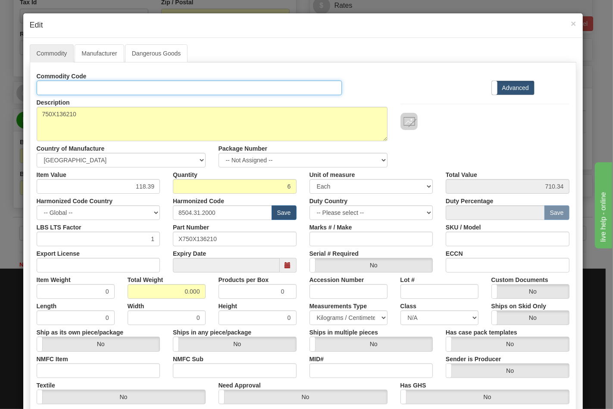
click at [143, 88] on input "Id" at bounding box center [189, 88] width 305 height 15
type input "TRANSFORMERS"
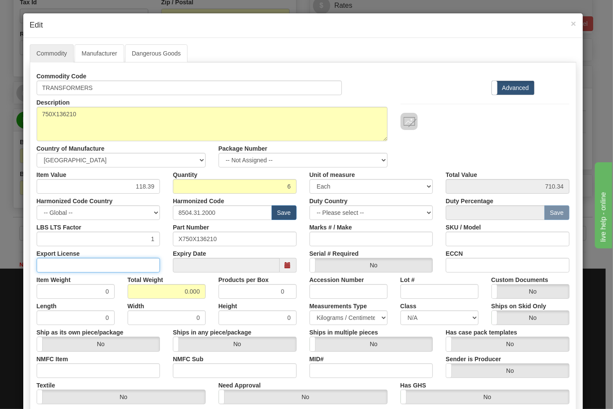
drag, startPoint x: 66, startPoint y: 267, endPoint x: 71, endPoint y: 277, distance: 10.6
click at [66, 267] on input "Export License" at bounding box center [99, 265] width 124 height 15
type input "NLR"
drag, startPoint x: 74, startPoint y: 374, endPoint x: 75, endPoint y: 381, distance: 7.4
click at [74, 374] on input "NMFC Item" at bounding box center [99, 371] width 124 height 15
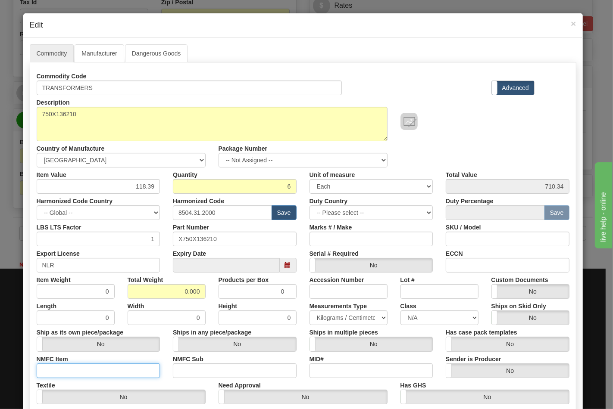
type input "63170"
click at [197, 371] on input "NMFC Sub" at bounding box center [235, 371] width 124 height 15
type input "4"
drag, startPoint x: 177, startPoint y: 288, endPoint x: 199, endPoint y: 292, distance: 22.3
click at [199, 292] on input "0.000" at bounding box center [167, 291] width 78 height 15
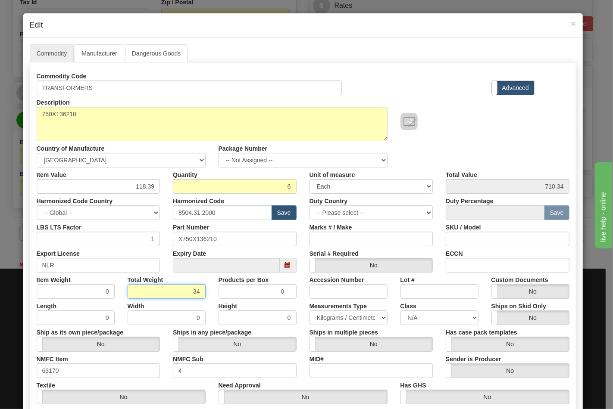
type input "34"
type input "5.6667"
click at [476, 262] on input "ECCN" at bounding box center [507, 265] width 124 height 15
type input "EAR99"
click at [449, 318] on select "N/A 50.0 55.0 60.0 65.0 70.0 85.0 92.5 100.0 125.0 175.0 250.0 300.0 400.0" at bounding box center [439, 318] width 78 height 15
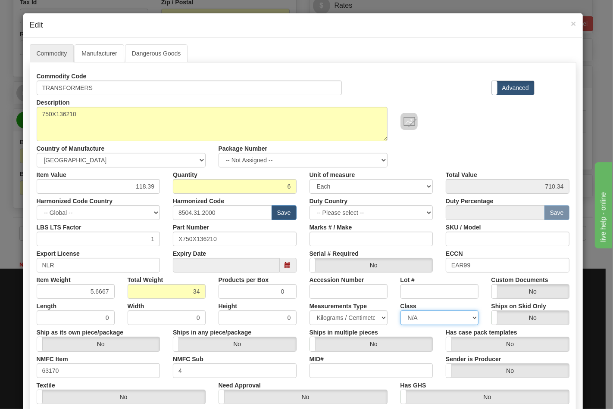
select select "70.0"
click at [400, 311] on select "N/A 50.0 55.0 60.0 65.0 70.0 85.0 92.5 100.0 125.0 175.0 250.0 300.0 400.0" at bounding box center [439, 318] width 78 height 15
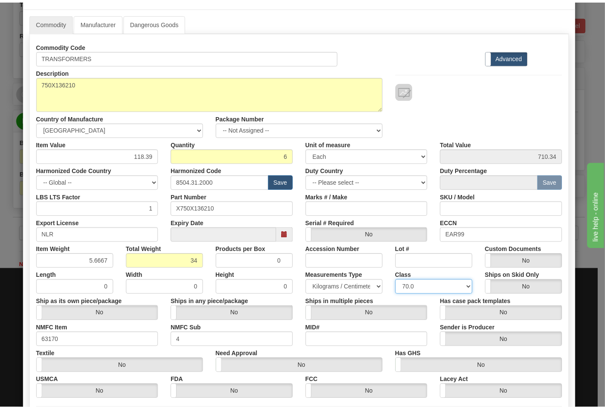
scroll to position [124, 0]
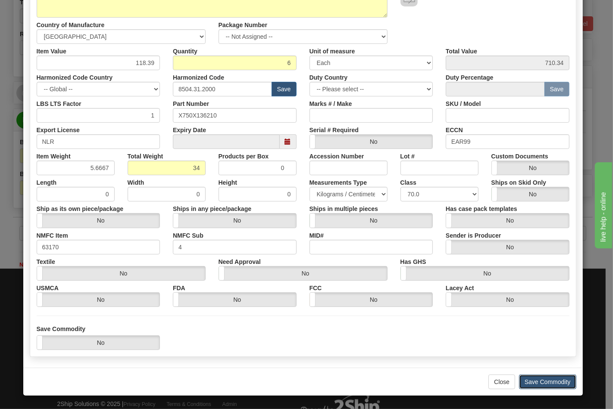
click at [548, 384] on button "Save Commodity" at bounding box center [547, 382] width 57 height 15
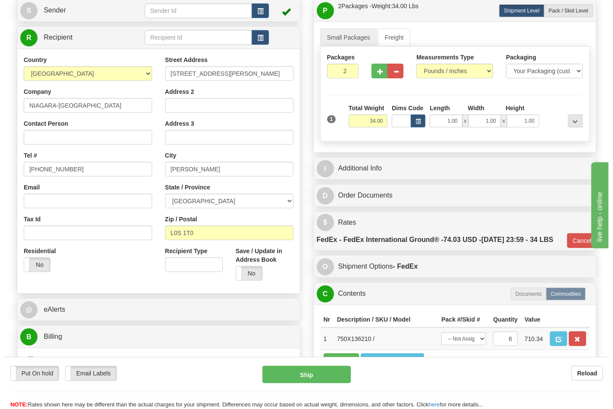
scroll to position [96, 0]
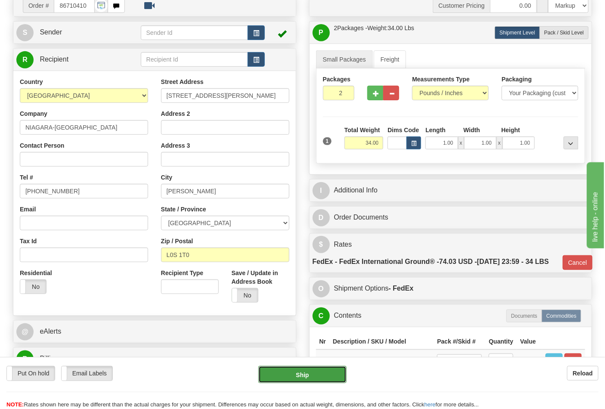
click at [300, 380] on button "Ship" at bounding box center [302, 374] width 88 height 17
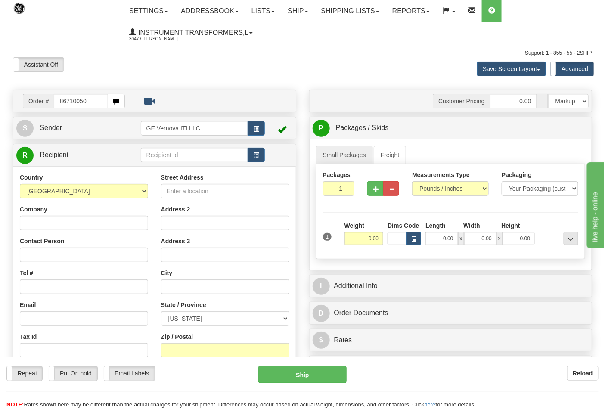
type input "86710050"
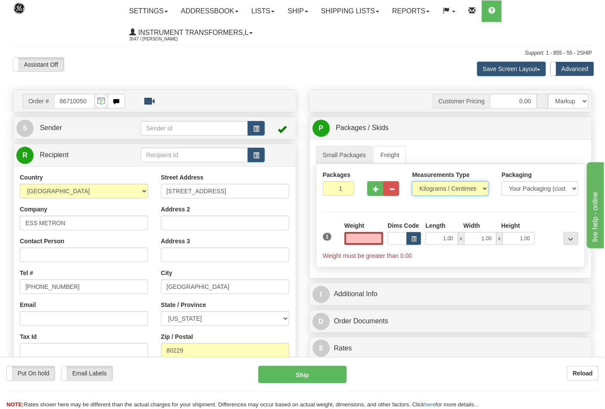
type input "0.00"
click at [485, 182] on select "Pounds / Inches Kilograms / Centimeters" at bounding box center [450, 188] width 77 height 15
select select "0"
click at [412, 182] on select "Pounds / Inches Kilograms / Centimeters" at bounding box center [450, 188] width 77 height 15
click at [365, 237] on input "0.00" at bounding box center [364, 238] width 39 height 13
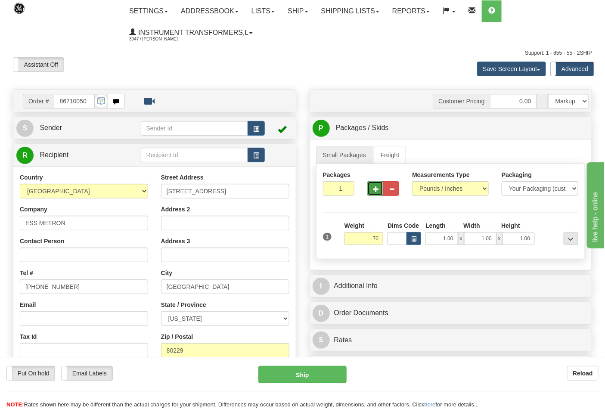
type input "70.00"
click at [380, 192] on button "button" at bounding box center [375, 188] width 16 height 15
type input "2"
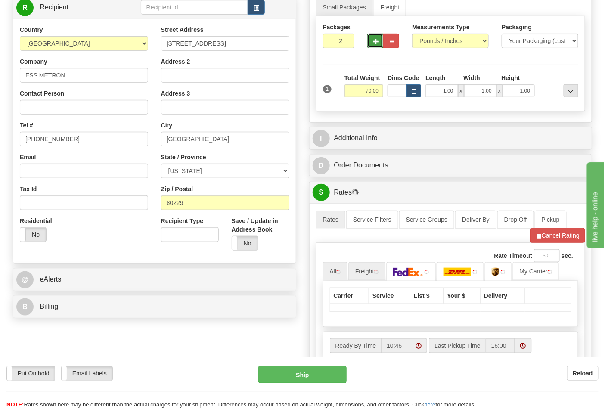
scroll to position [191, 0]
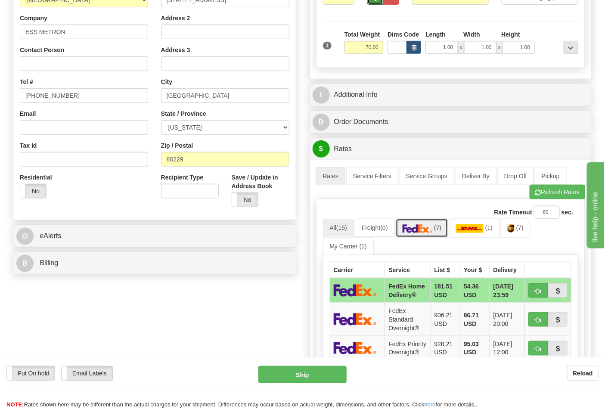
click at [427, 235] on link "(7)" at bounding box center [422, 228] width 53 height 19
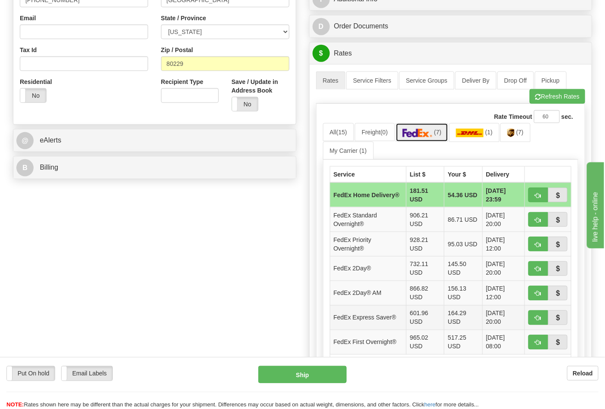
scroll to position [335, 0]
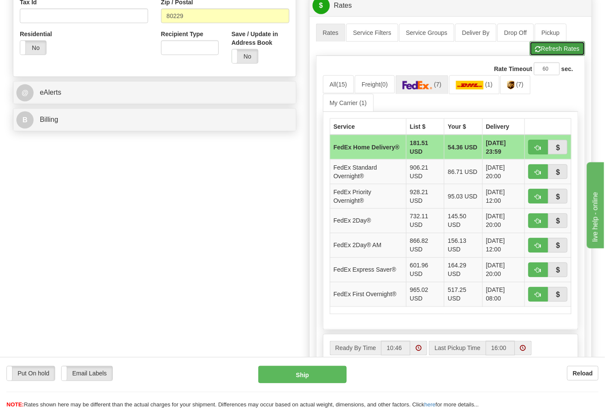
click at [550, 50] on button "Refresh Rates" at bounding box center [558, 48] width 56 height 15
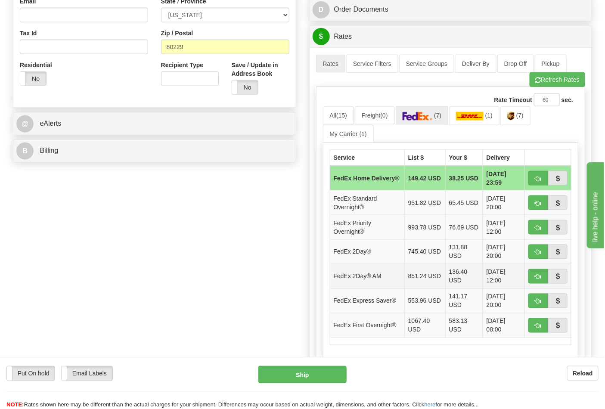
scroll to position [287, 0]
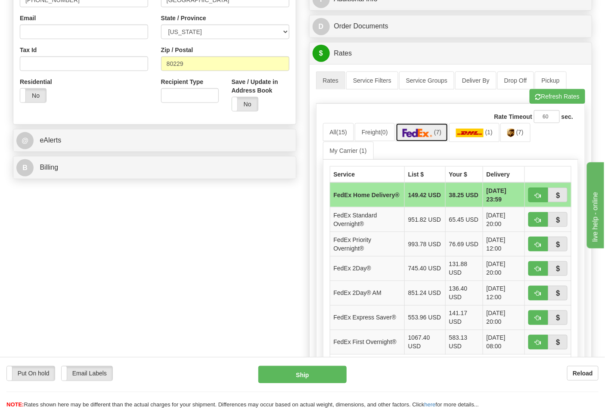
click at [431, 136] on img at bounding box center [418, 133] width 30 height 9
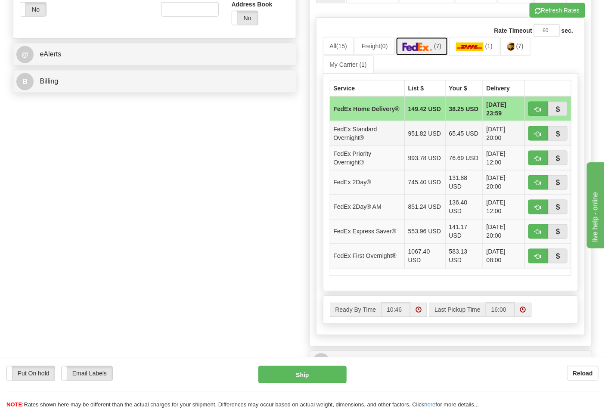
scroll to position [383, 0]
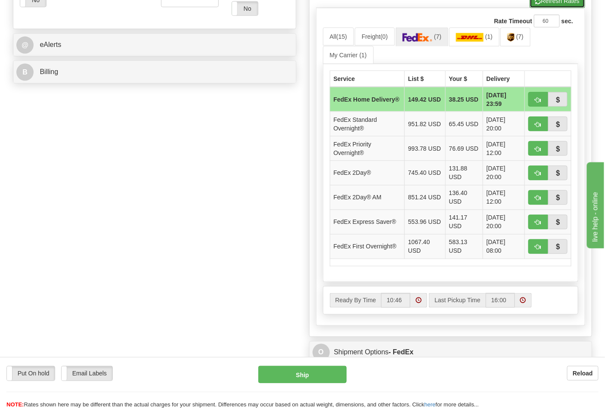
click at [556, 6] on button "Refresh Rates" at bounding box center [558, 1] width 56 height 15
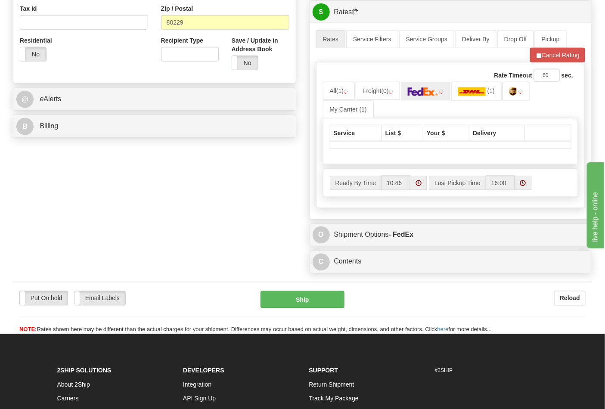
scroll to position [335, 0]
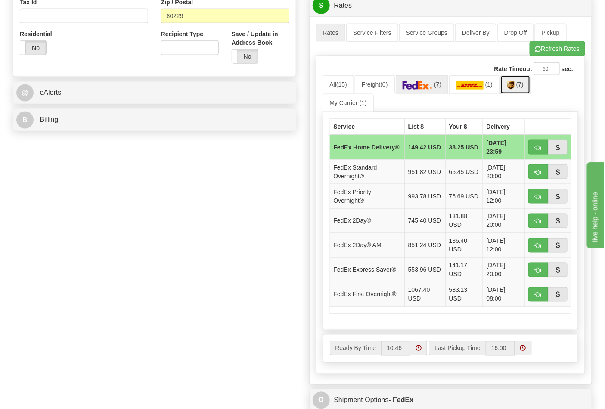
click at [511, 86] on img at bounding box center [510, 85] width 7 height 9
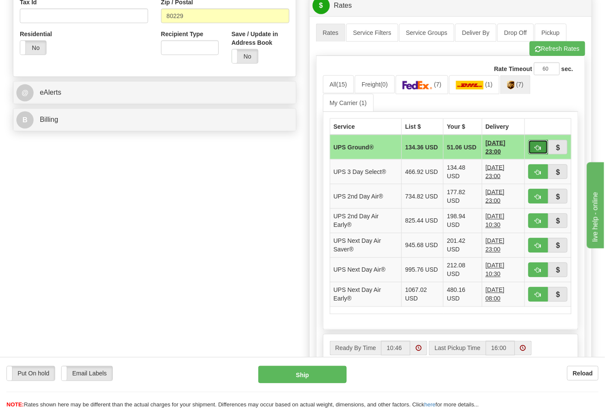
click at [535, 149] on span "button" at bounding box center [538, 148] width 6 height 6
type input "03"
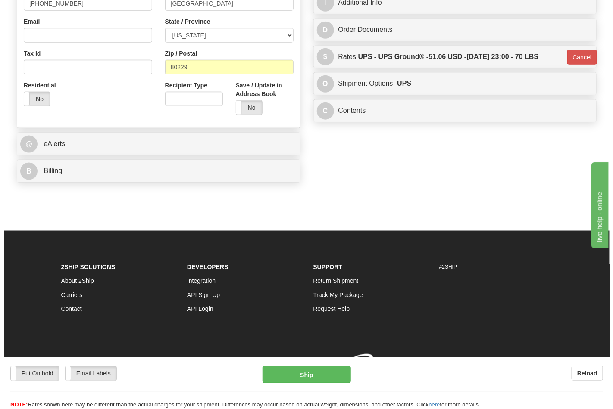
scroll to position [297, 0]
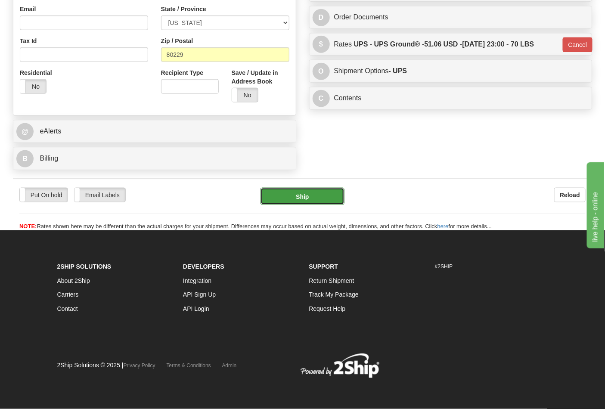
click at [324, 195] on button "Ship" at bounding box center [303, 196] width 84 height 17
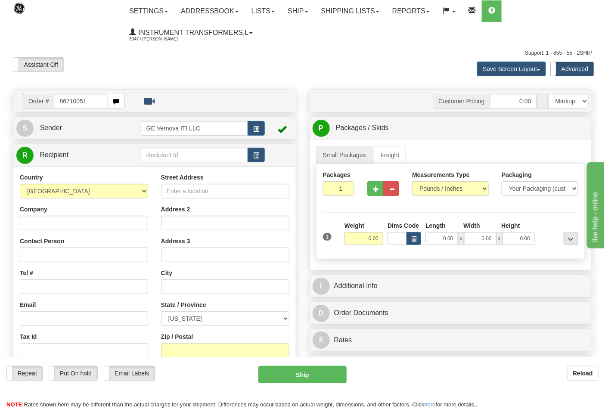
type input "86710051"
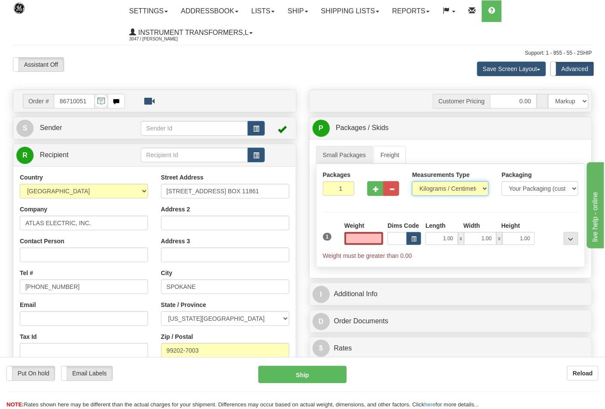
type input "0.00"
click at [476, 193] on select "Pounds / Inches Kilograms / Centimeters" at bounding box center [450, 188] width 77 height 15
select select "0"
click at [412, 182] on select "Pounds / Inches Kilograms / Centimeters" at bounding box center [450, 188] width 77 height 15
click at [364, 240] on input "0.00" at bounding box center [364, 238] width 39 height 13
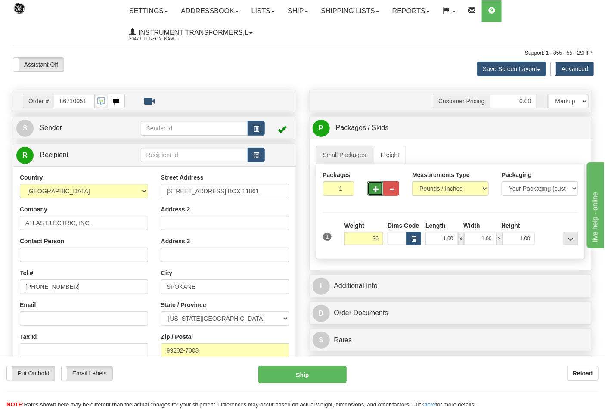
type input "70.00"
click at [375, 190] on span "button" at bounding box center [376, 190] width 6 height 6
type input "2"
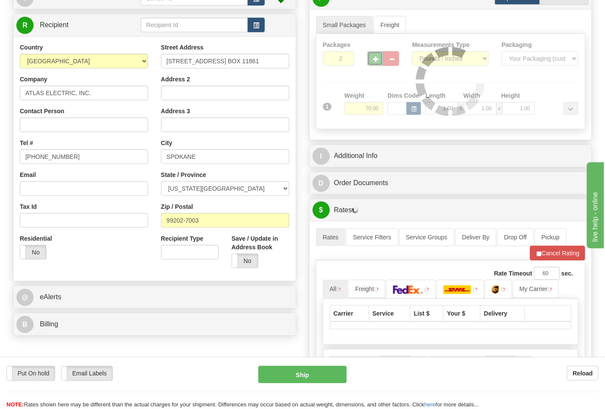
scroll to position [143, 0]
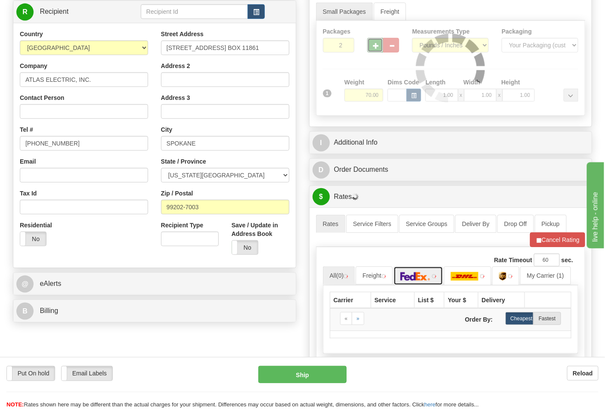
click at [436, 279] on img at bounding box center [434, 276] width 4 height 4
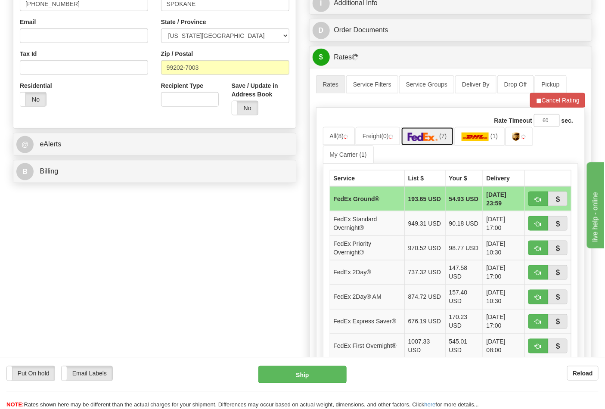
scroll to position [287, 0]
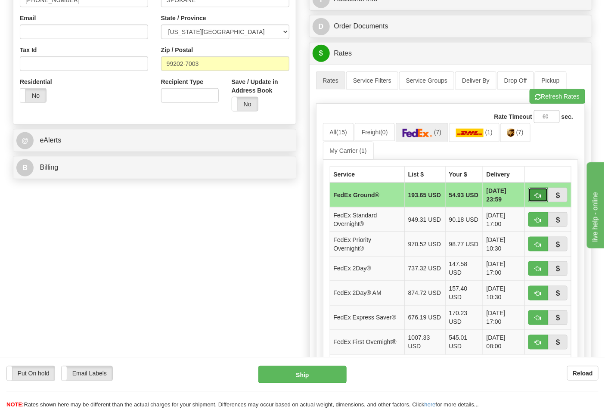
click at [540, 197] on span "button" at bounding box center [538, 196] width 6 height 6
type input "92"
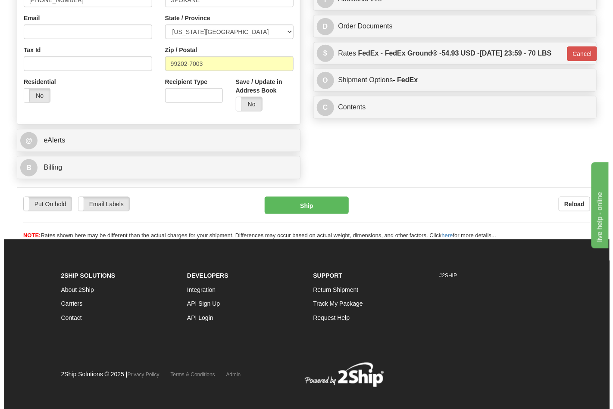
scroll to position [285, 0]
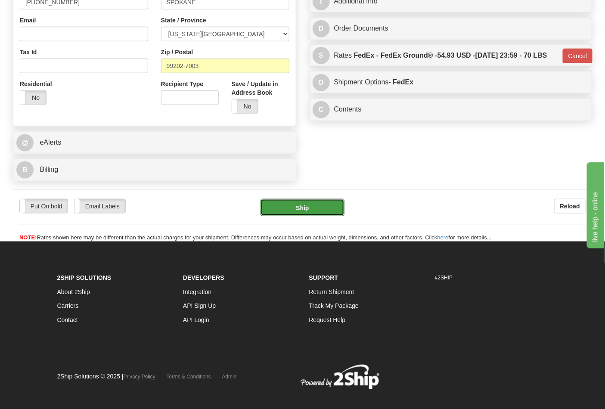
click at [296, 206] on button "Ship" at bounding box center [303, 207] width 84 height 17
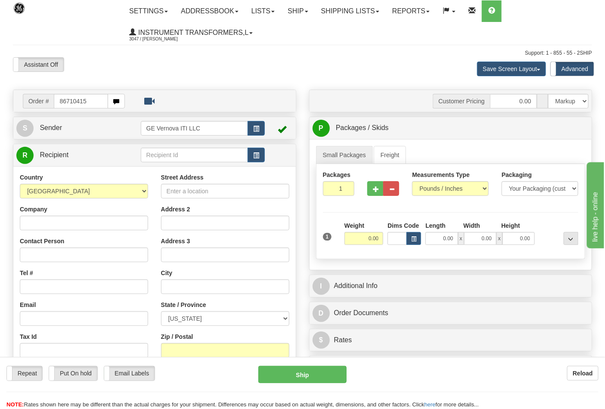
type input "86710415"
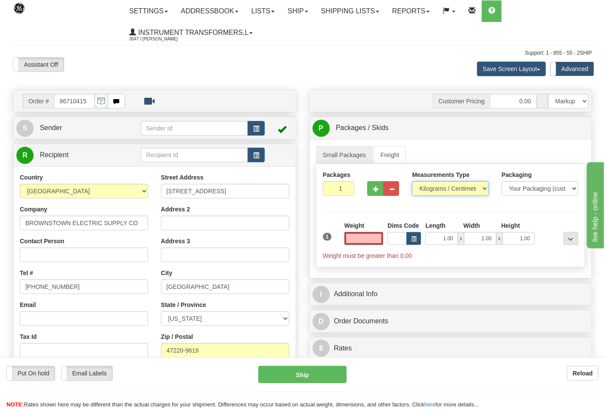
type input "0.00"
drag, startPoint x: 437, startPoint y: 186, endPoint x: 439, endPoint y: 191, distance: 5.4
click at [437, 186] on select "Pounds / Inches Kilograms / Centimeters" at bounding box center [450, 188] width 77 height 15
select select "0"
click at [412, 182] on select "Pounds / Inches Kilograms / Centimeters" at bounding box center [450, 188] width 77 height 15
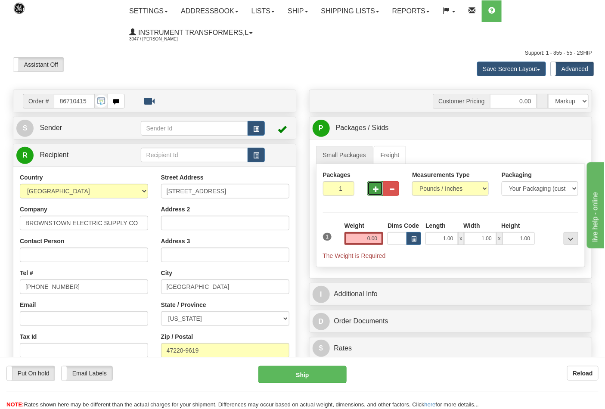
click at [373, 190] on span "button" at bounding box center [376, 190] width 6 height 6
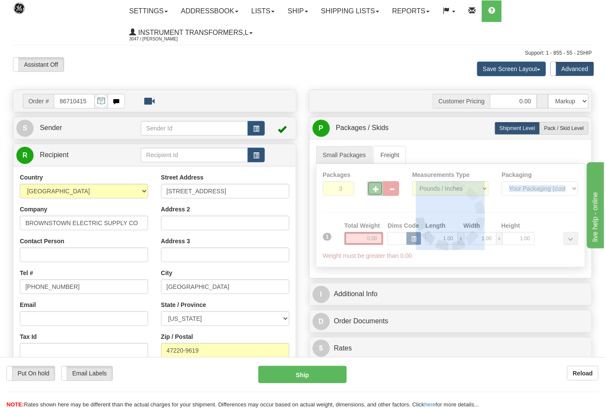
click at [373, 190] on div at bounding box center [451, 215] width 269 height 103
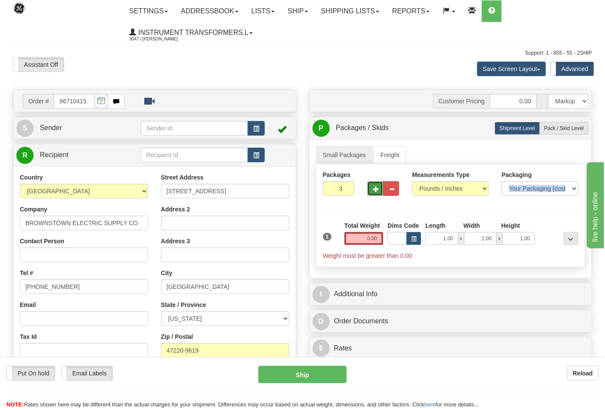
click at [373, 190] on span "button" at bounding box center [376, 190] width 6 height 6
click at [373, 187] on span "button" at bounding box center [376, 190] width 6 height 6
type input "6"
click at [364, 240] on input "0.00" at bounding box center [364, 238] width 39 height 13
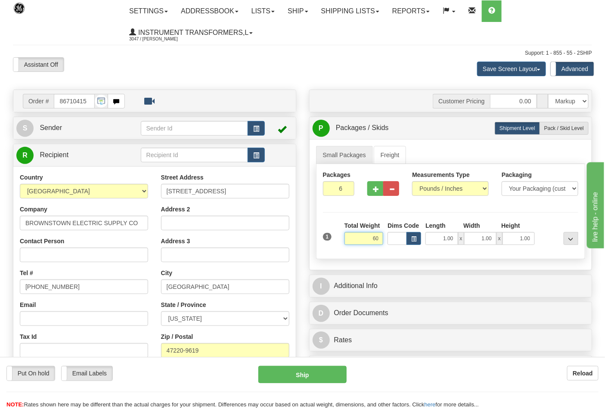
click button "Delete" at bounding box center [0, 0] width 0 height 0
type input "60.00"
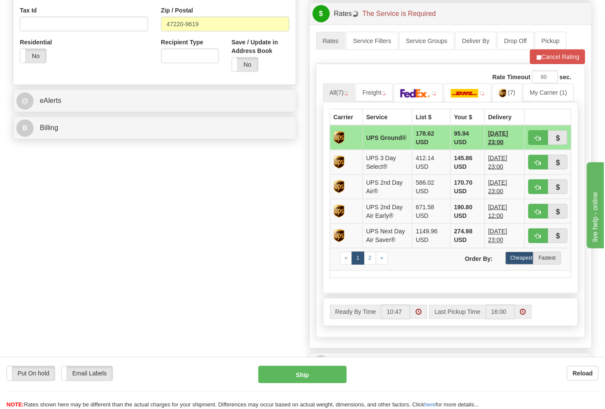
scroll to position [335, 0]
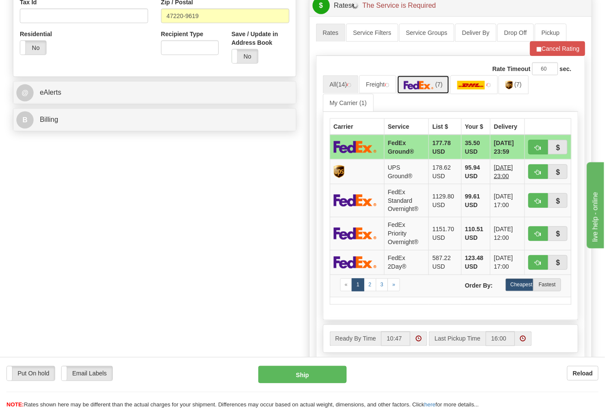
click at [420, 84] on img at bounding box center [419, 85] width 30 height 9
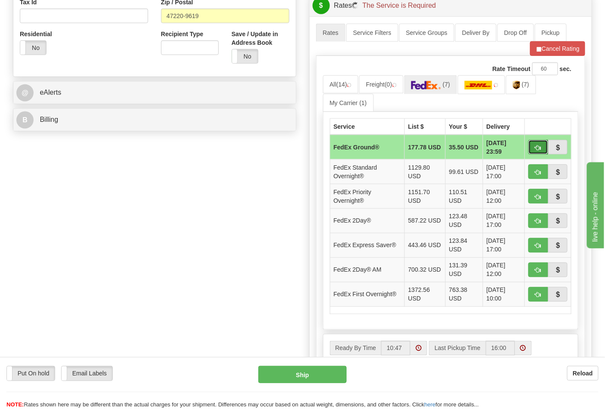
click at [538, 149] on span "button" at bounding box center [538, 148] width 6 height 6
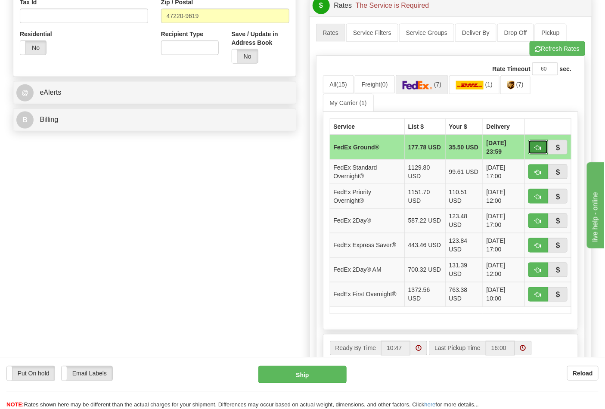
click at [536, 150] on span "button" at bounding box center [538, 148] width 6 height 6
type input "92"
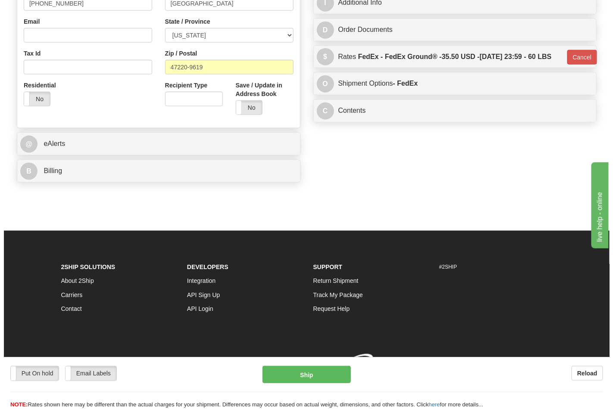
scroll to position [297, 0]
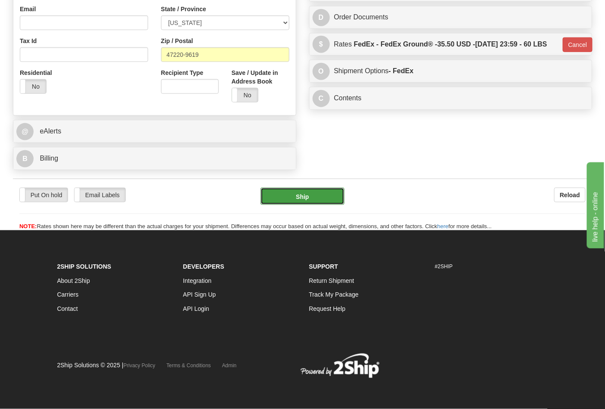
click at [313, 192] on button "Ship" at bounding box center [303, 196] width 84 height 17
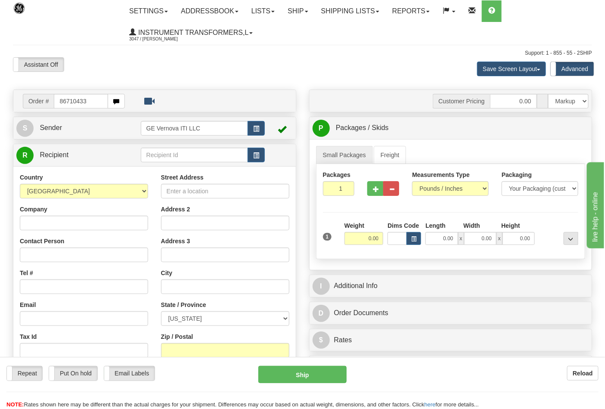
type input "86710433"
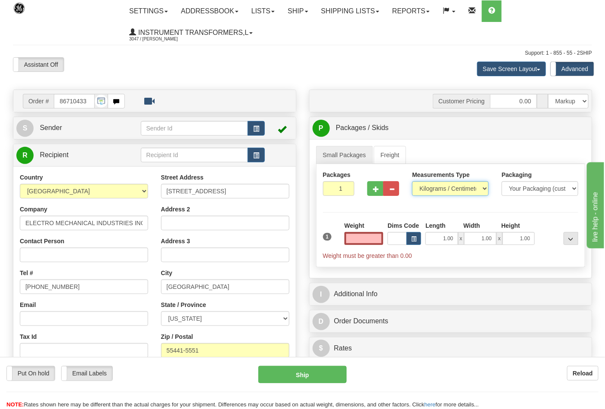
type input "0.00"
click at [453, 186] on select "Pounds / Inches Kilograms / Centimeters" at bounding box center [450, 188] width 77 height 15
select select "0"
click at [412, 182] on select "Pounds / Inches Kilograms / Centimeters" at bounding box center [450, 188] width 77 height 15
click at [364, 240] on input "0.00" at bounding box center [364, 238] width 39 height 13
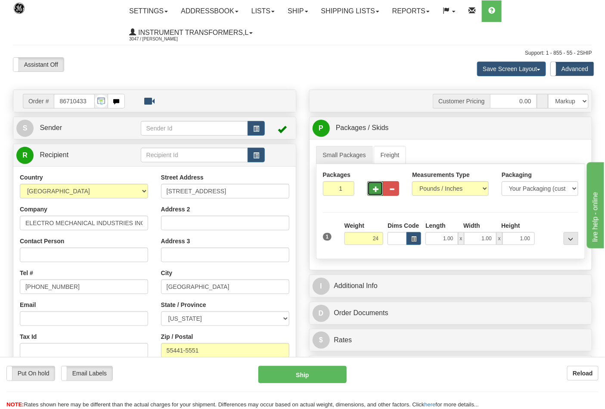
type input "24.00"
click at [371, 191] on button "button" at bounding box center [375, 188] width 16 height 15
type input "2"
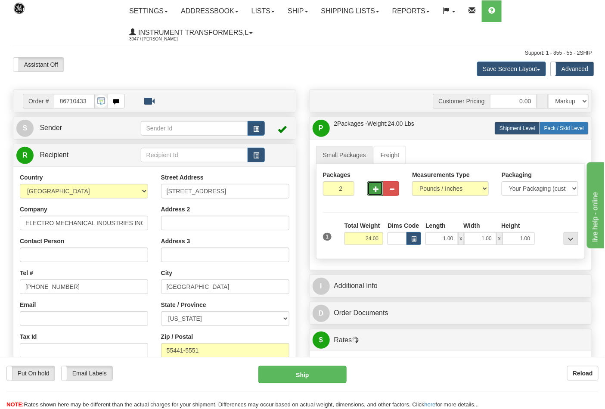
click at [552, 128] on span "Pack / Skid Level" at bounding box center [565, 128] width 40 height 6
radio input "true"
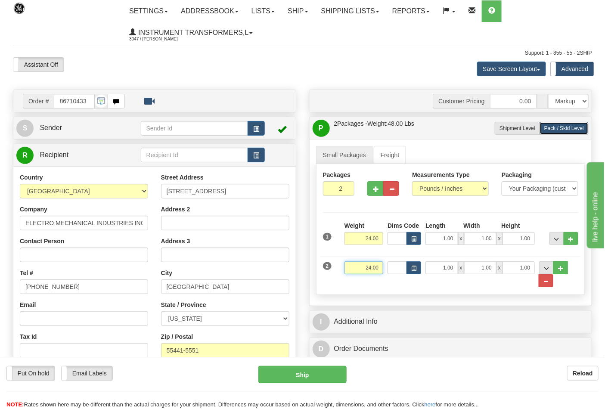
drag, startPoint x: 362, startPoint y: 269, endPoint x: 362, endPoint y: 227, distance: 42.2
click at [362, 267] on input "24.00" at bounding box center [364, 267] width 39 height 13
drag, startPoint x: 359, startPoint y: 267, endPoint x: 392, endPoint y: 261, distance: 33.2
click at [392, 261] on div "2 Weight 24.00 Dims Code Length Width Height" at bounding box center [451, 269] width 260 height 35
click button "Delete" at bounding box center [0, 0] width 0 height 0
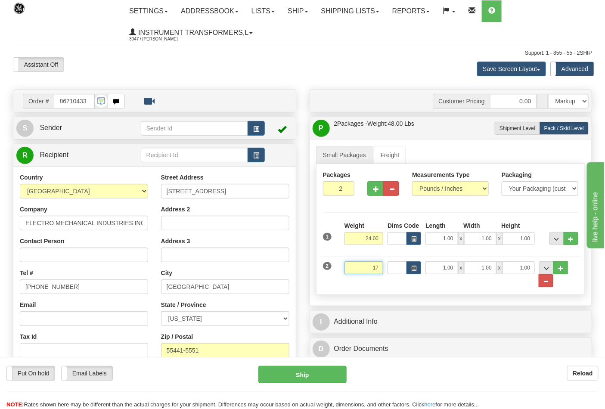
type input "17.00"
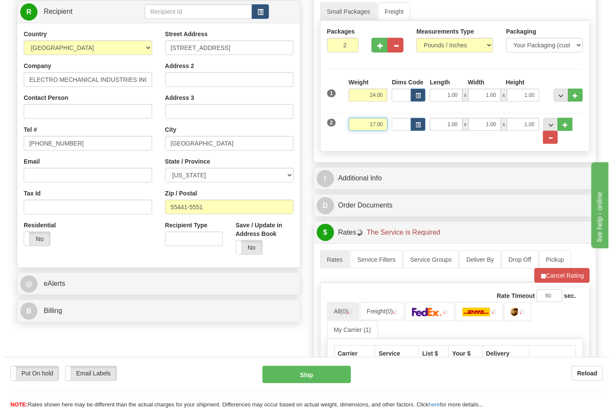
scroll to position [239, 0]
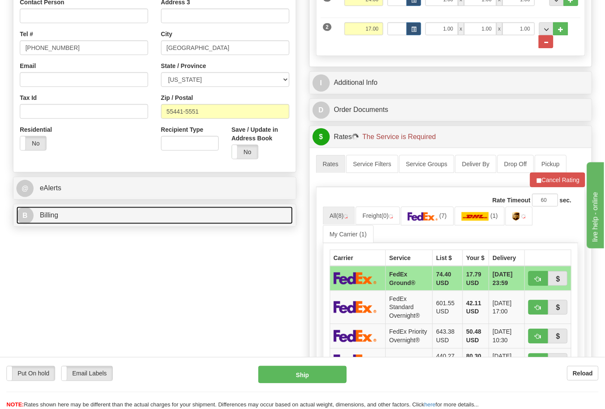
click at [225, 216] on link "B Billing" at bounding box center [154, 216] width 277 height 18
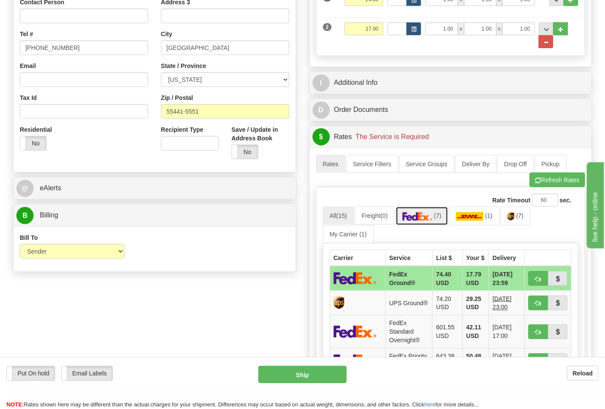
click at [441, 221] on link "(7)" at bounding box center [422, 216] width 53 height 19
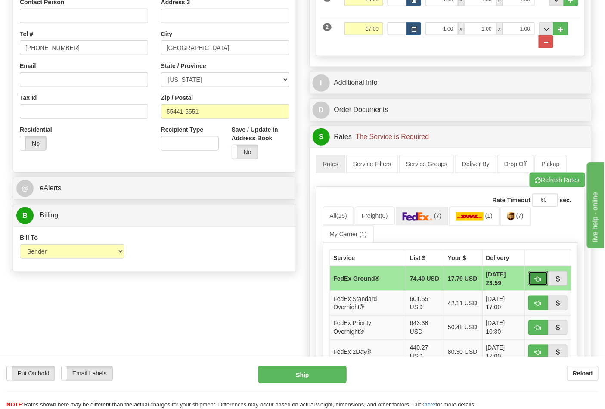
click at [537, 277] on span "button" at bounding box center [538, 280] width 6 height 6
type input "92"
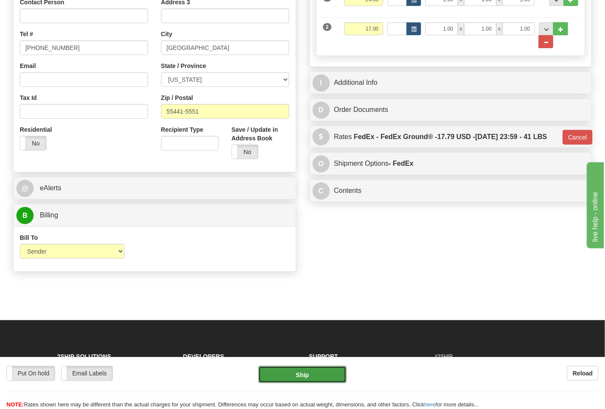
click at [316, 371] on button "Ship" at bounding box center [302, 374] width 88 height 17
